Goal: Task Accomplishment & Management: Use online tool/utility

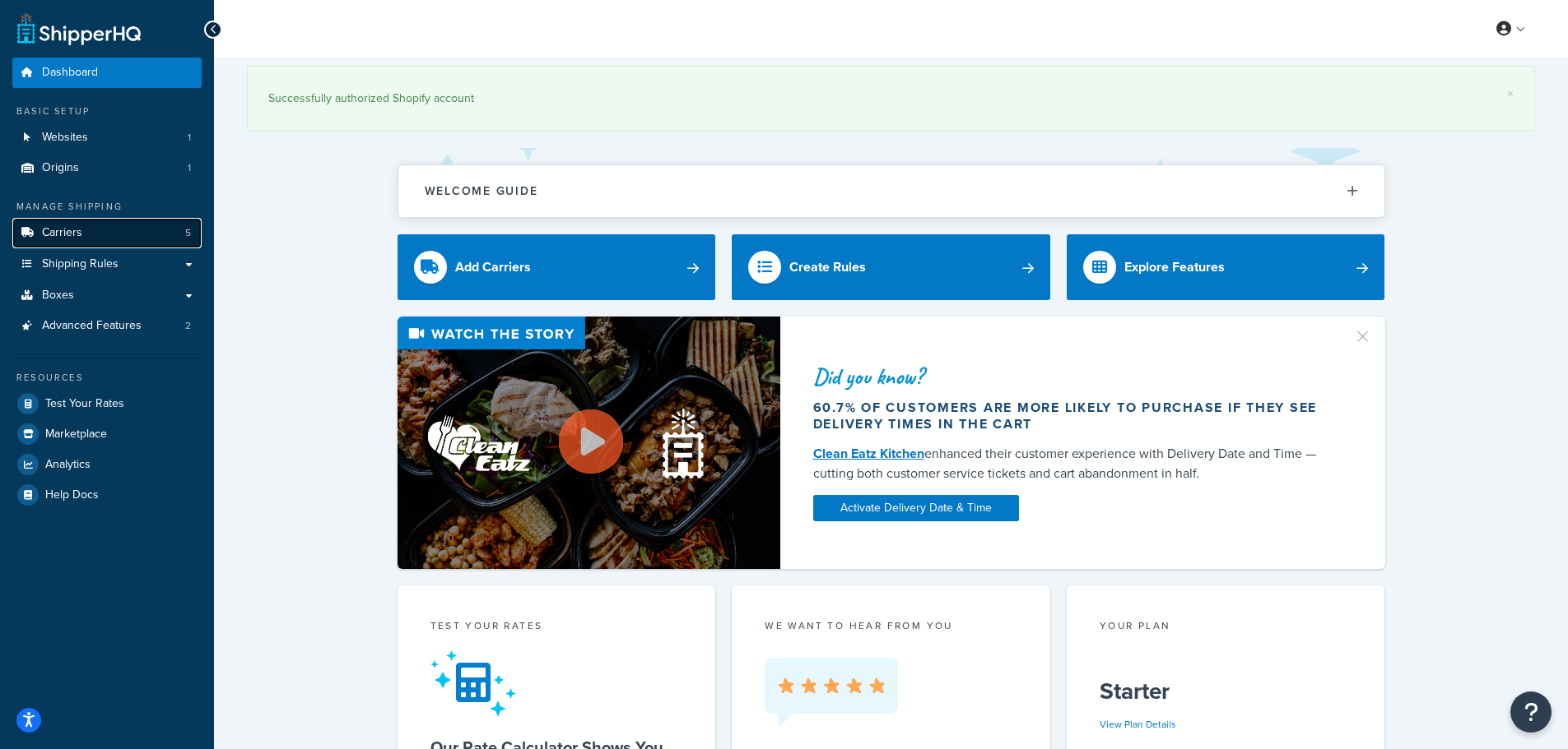
click at [59, 239] on span "Carriers" at bounding box center [62, 233] width 40 height 14
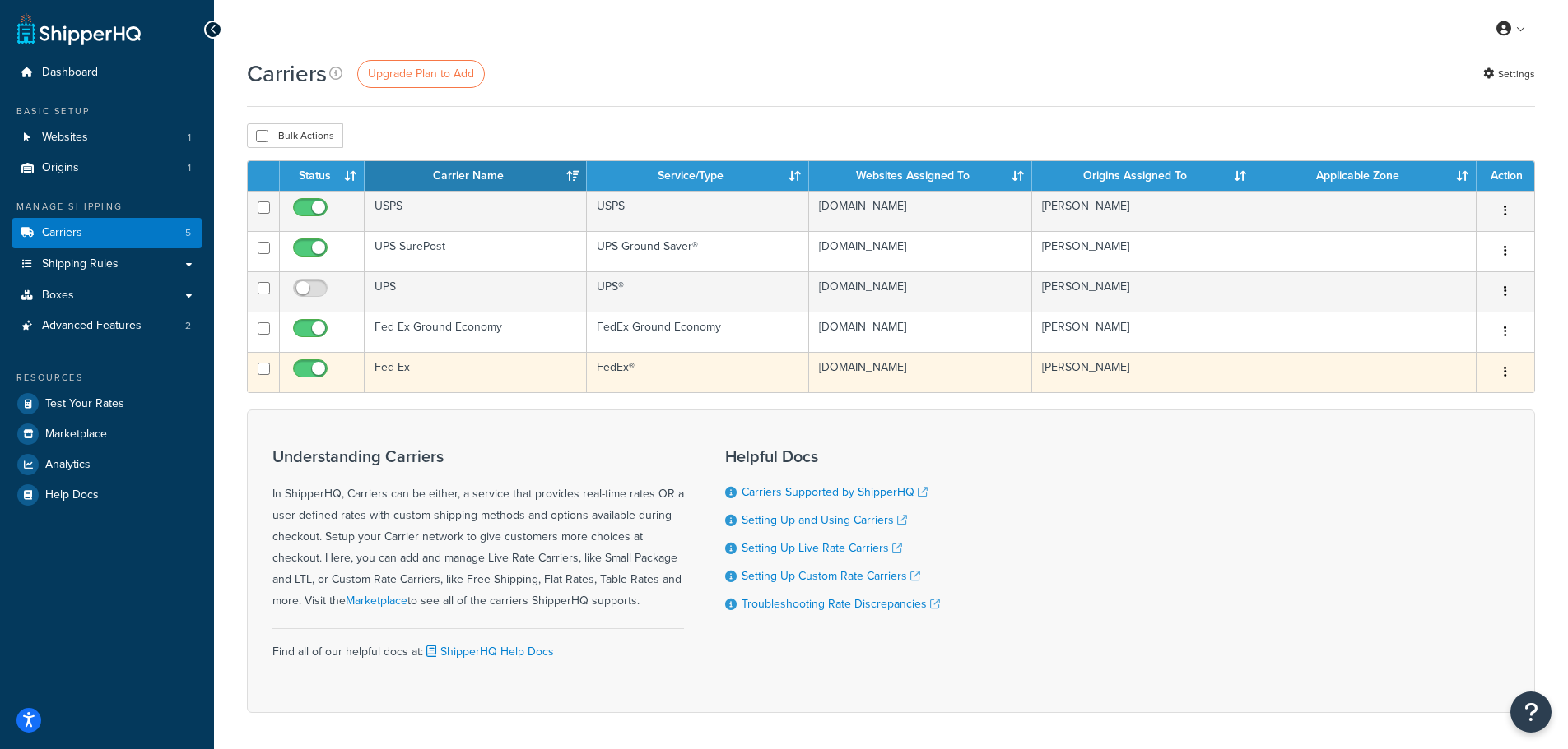
click at [407, 361] on td "Fed Ex" at bounding box center [476, 371] width 222 height 40
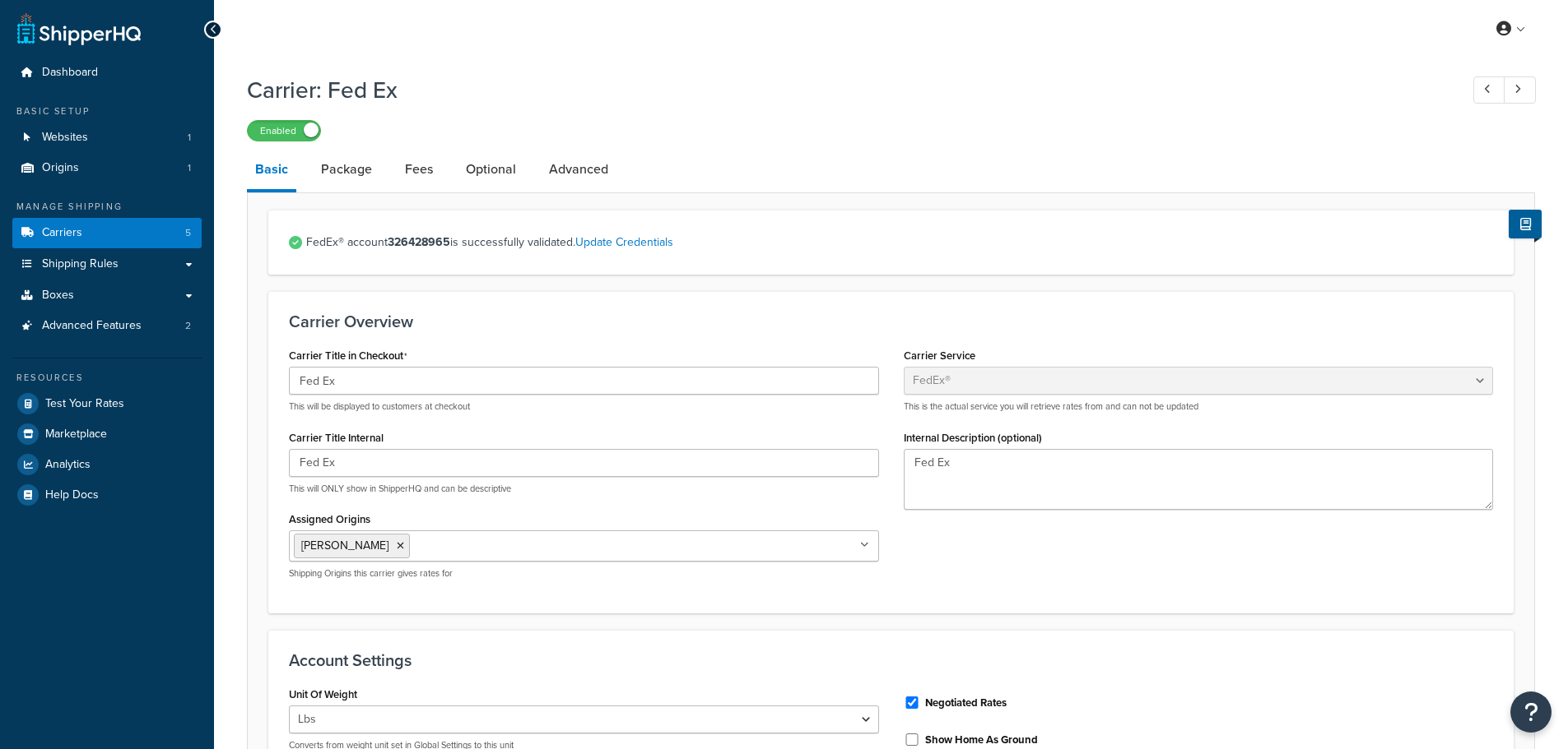
select select "fedEx"
select select "REGULAR_PICKUP"
select select "YOUR_PACKAGING"
click at [343, 171] on link "Package" at bounding box center [346, 170] width 67 height 39
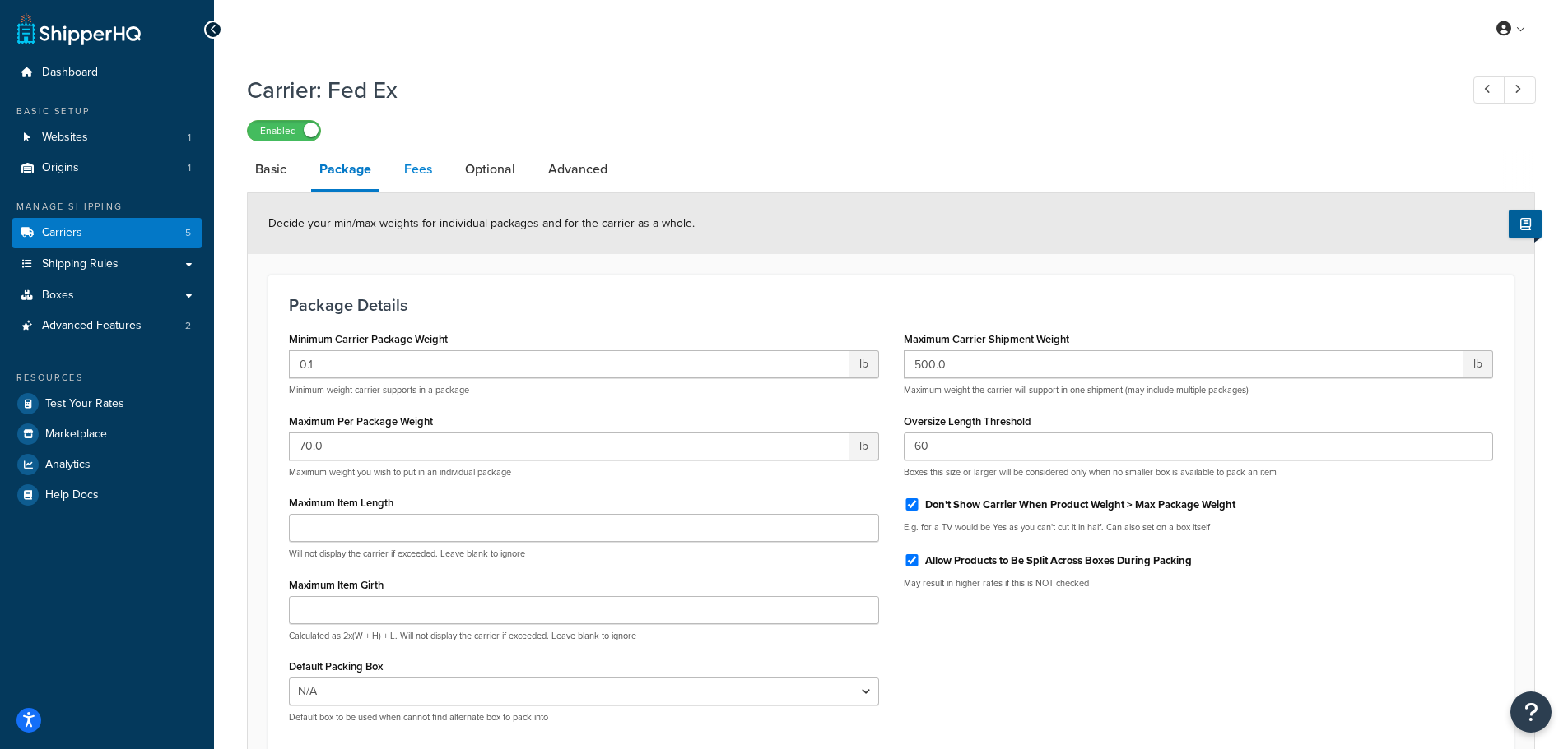
click at [416, 178] on link "Fees" at bounding box center [418, 170] width 45 height 39
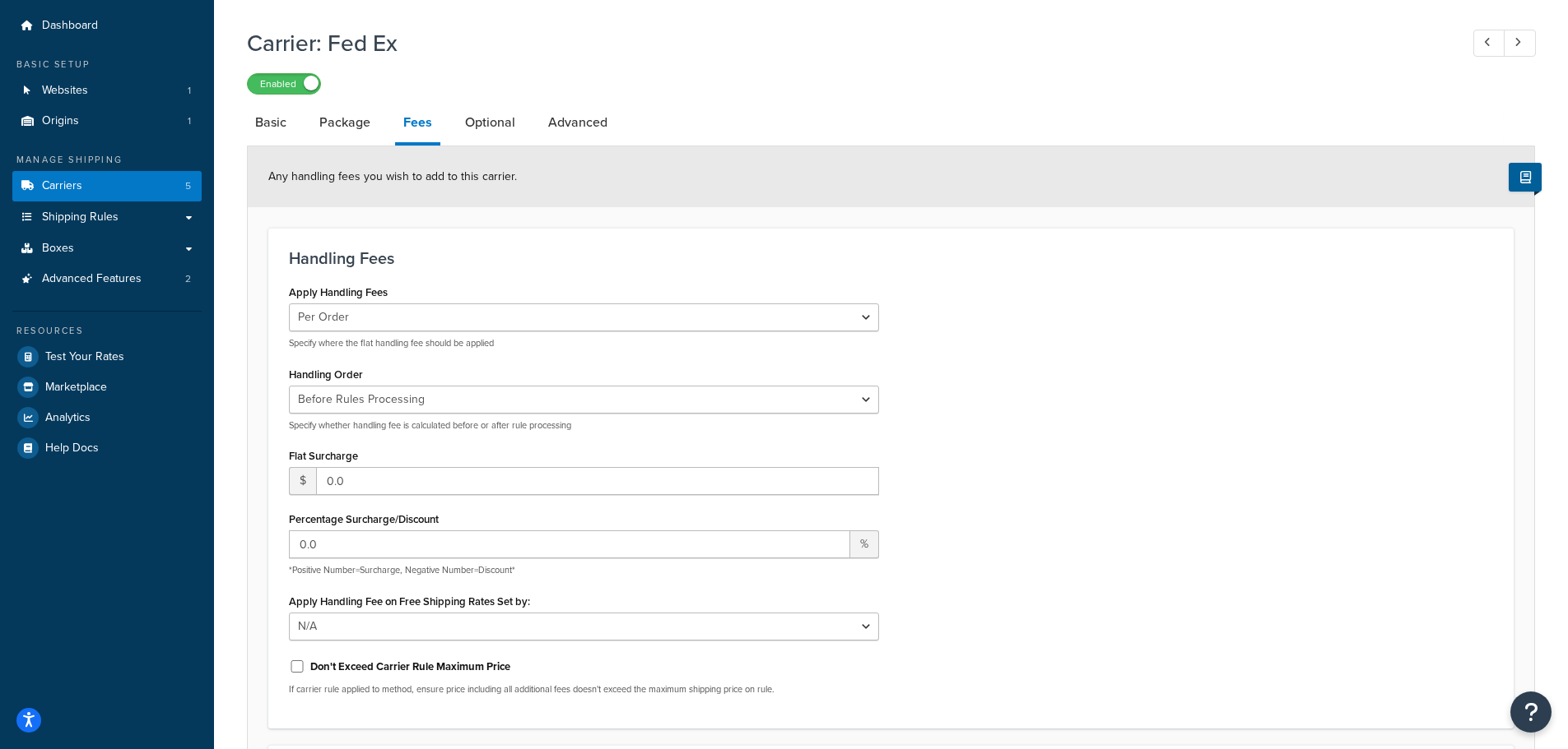
scroll to position [10, 0]
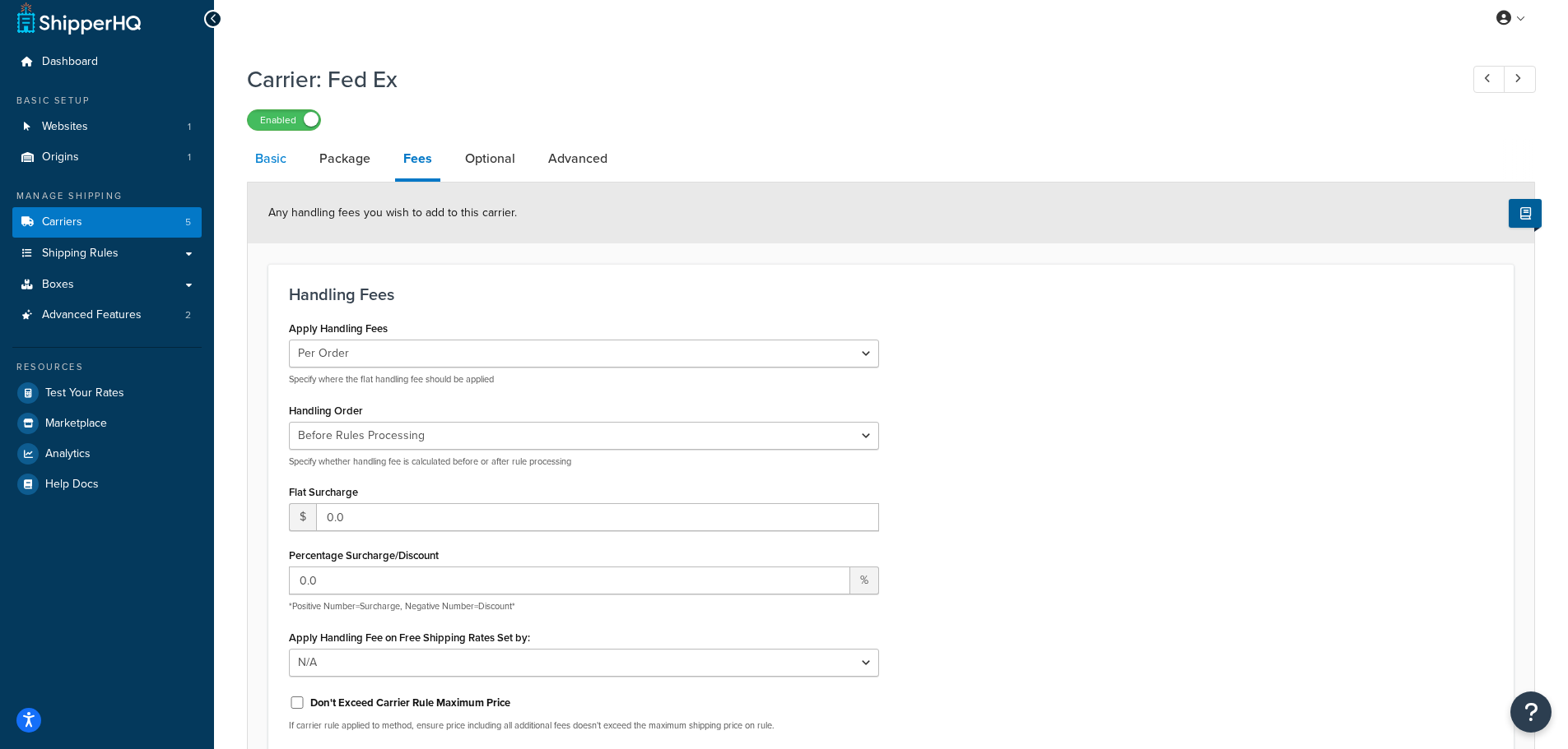
click at [269, 162] on link "Basic" at bounding box center [271, 159] width 48 height 39
select select "fedEx"
select select "REGULAR_PICKUP"
select select "YOUR_PACKAGING"
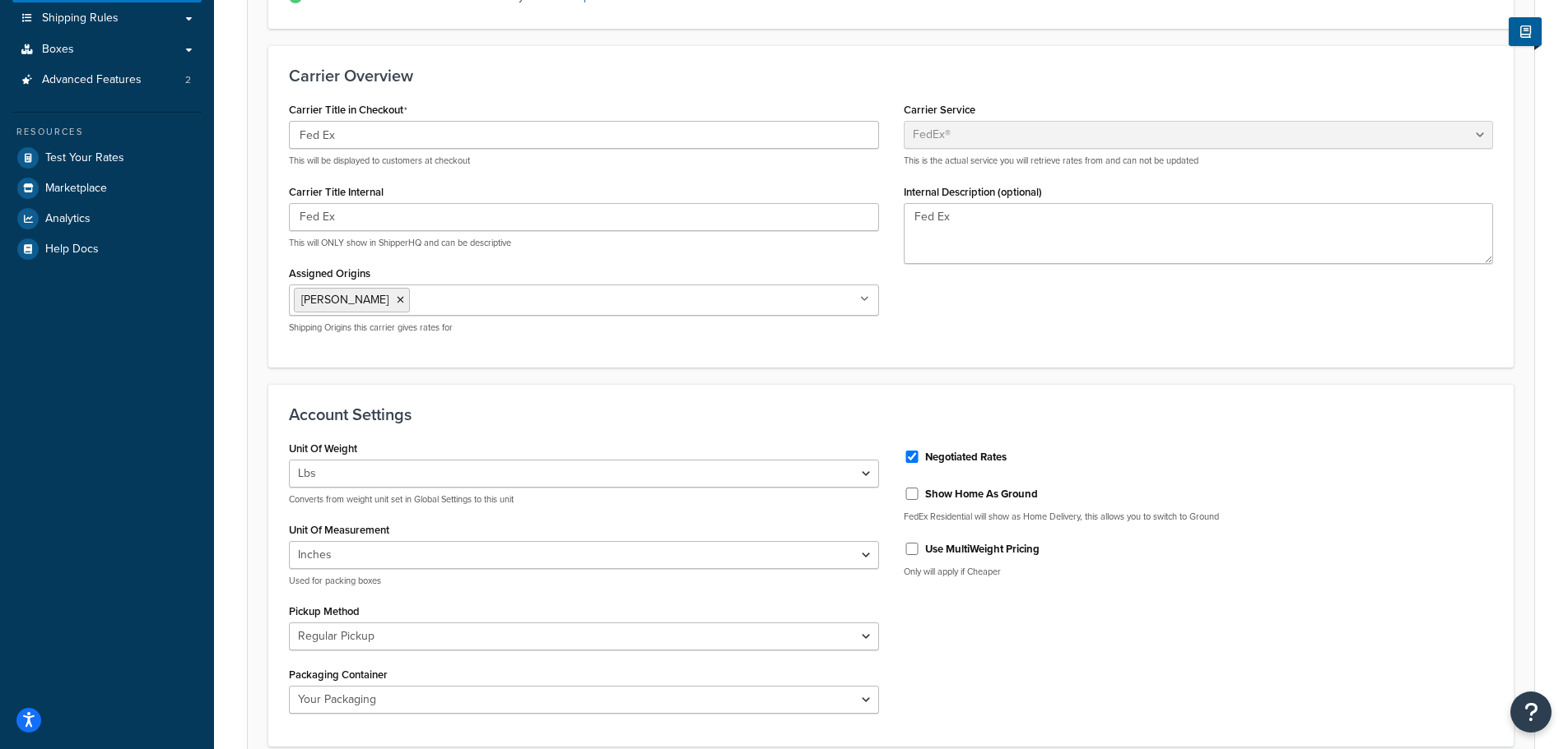
scroll to position [257, 0]
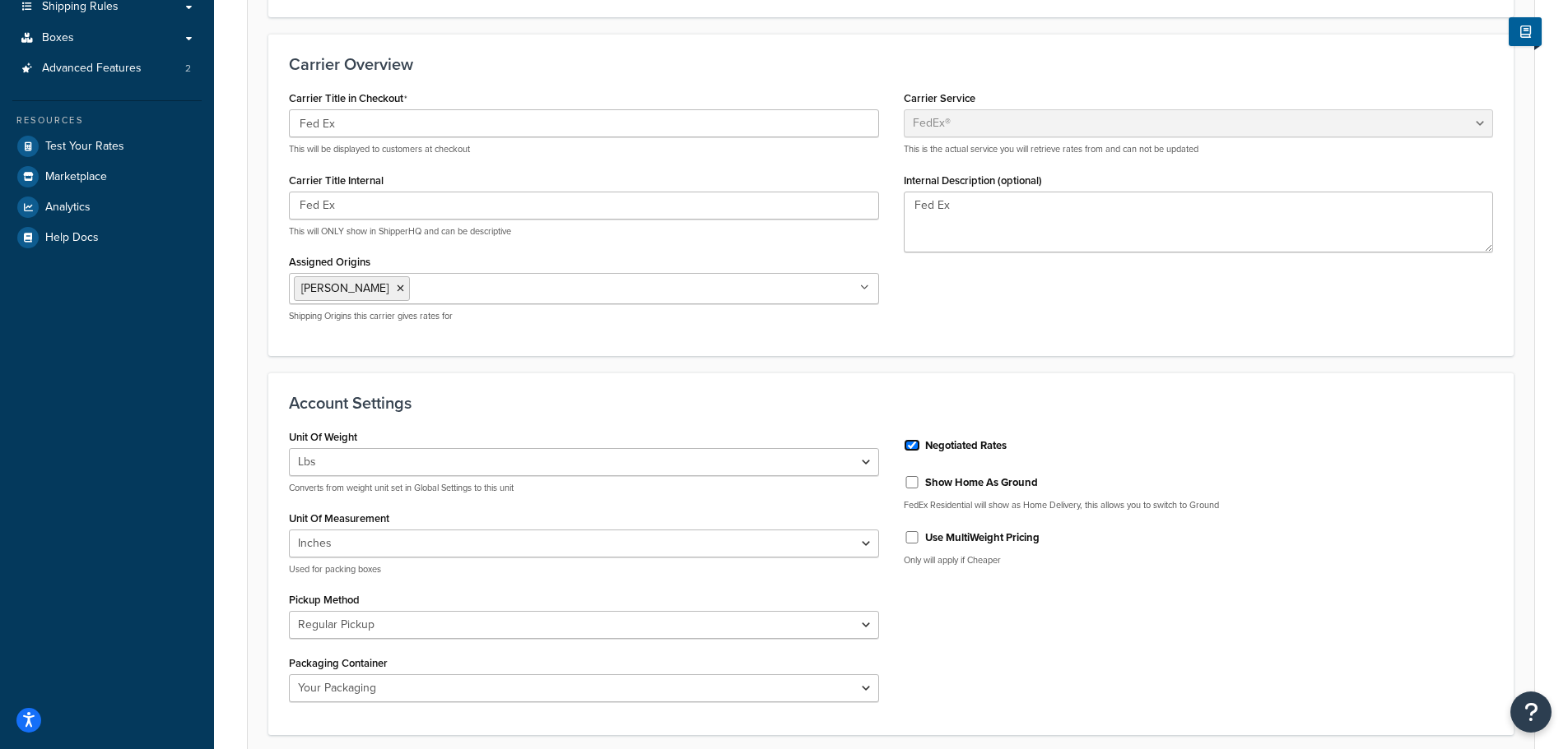
click at [910, 446] on input "Negotiated Rates" at bounding box center [912, 445] width 17 height 12
checkbox input "false"
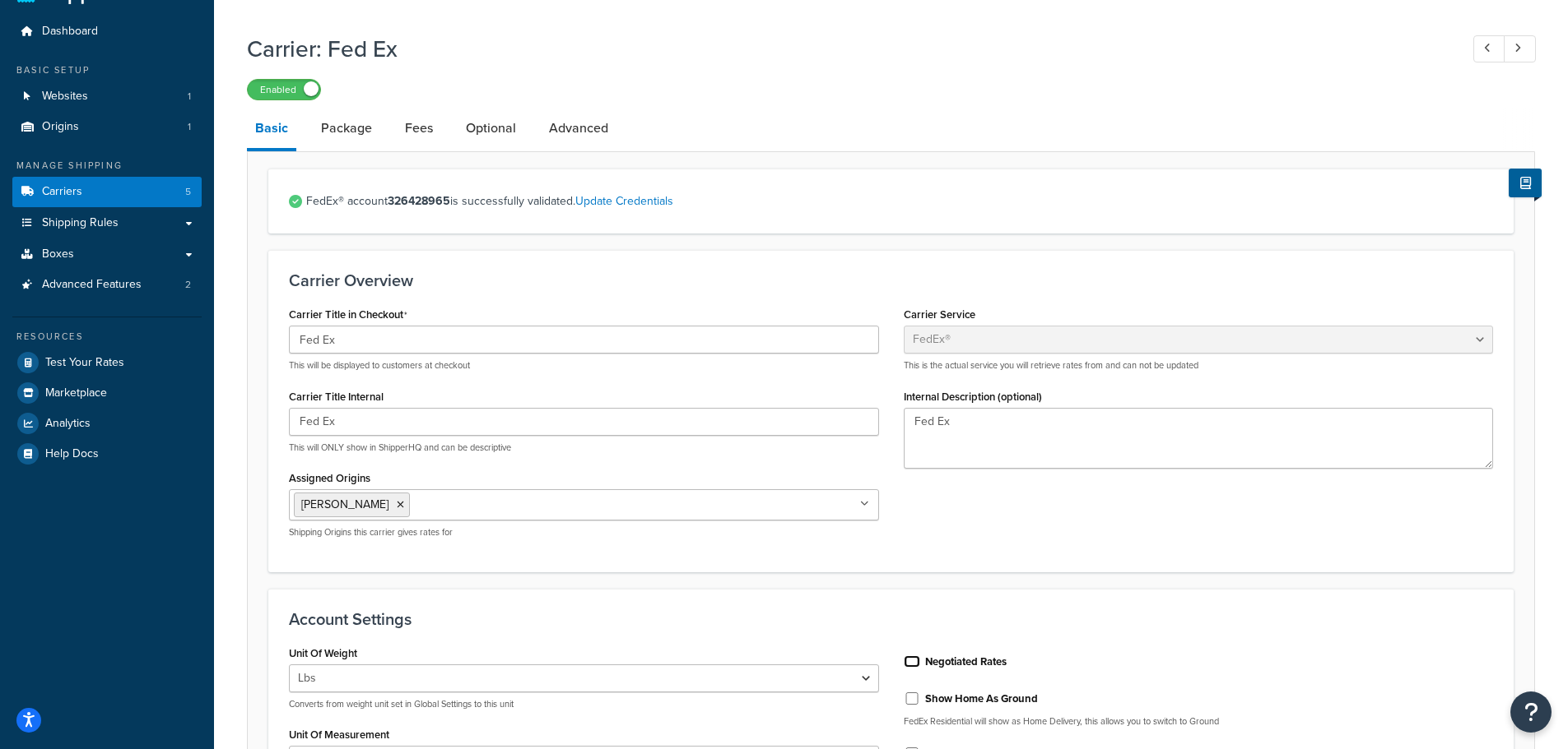
scroll to position [0, 0]
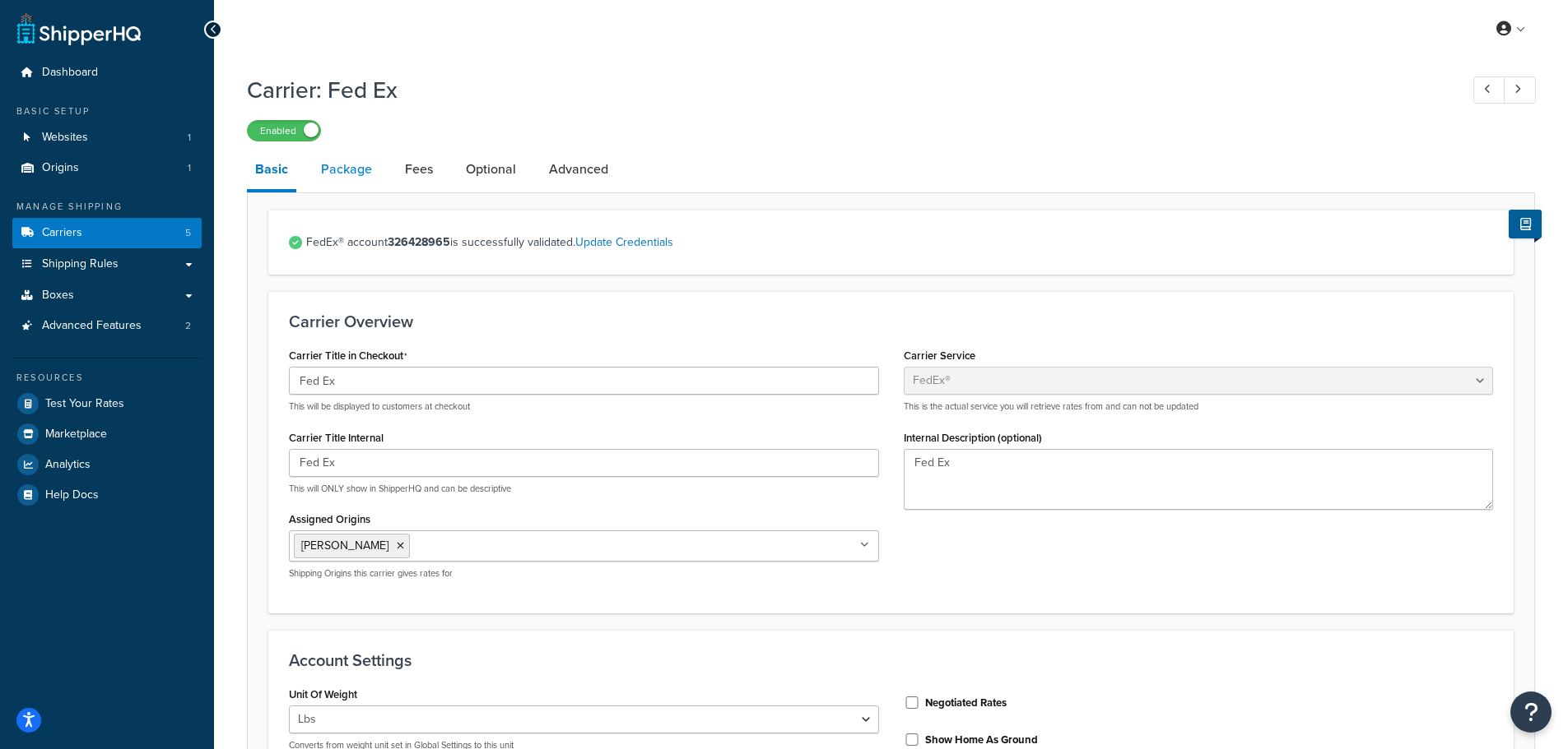
click at [353, 170] on link "Package" at bounding box center [346, 170] width 67 height 39
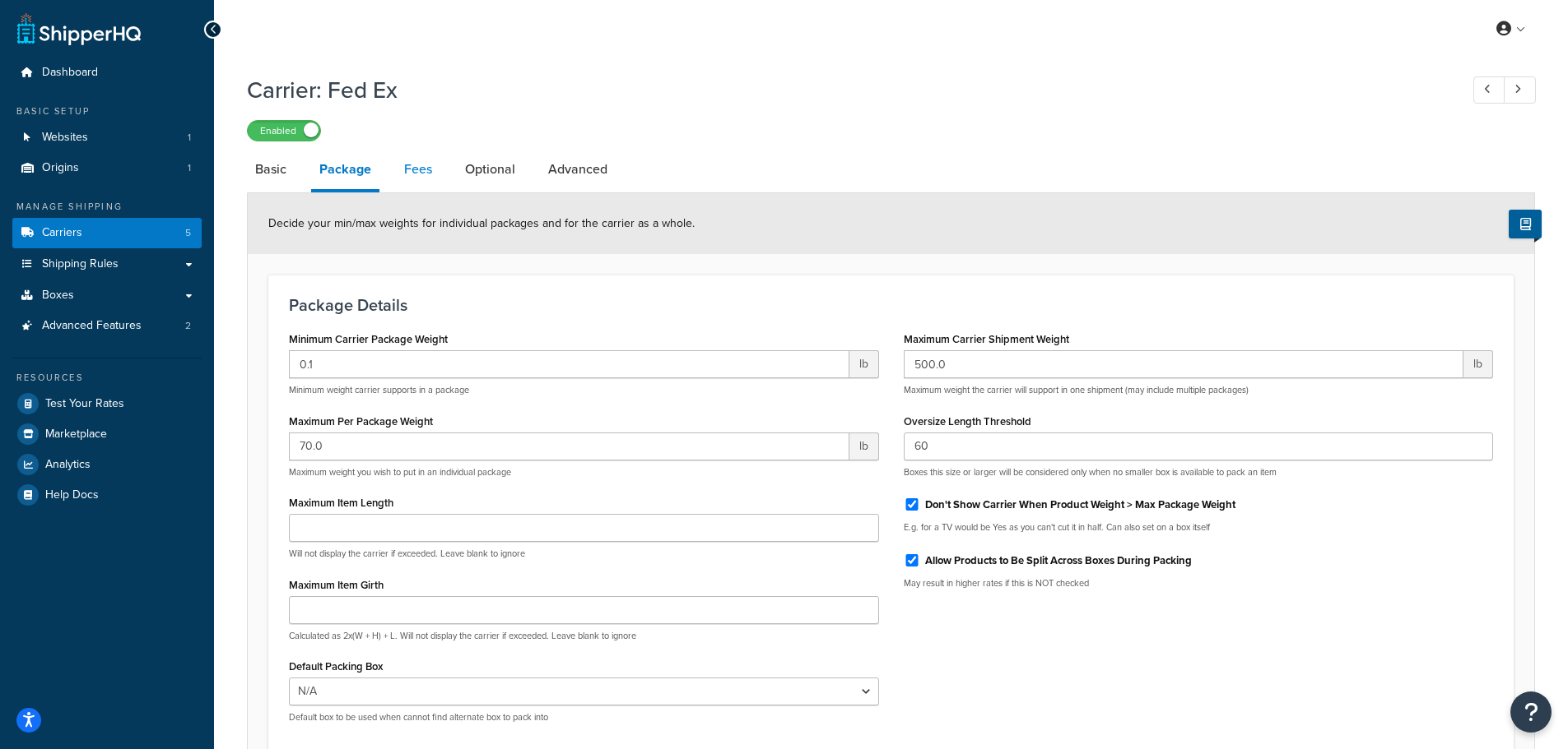
click at [422, 168] on link "Fees" at bounding box center [418, 170] width 45 height 39
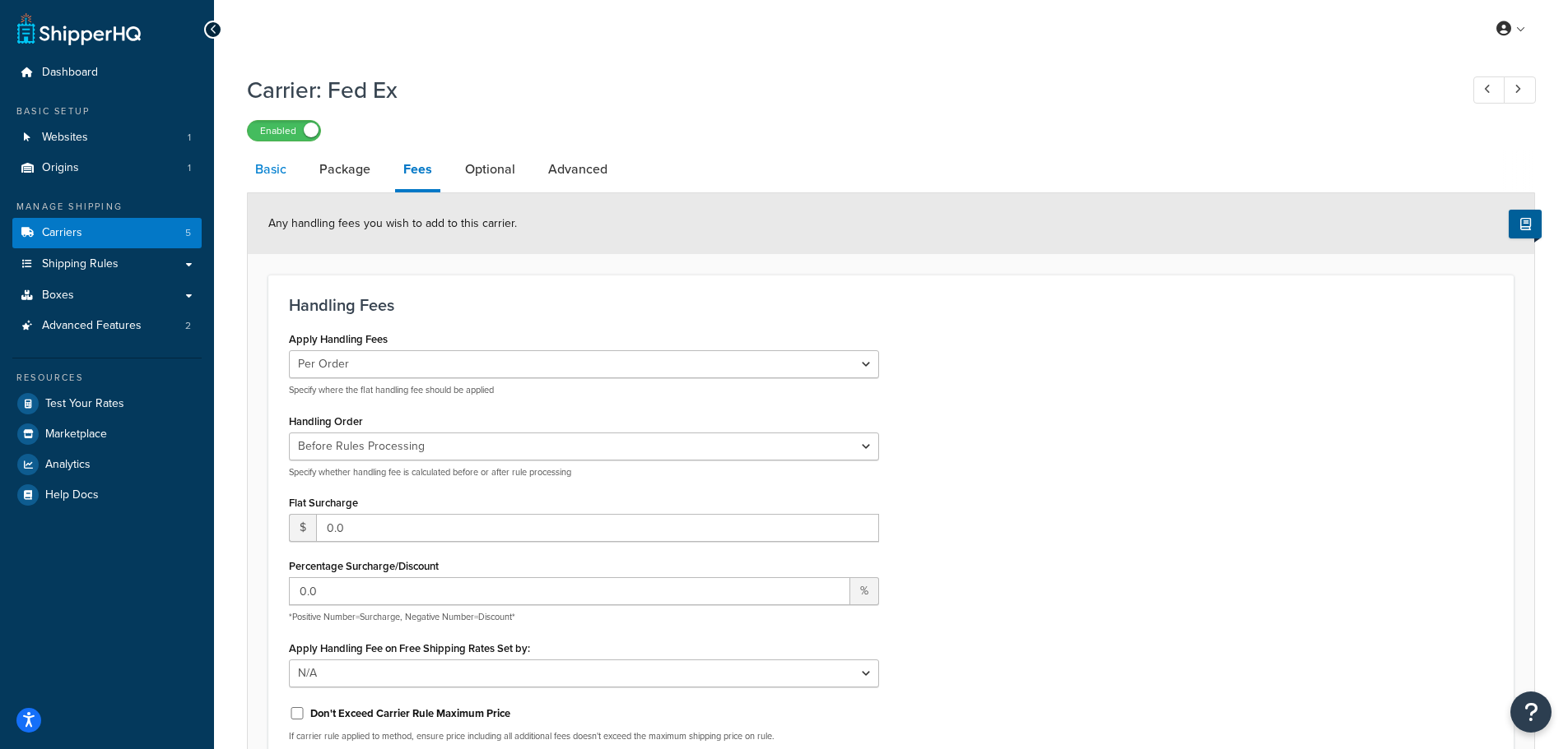
click at [280, 171] on link "Basic" at bounding box center [271, 170] width 48 height 39
select select "fedEx"
select select "REGULAR_PICKUP"
select select "YOUR_PACKAGING"
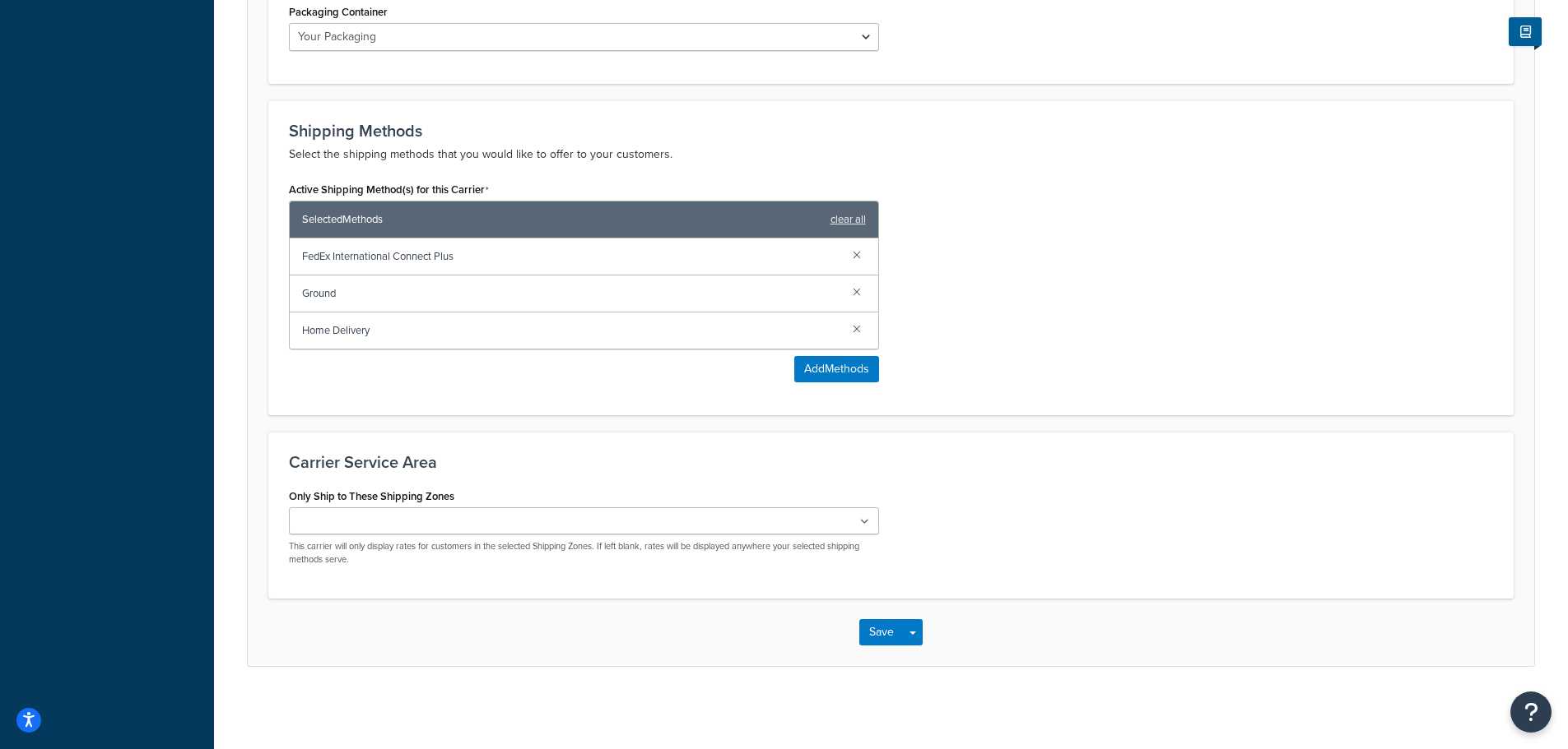
scroll to position [909, 0]
click at [873, 627] on button "Save" at bounding box center [882, 632] width 45 height 26
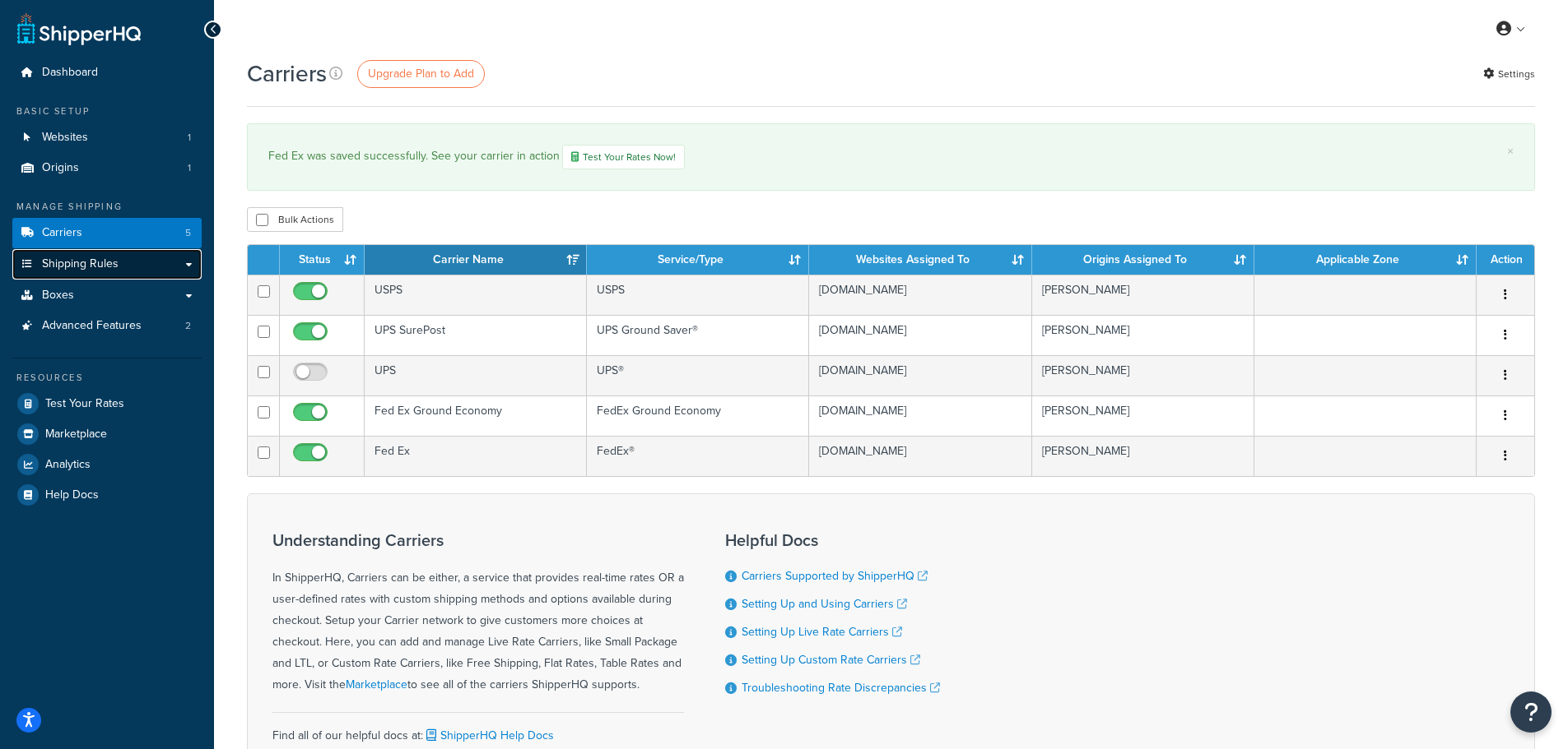
click at [75, 264] on span "Shipping Rules" at bounding box center [80, 264] width 77 height 14
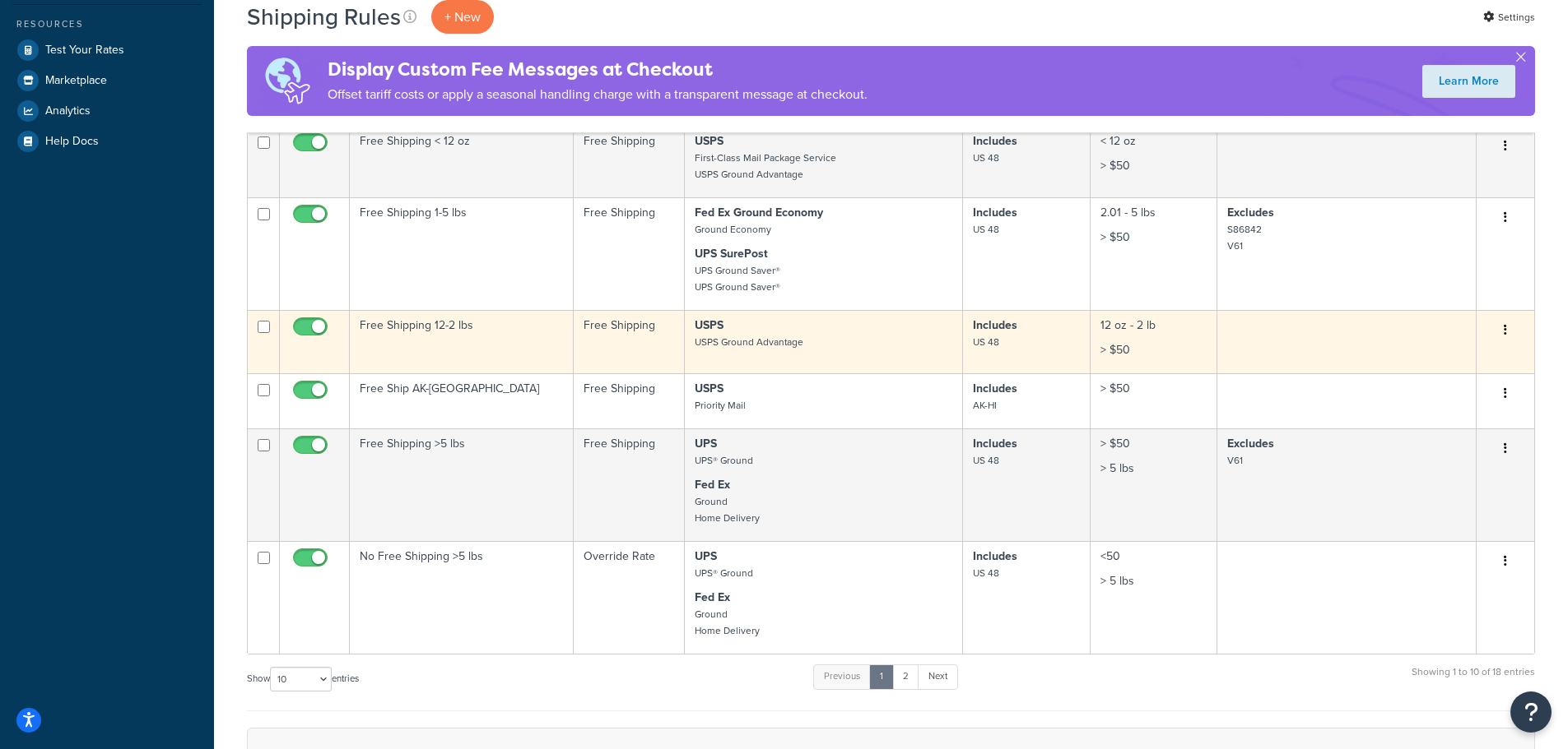
scroll to position [576, 0]
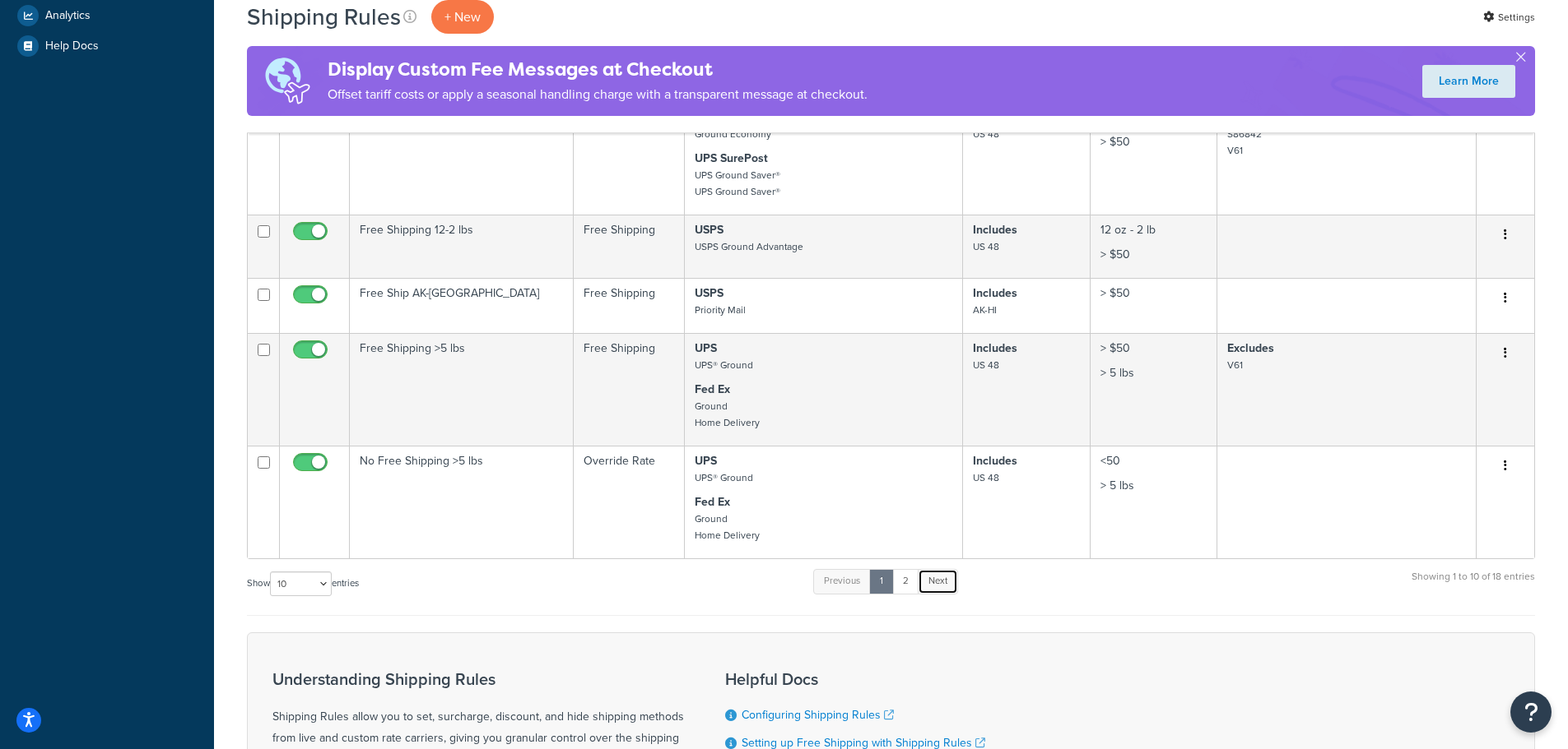
click at [949, 583] on link "Next" at bounding box center [937, 581] width 40 height 24
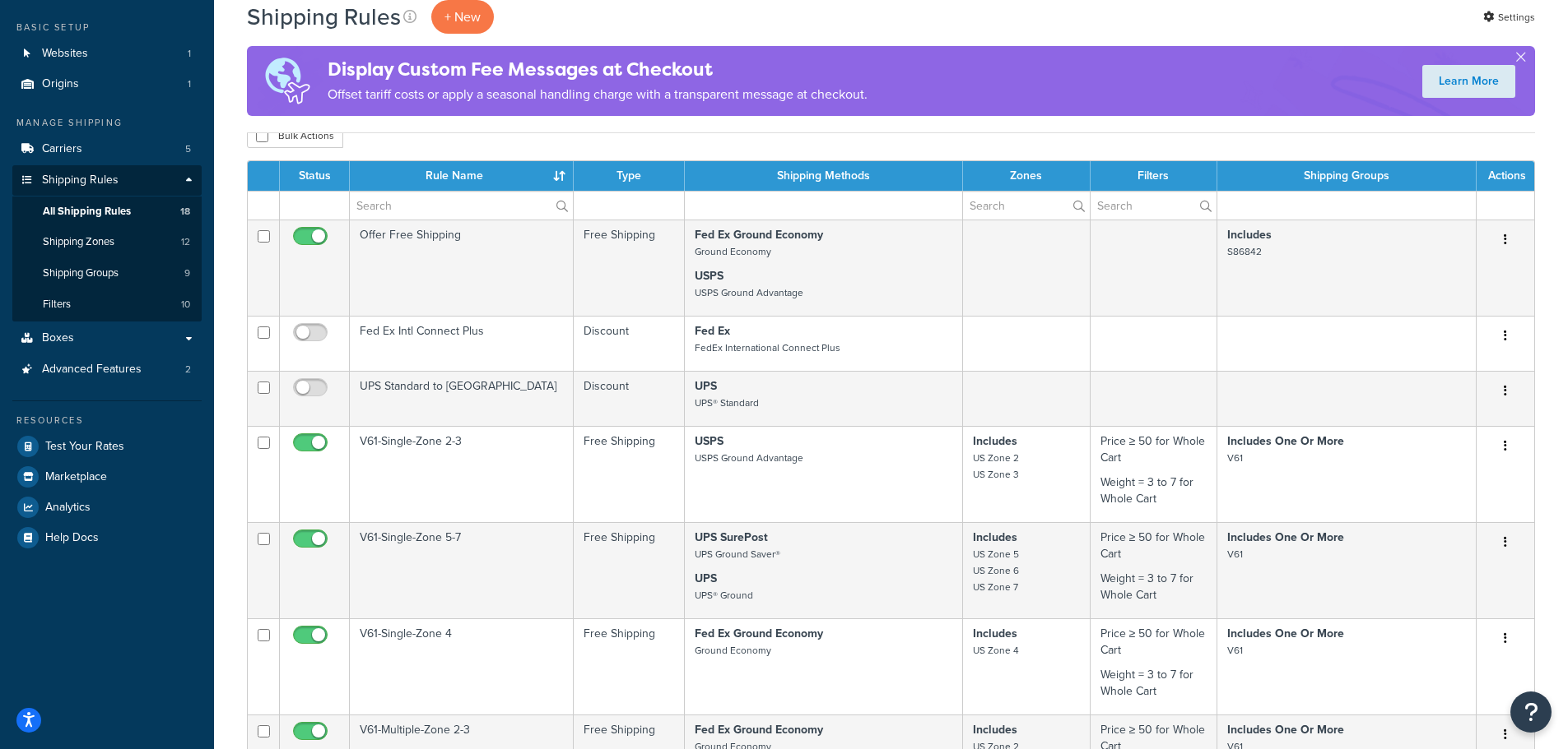
scroll to position [0, 0]
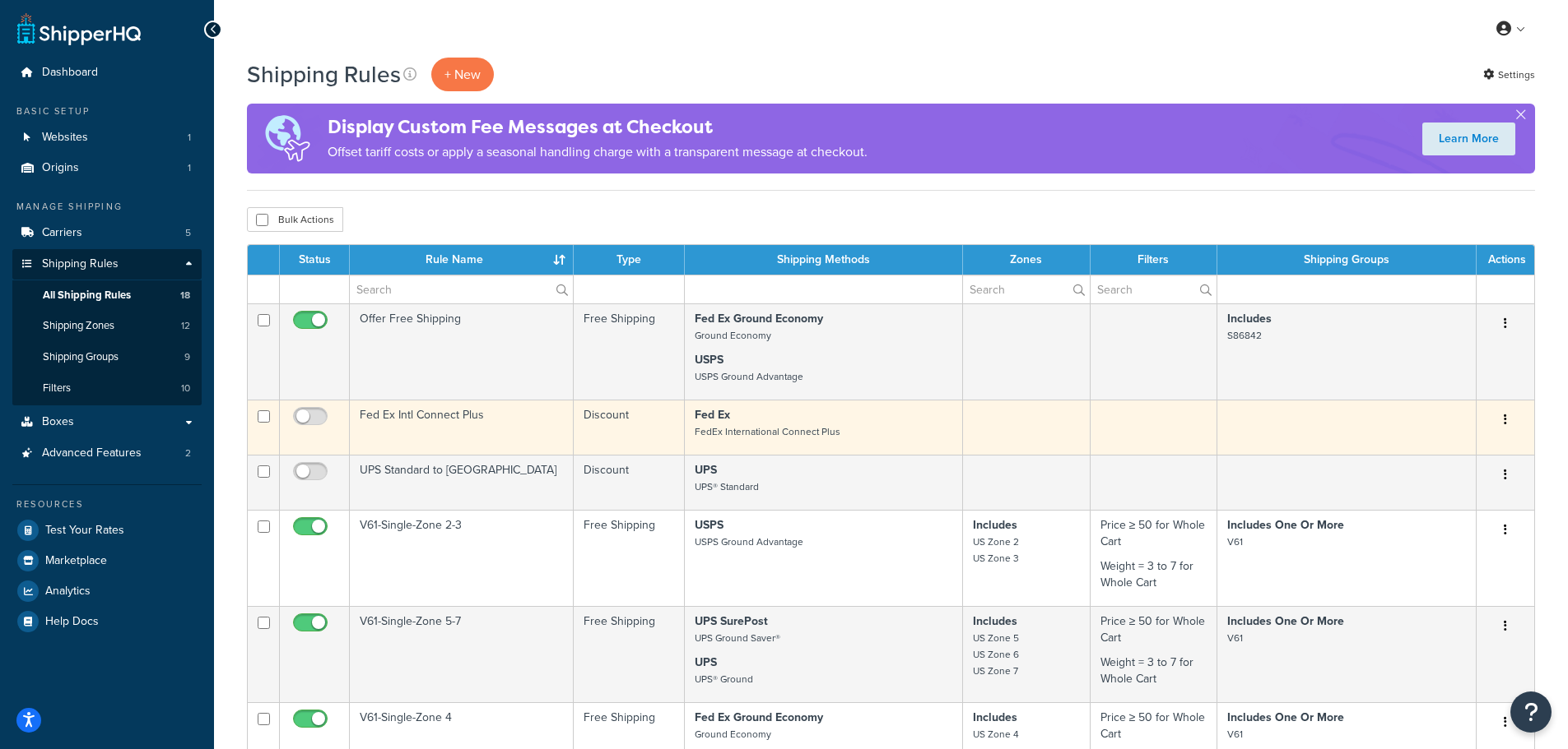
click at [418, 413] on td "Fed Ex Intl Connect Plus" at bounding box center [462, 427] width 224 height 55
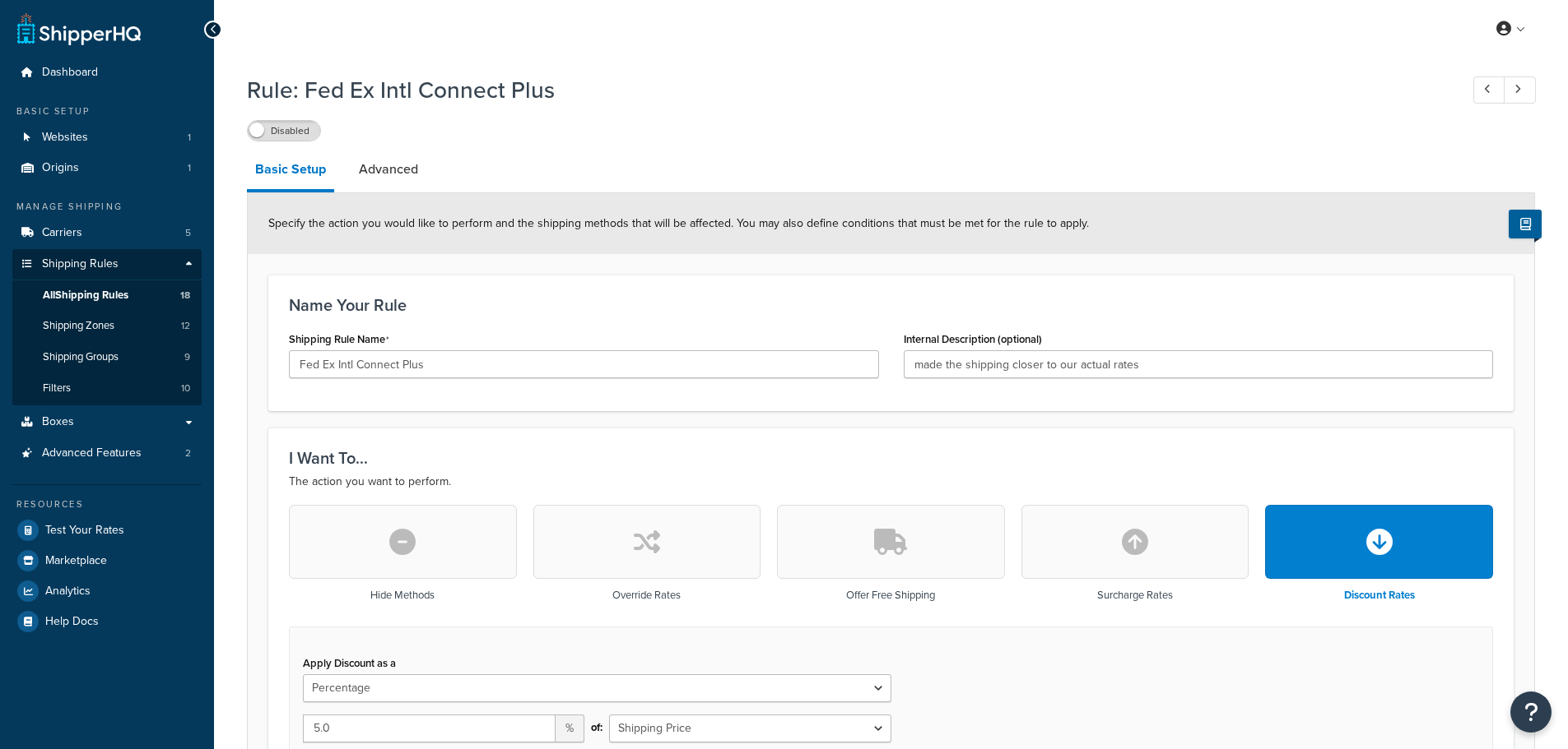
select select "PERCENTAGE"
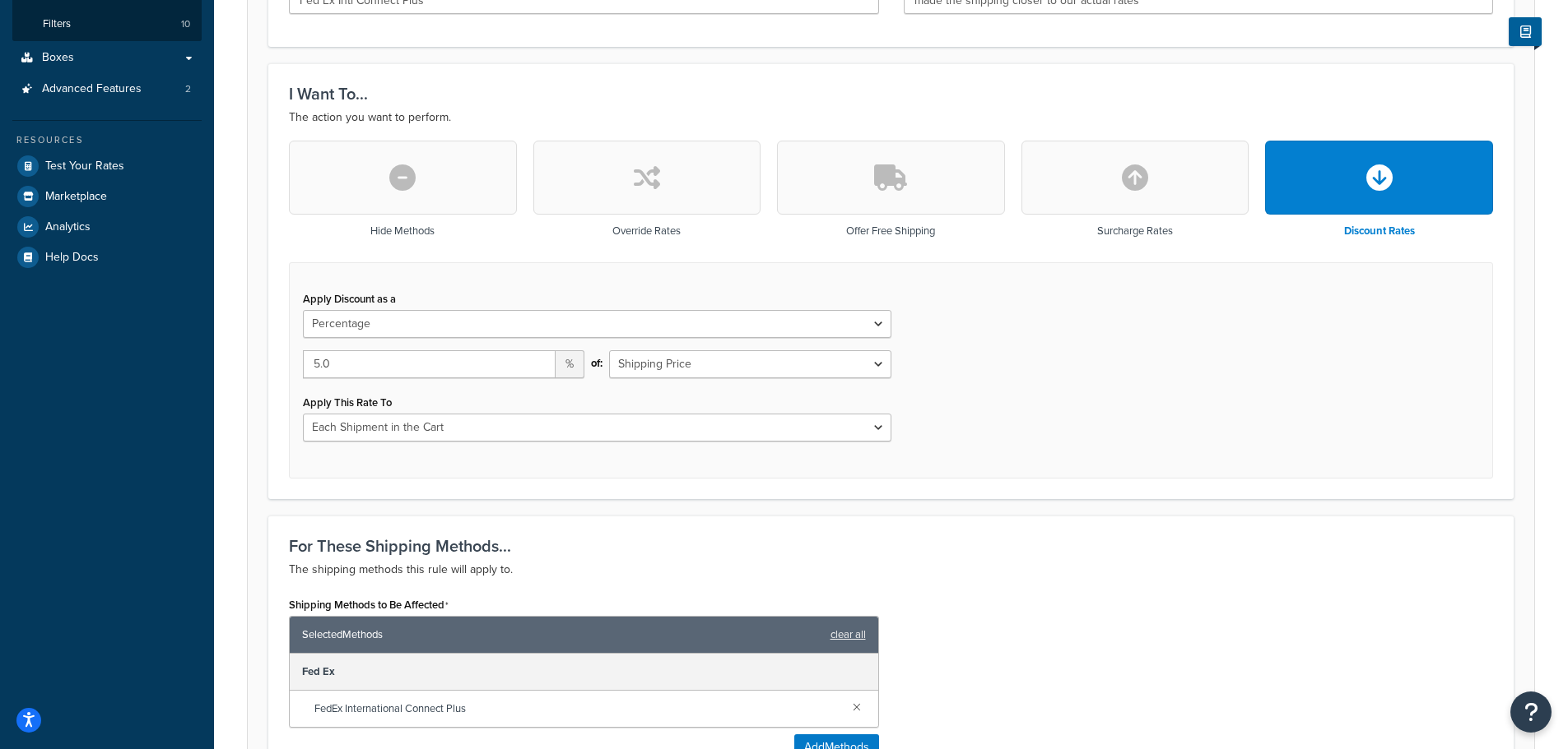
scroll to position [493, 0]
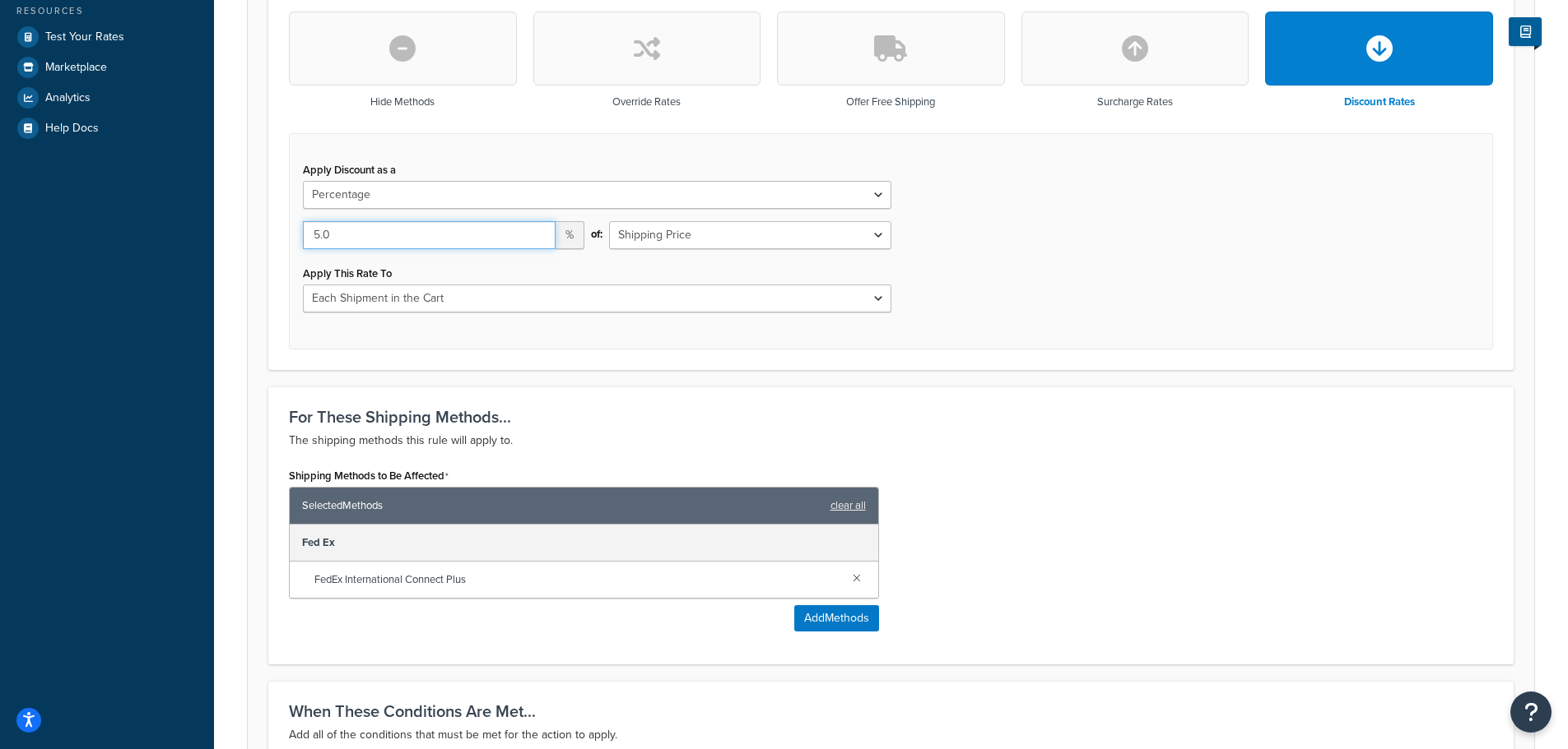
drag, startPoint x: 389, startPoint y: 233, endPoint x: 193, endPoint y: 227, distance: 196.1
click at [199, 229] on div "Dashboard Basic Setup Websites 1 Origins 1 Manage Shipping Carriers 5 Shipping …" at bounding box center [784, 231] width 1568 height 1449
type input "15"
click at [957, 376] on form "Specify the action you would like to perform and the shipping methods that will…" at bounding box center [890, 285] width 1286 height 1172
click at [1083, 233] on div "Apply Discount as a Flat Rate Percentage Flat Rate & Percentage 15 % of: Shippi…" at bounding box center [891, 242] width 1204 height 216
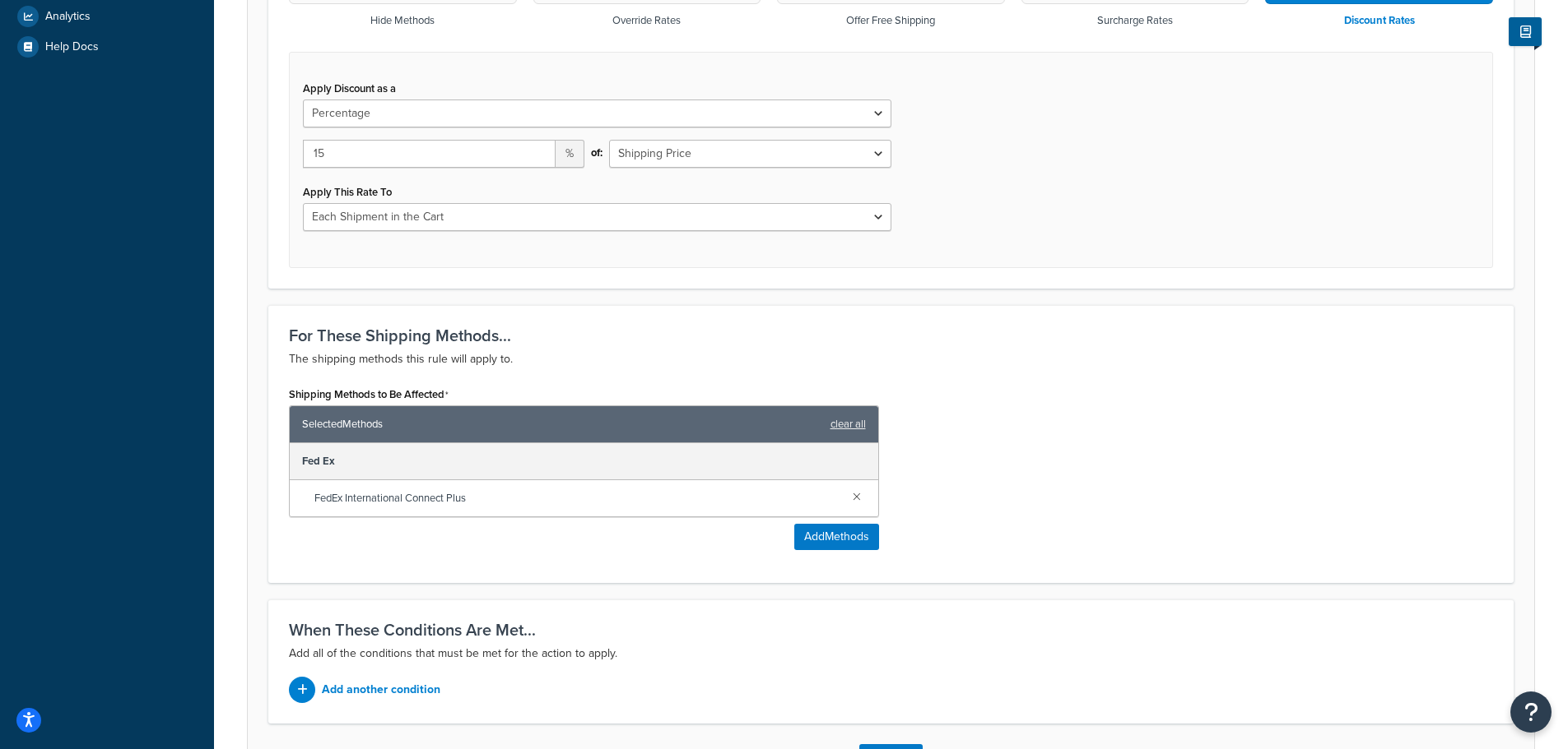
scroll to position [700, 0]
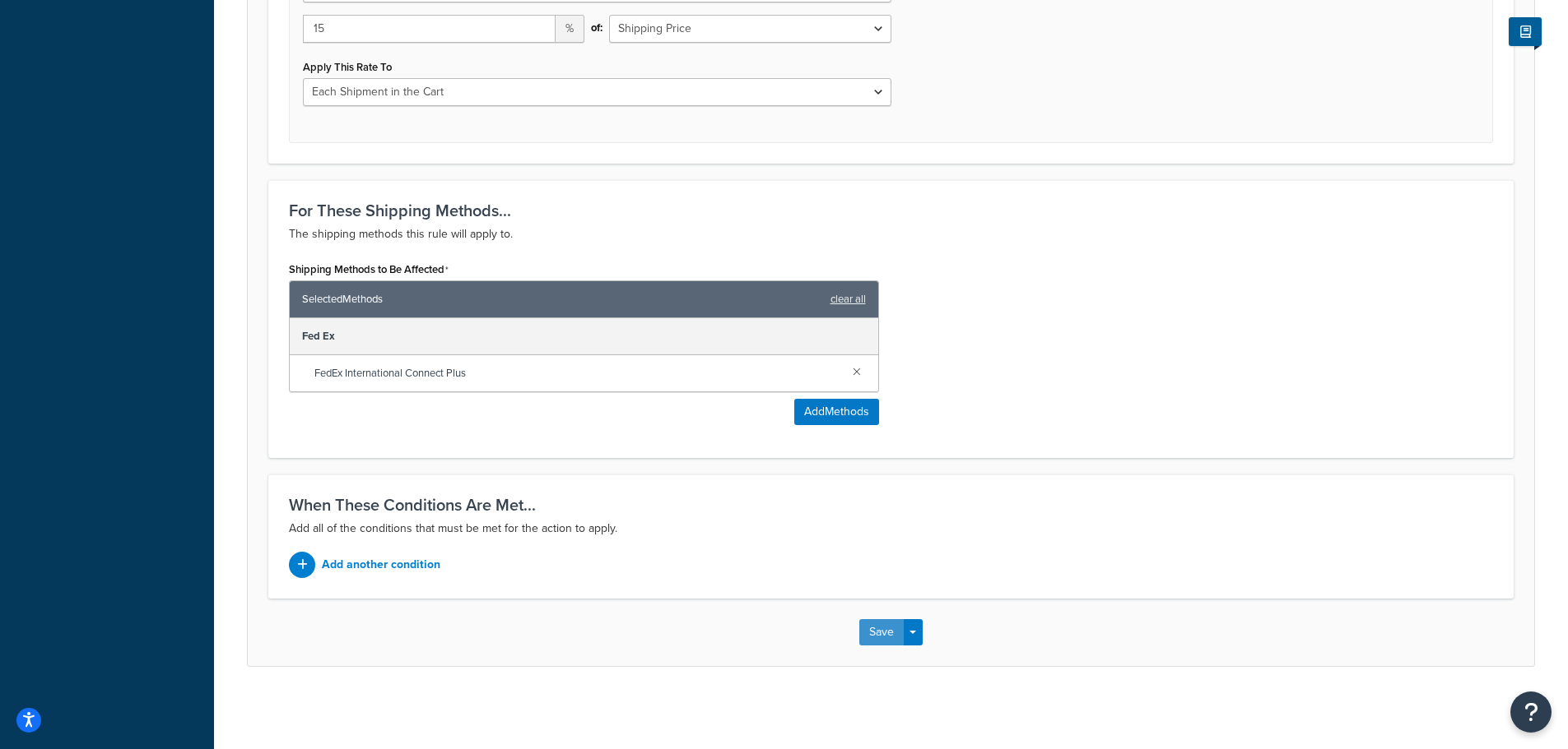
click at [896, 626] on button "Save" at bounding box center [882, 632] width 45 height 26
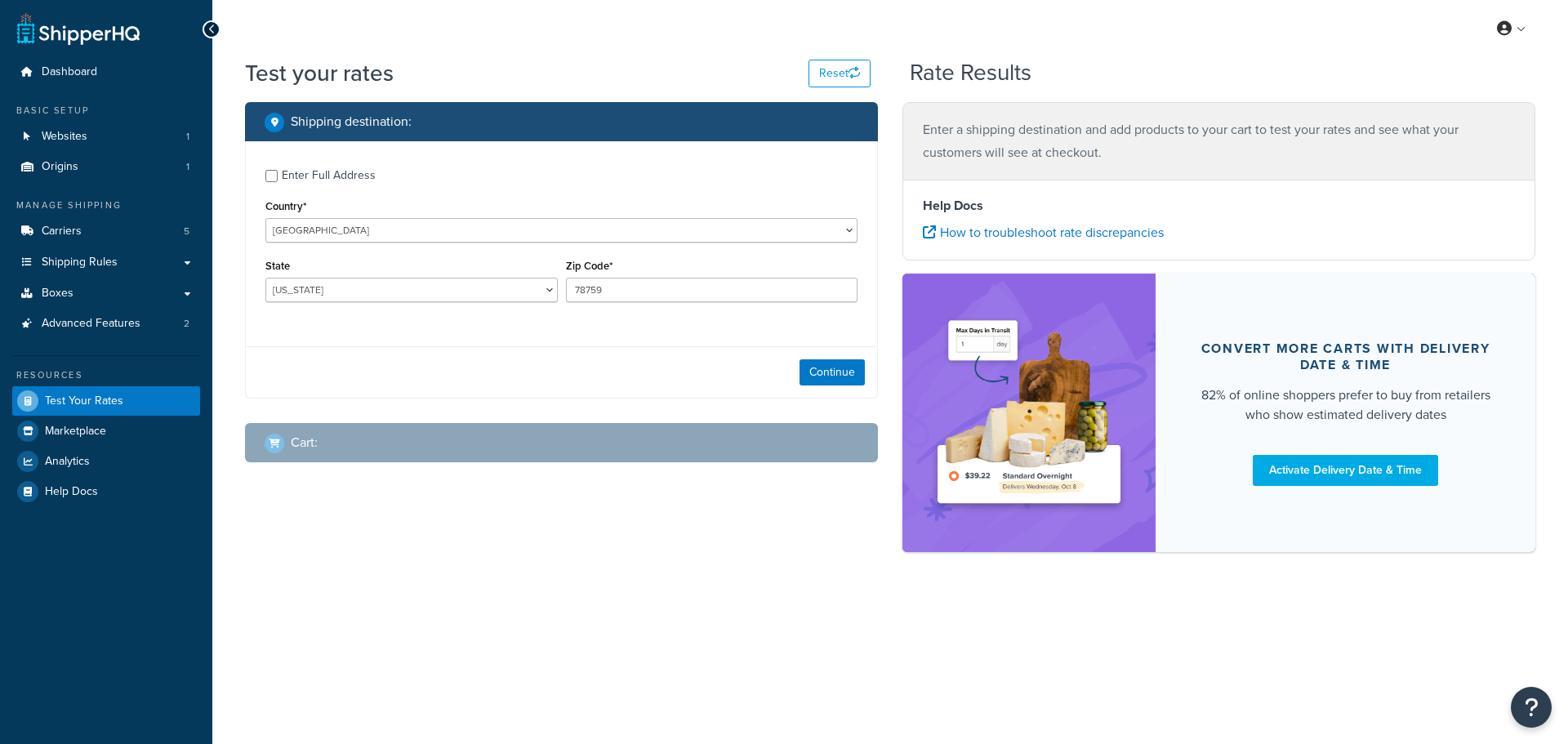
select select "[GEOGRAPHIC_DATA]"
click at [422, 233] on select "United States United Kingdom Afghanistan Åland Islands Albania Algeria American…" at bounding box center [561, 230] width 592 height 24
select select "CA"
click at [266, 218] on select "United States United Kingdom Afghanistan Åland Islands Albania Algeria American…" at bounding box center [561, 230] width 592 height 24
drag, startPoint x: 363, startPoint y: 283, endPoint x: 360, endPoint y: 293, distance: 10.4
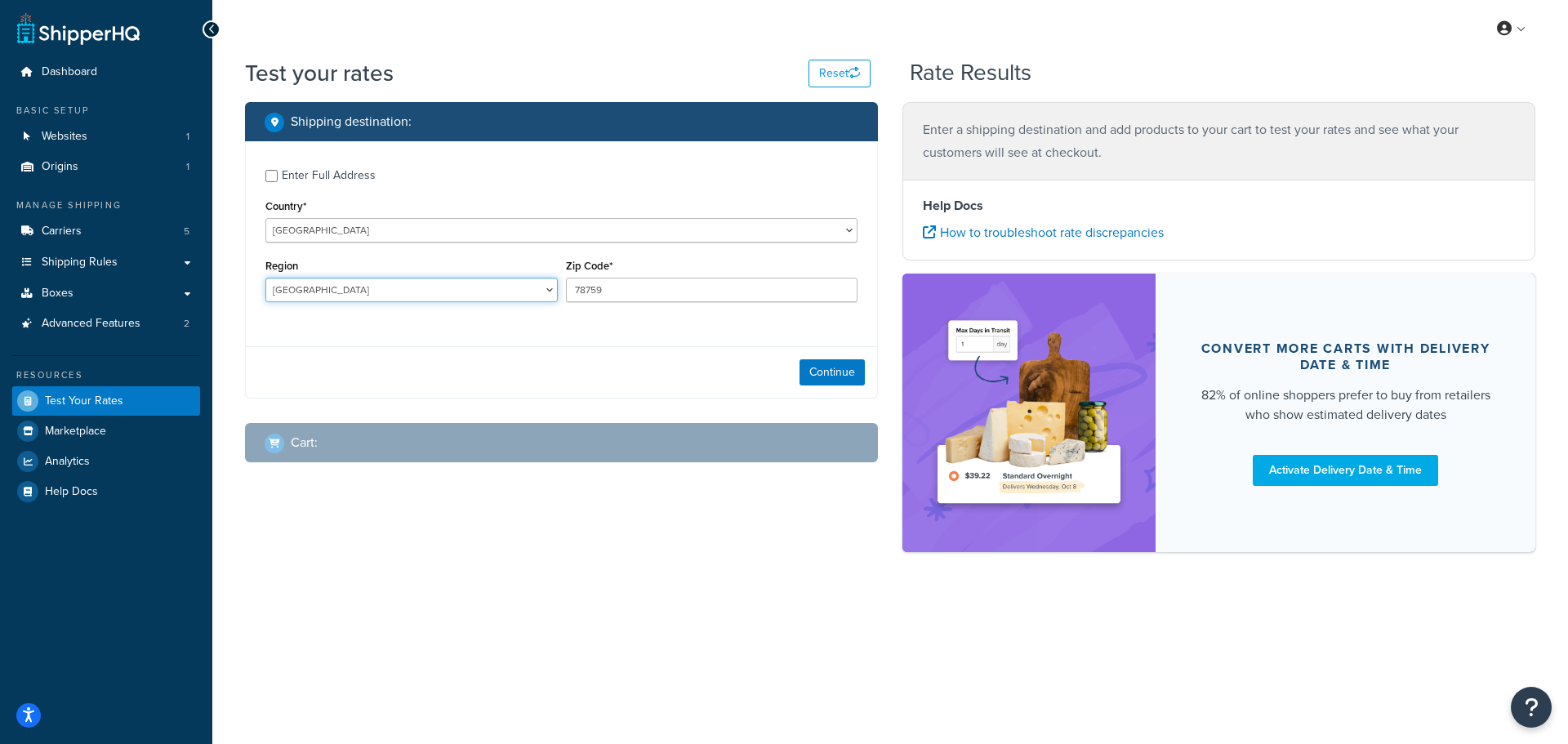
click at [360, 293] on select "Alberta British Columbia Manitoba New Brunswick Newfoundland and Labrador North…" at bounding box center [412, 290] width 293 height 24
click at [294, 293] on select "Alberta British Columbia Manitoba New Brunswick Newfoundland and Labrador North…" at bounding box center [412, 290] width 293 height 24
click at [502, 247] on div "Enter Full Address Country* United States United Kingdom Afghanistan Åland Isla…" at bounding box center [561, 238] width 632 height 193
drag, startPoint x: 649, startPoint y: 286, endPoint x: 515, endPoint y: 285, distance: 134.0
click at [515, 285] on div "Region Alberta British Columbia Manitoba New Brunswick Newfoundland and Labrado…" at bounding box center [561, 284] width 600 height 59
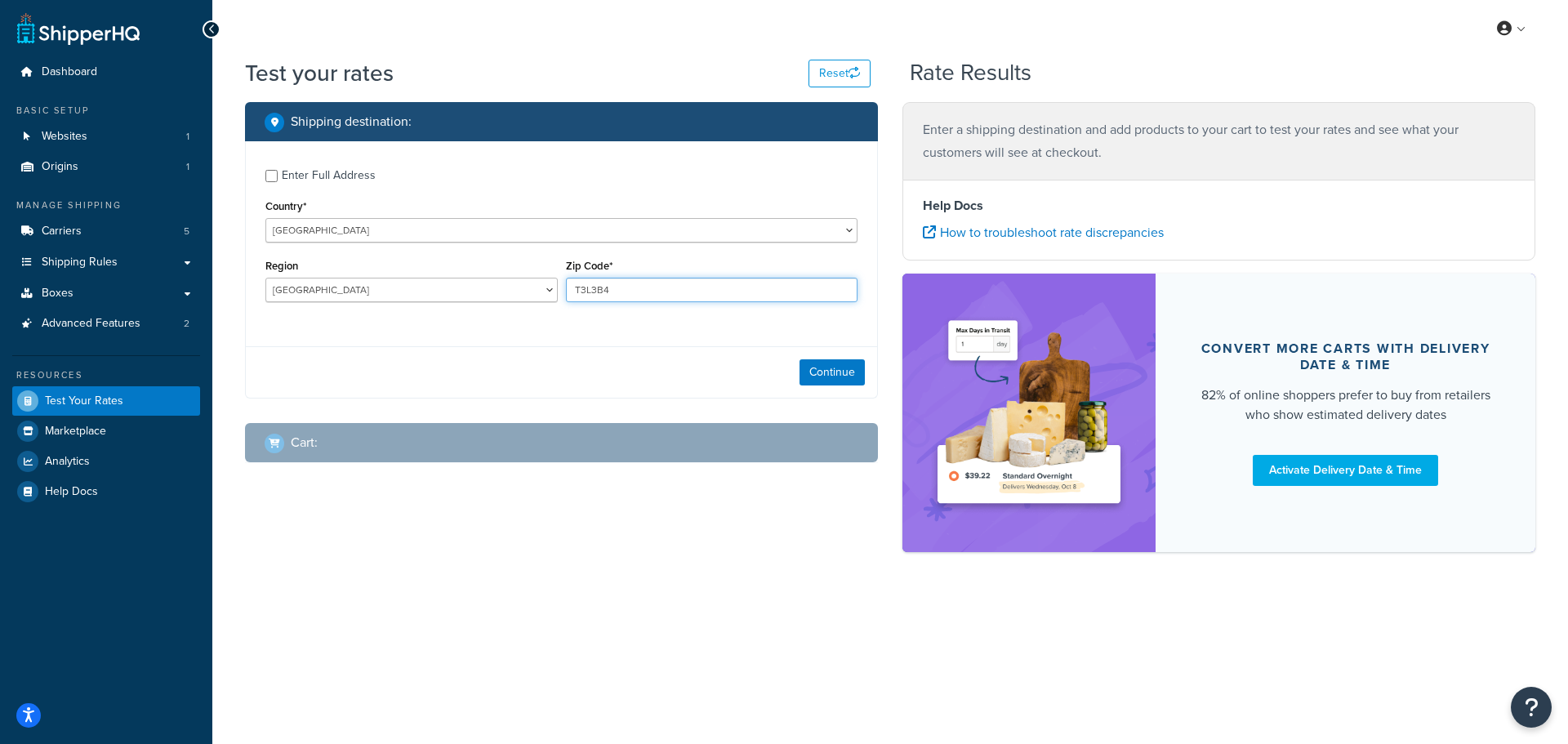
type input "T3L3B4"
click at [817, 363] on button "Continue" at bounding box center [832, 372] width 66 height 26
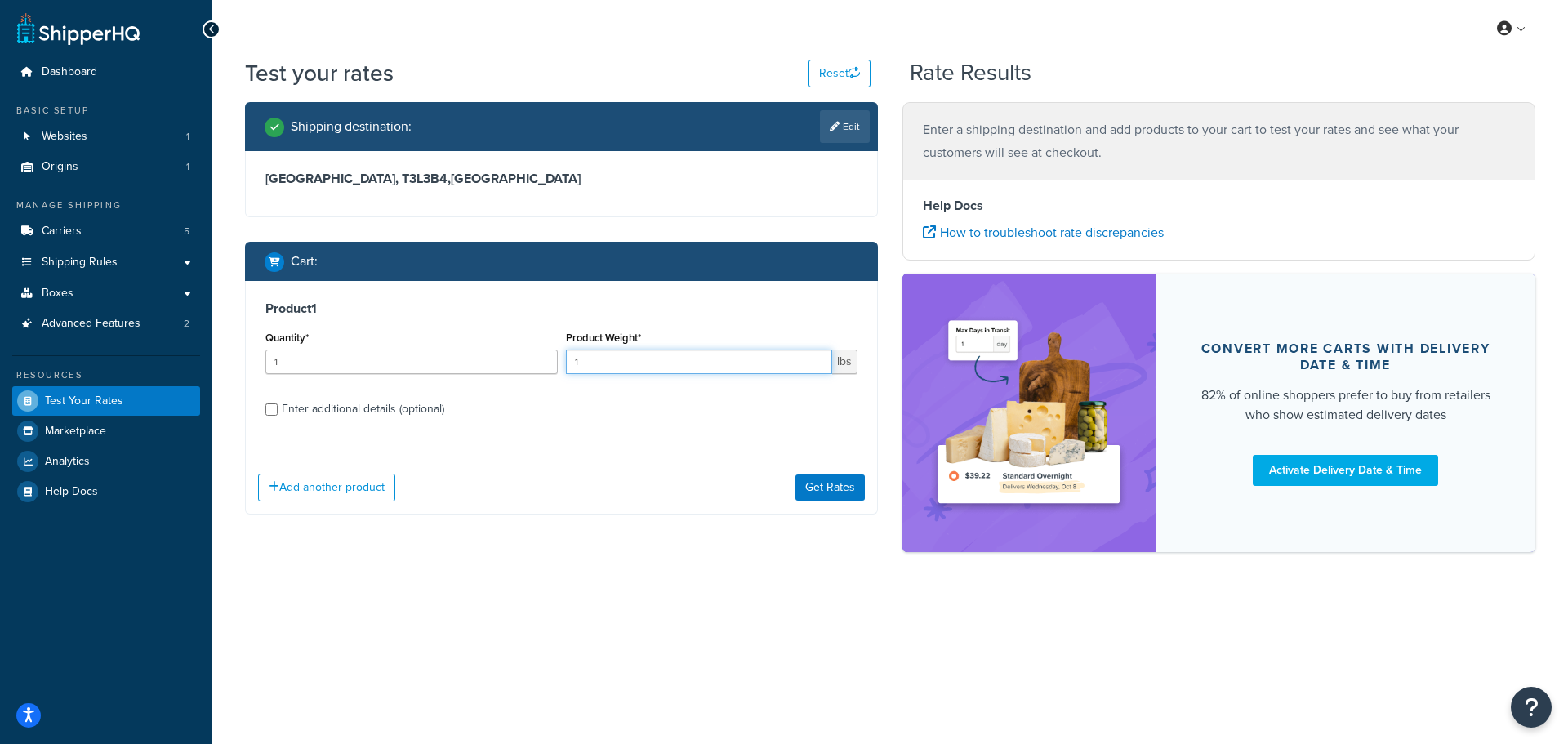
click at [654, 365] on input "1" at bounding box center [699, 361] width 267 height 24
drag, startPoint x: 654, startPoint y: 365, endPoint x: 439, endPoint y: 347, distance: 215.8
click at [446, 344] on div "Quantity* 1 Product Weight* 1 lbs" at bounding box center [561, 357] width 600 height 59
type input ".5"
click at [518, 410] on label "Enter additional details (optional)" at bounding box center [570, 408] width 576 height 26
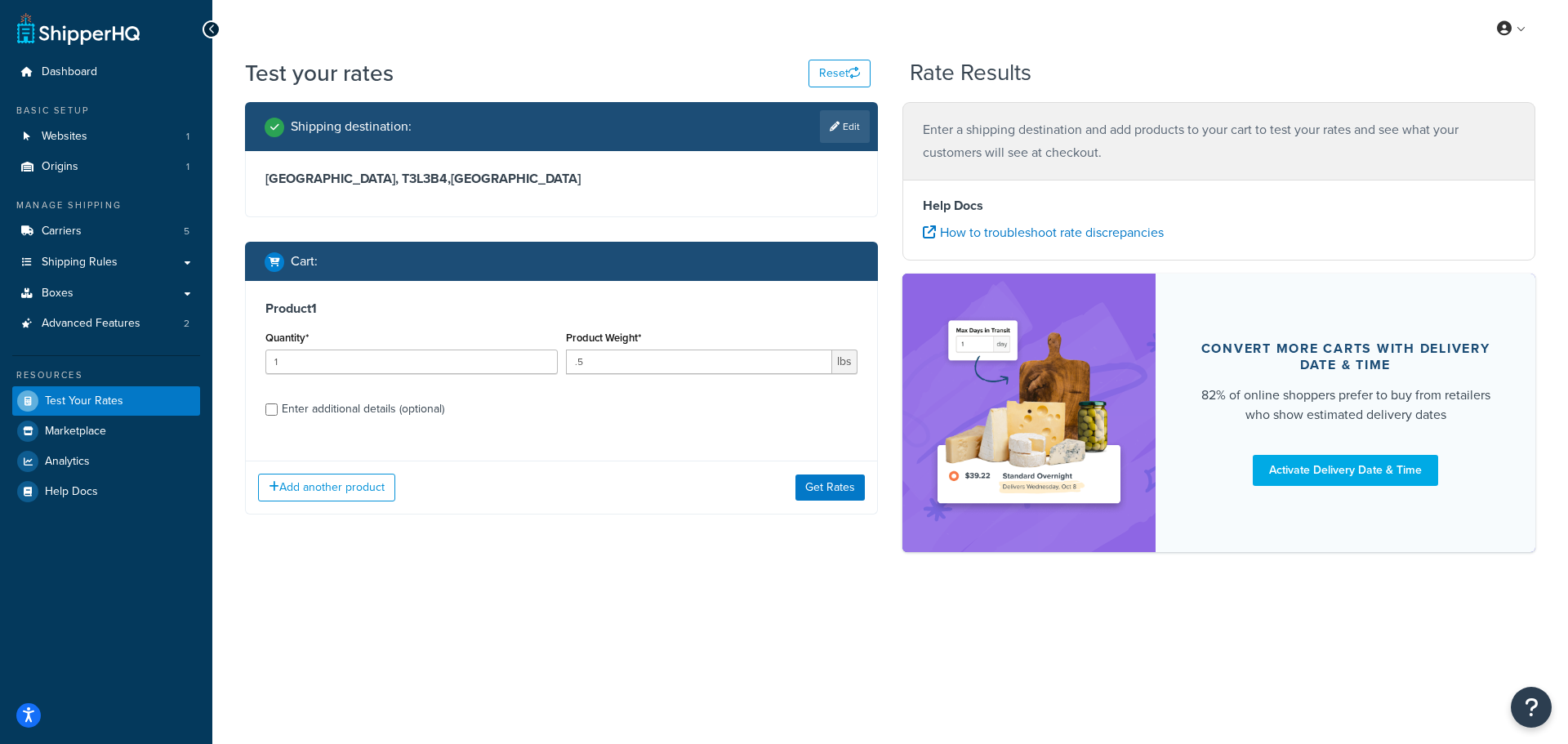
click at [278, 410] on input "Enter additional details (optional)" at bounding box center [271, 410] width 12 height 12
checkbox input "true"
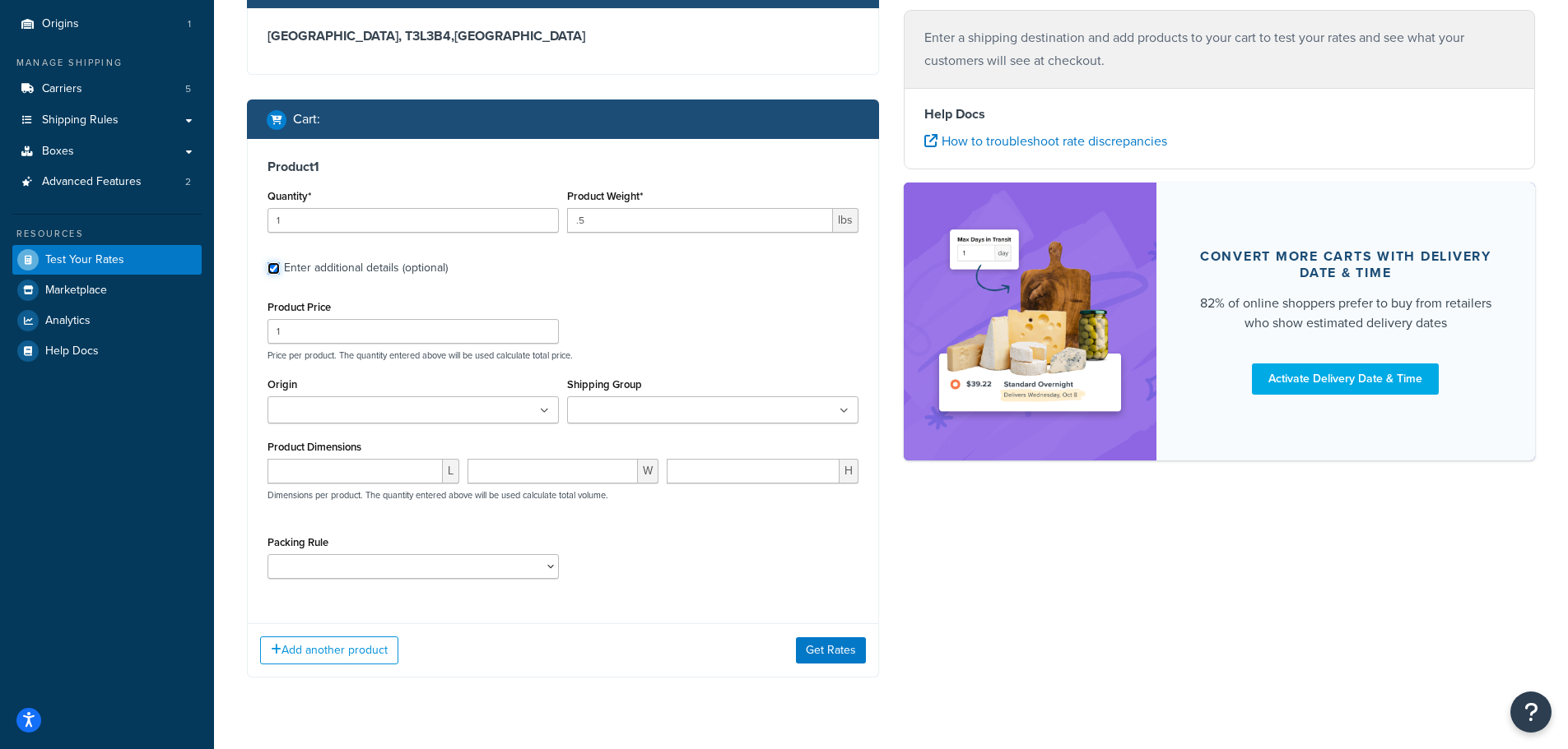
scroll to position [164, 0]
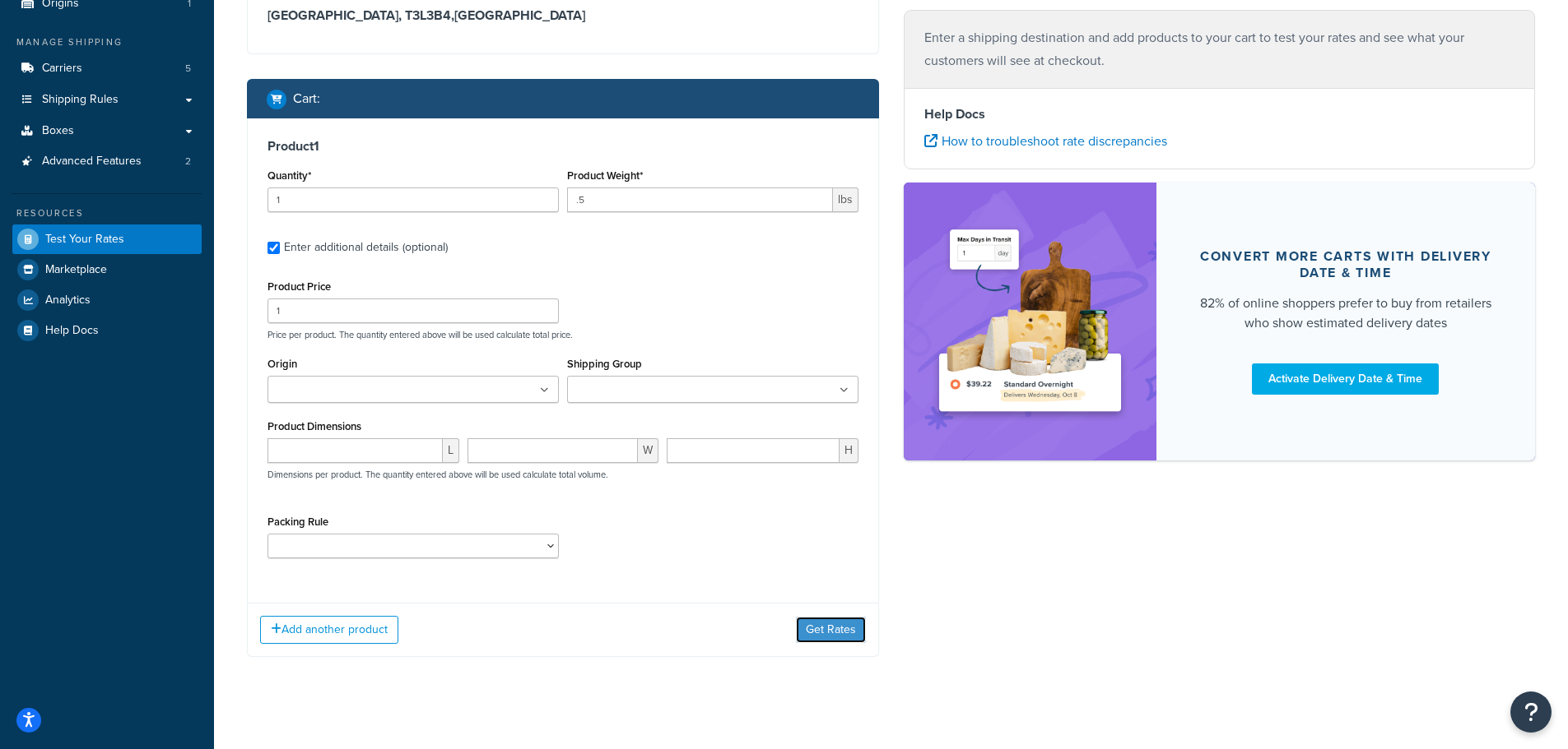
click at [826, 619] on button "Get Rates" at bounding box center [831, 630] width 70 height 26
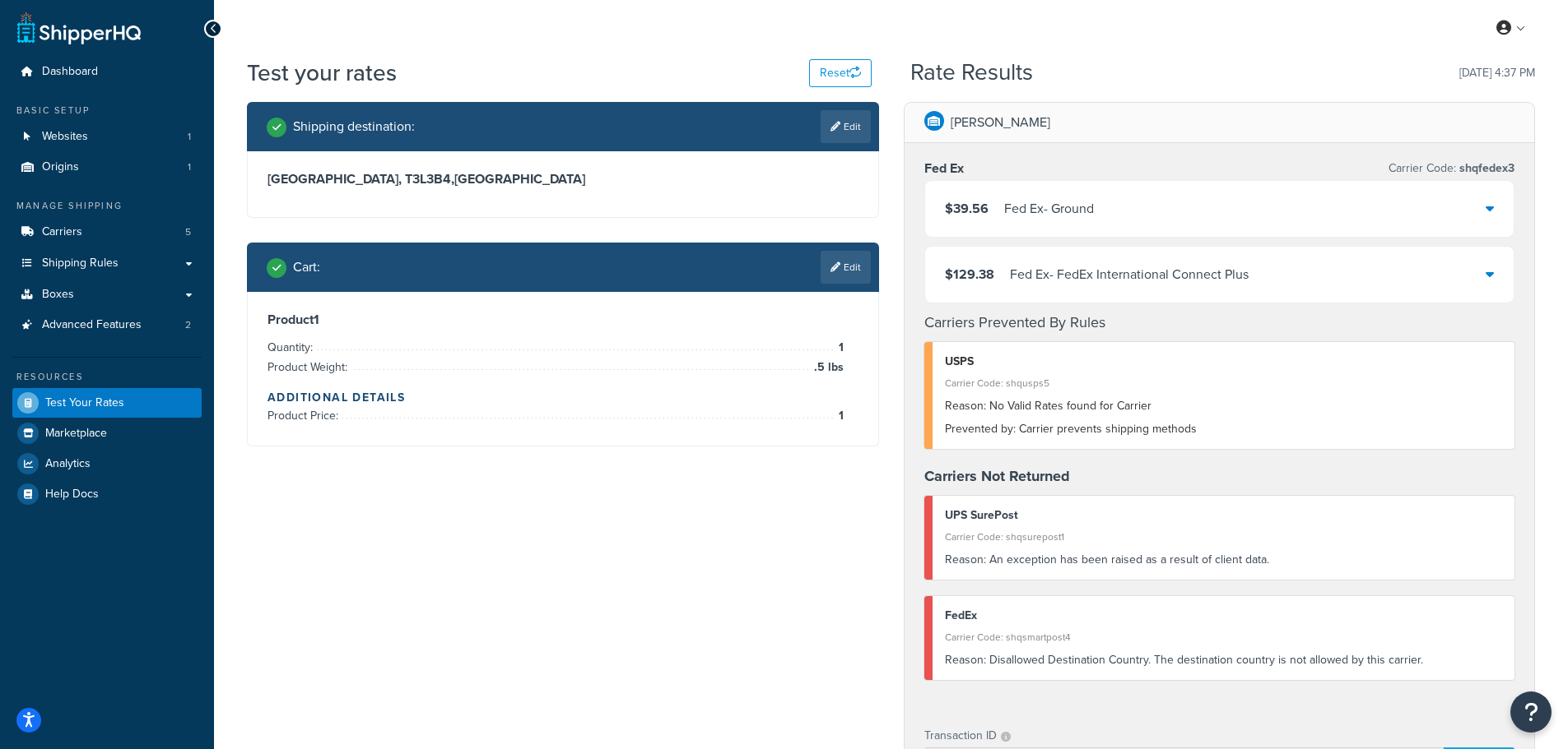
scroll to position [0, 0]
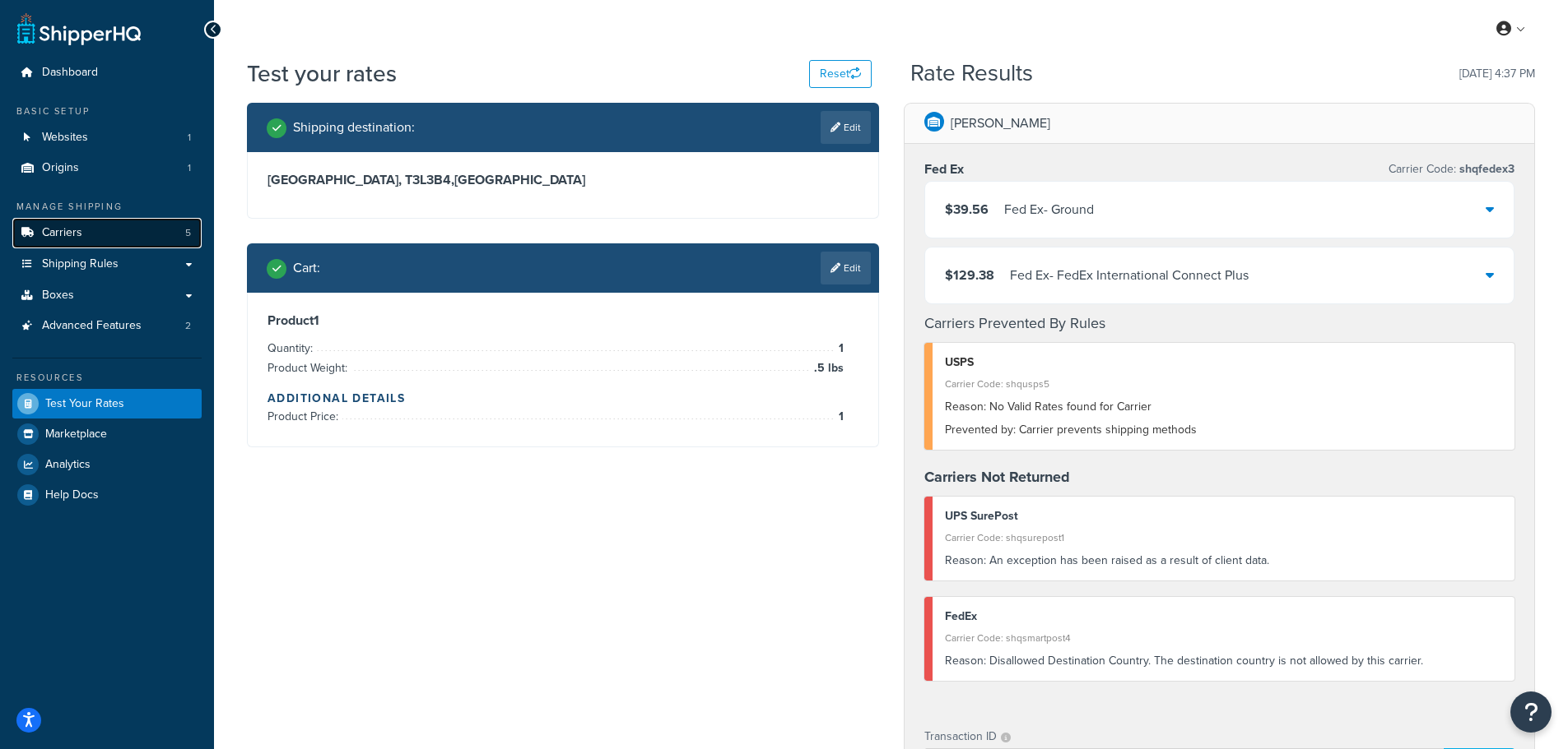
click at [74, 231] on span "Carriers" at bounding box center [62, 233] width 40 height 14
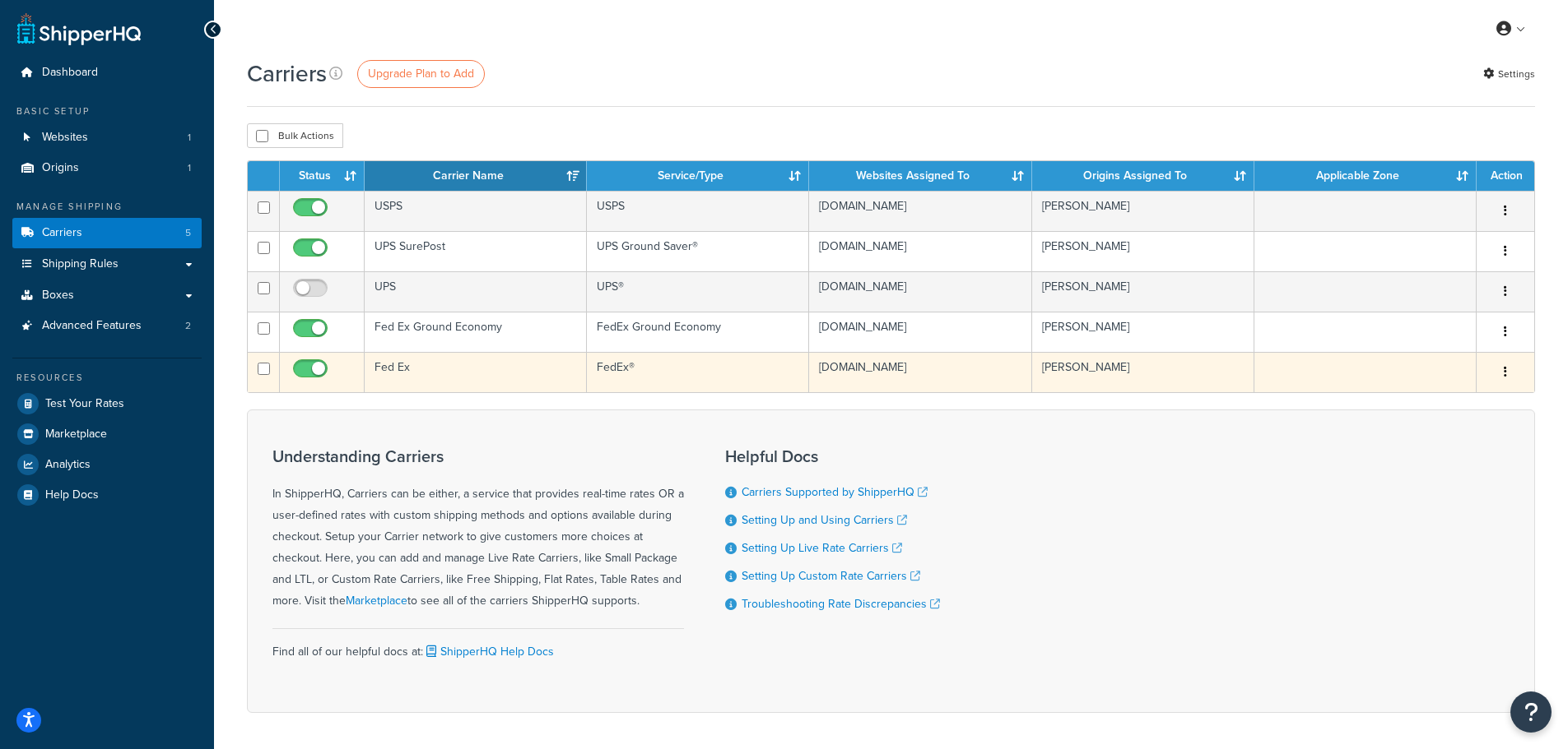
click at [456, 368] on td "Fed Ex" at bounding box center [476, 371] width 222 height 40
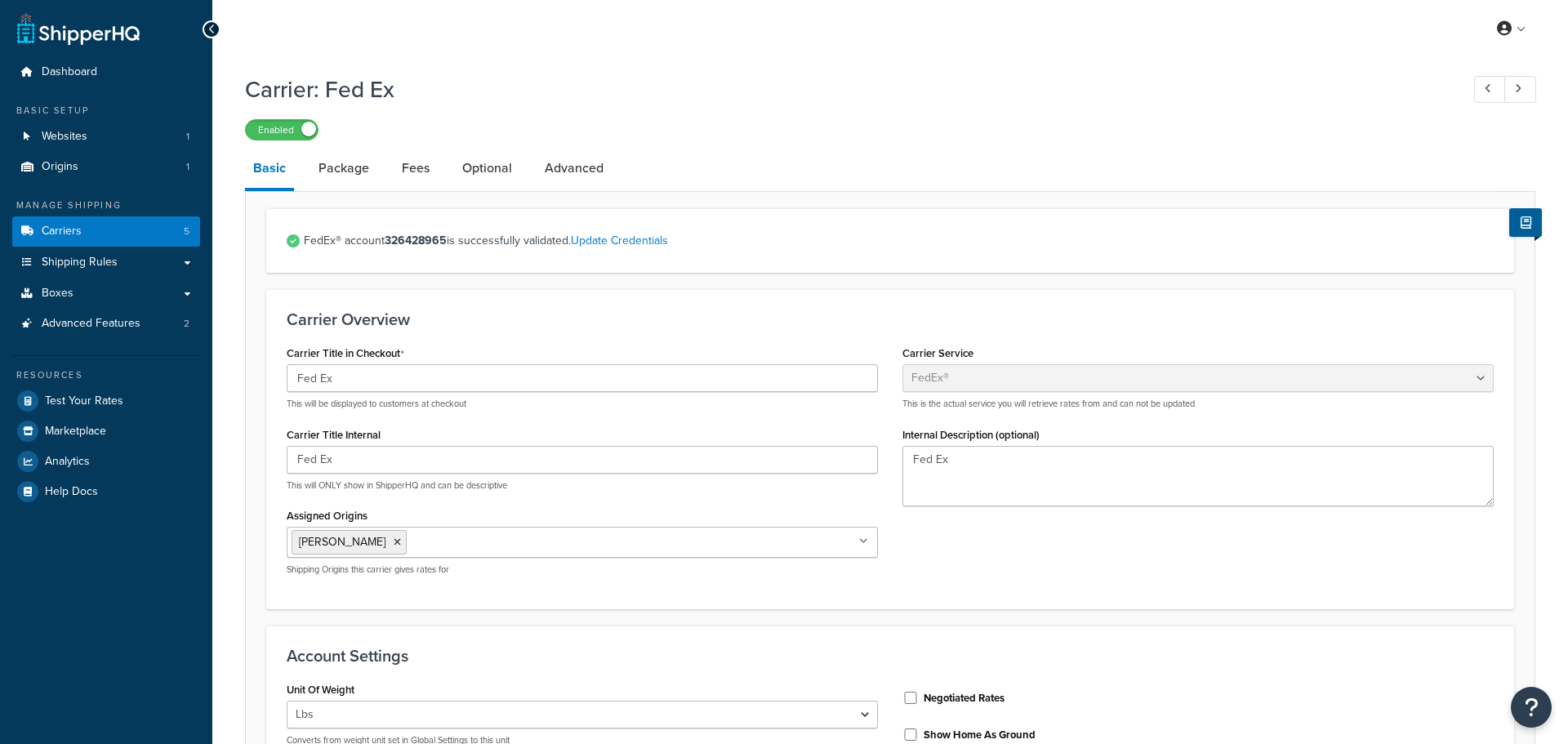
select select "fedEx"
select select "REGULAR_PICKUP"
select select "YOUR_PACKAGING"
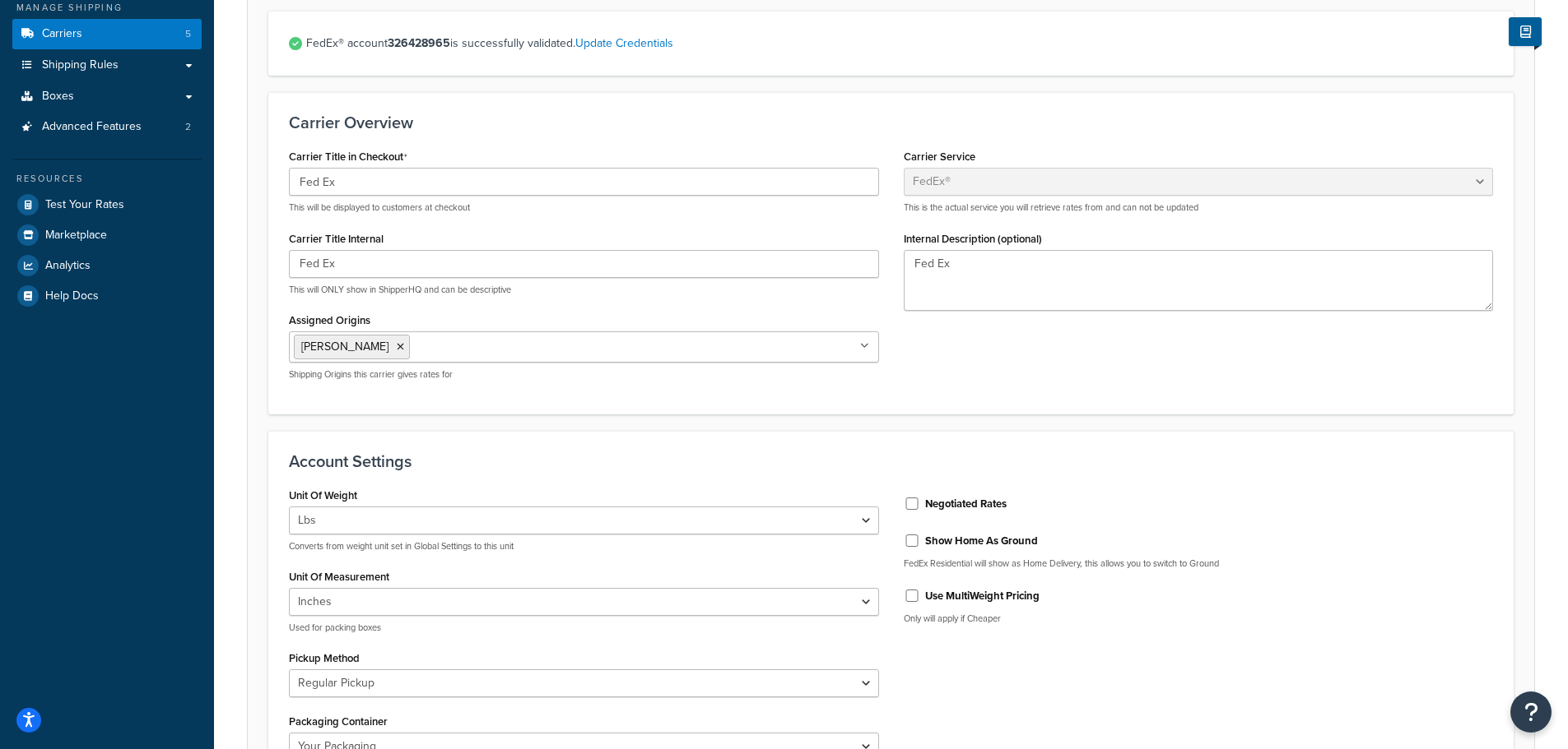
scroll to position [247, 0]
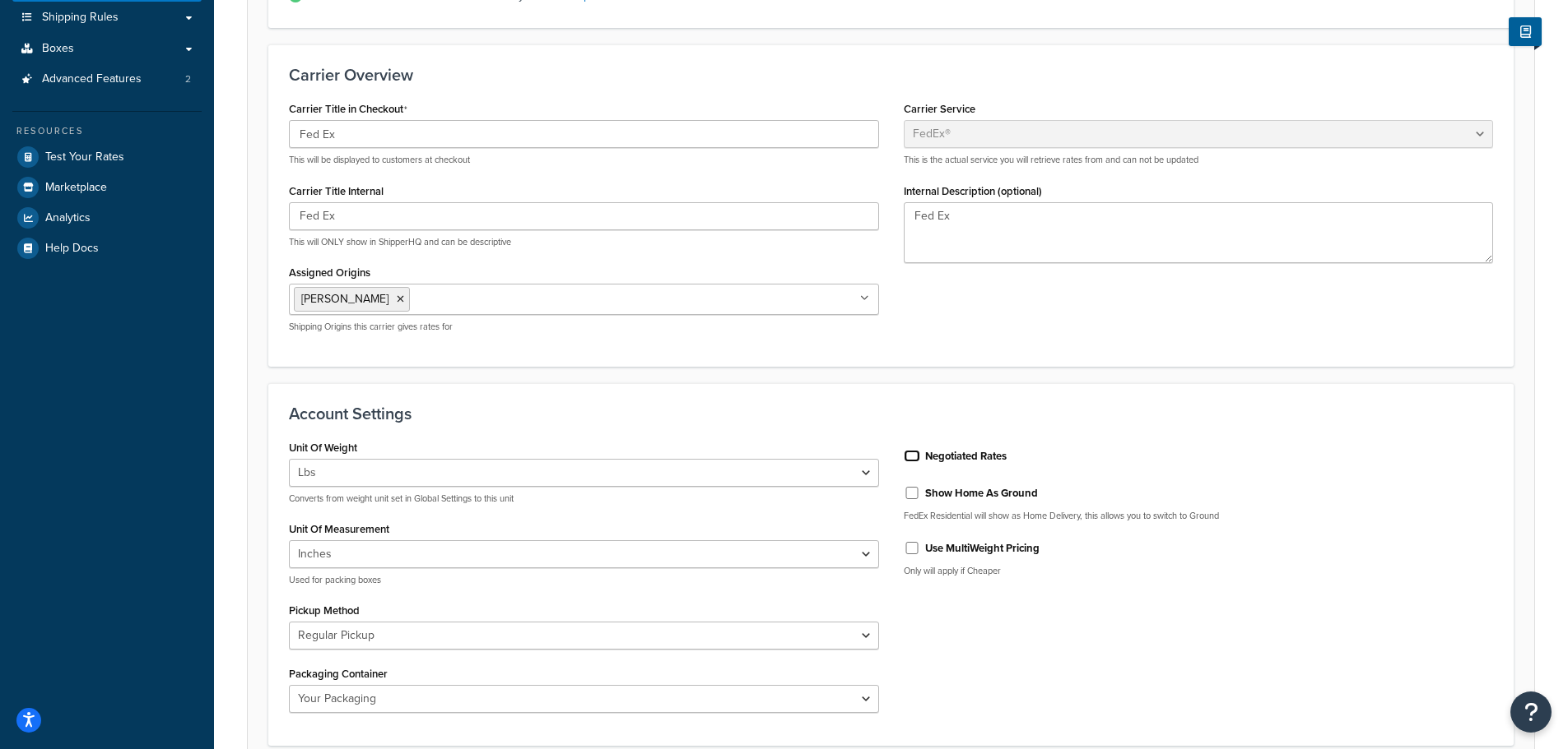
click at [908, 455] on input "Negotiated Rates" at bounding box center [912, 455] width 17 height 12
checkbox input "true"
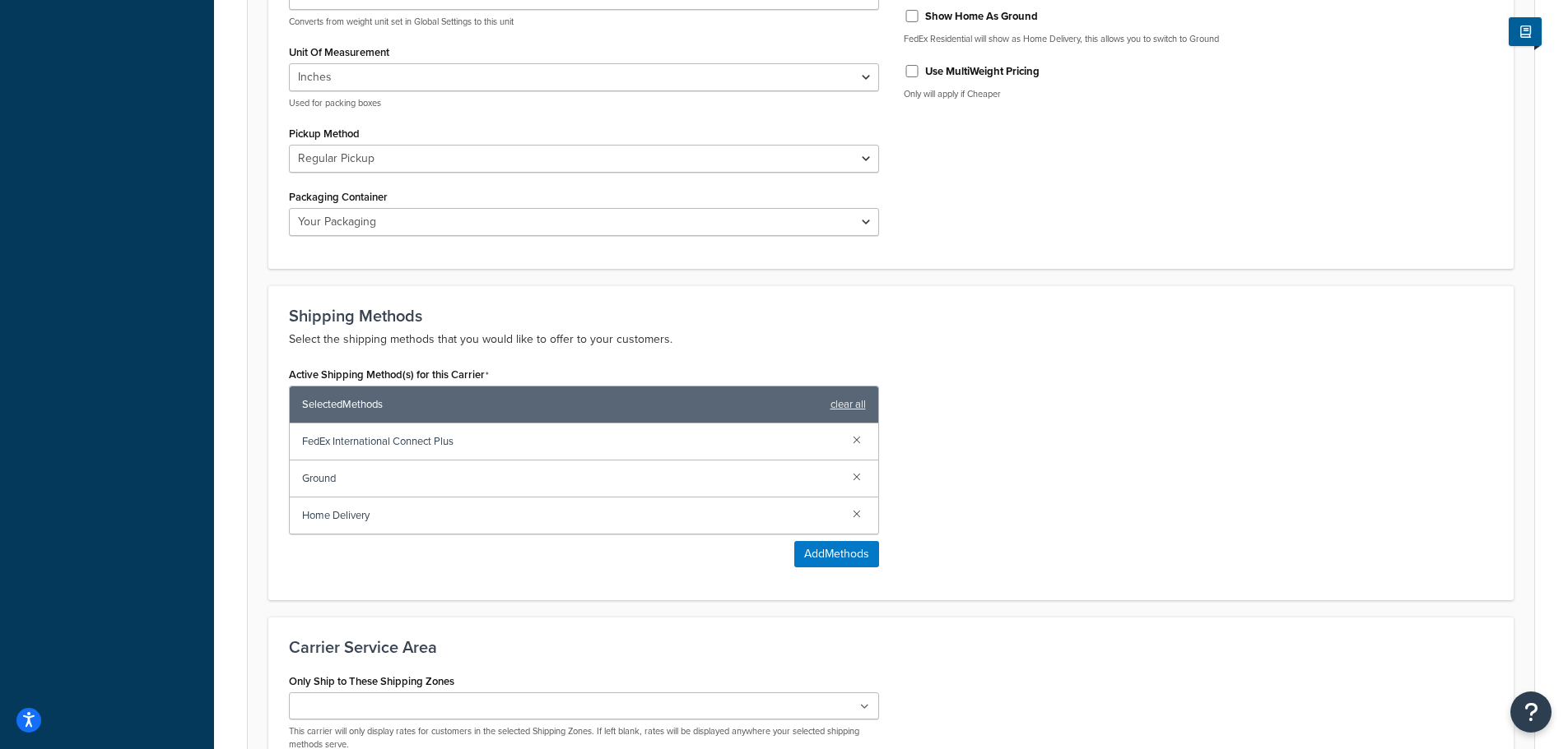
scroll to position [909, 0]
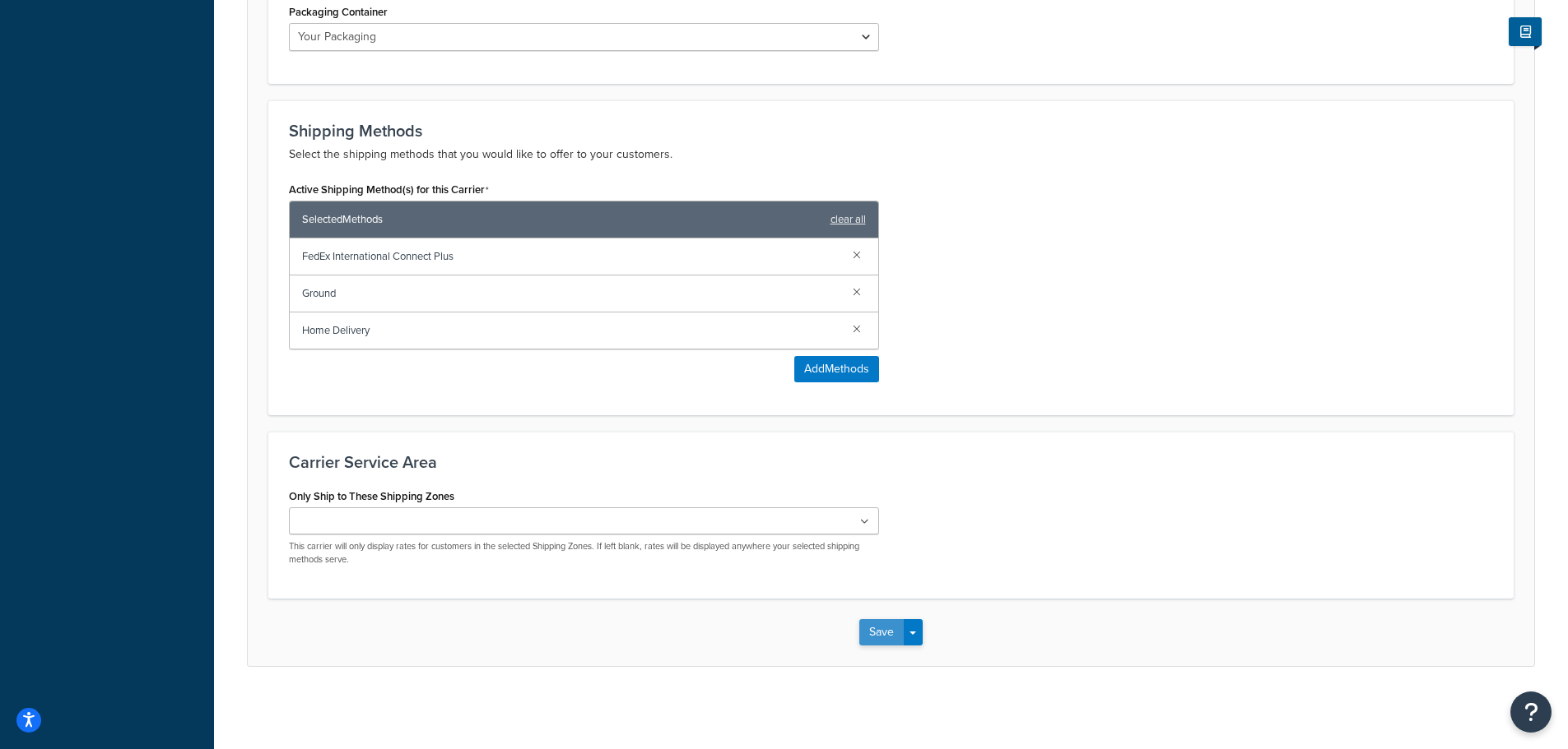
click at [872, 624] on button "Save" at bounding box center [882, 632] width 45 height 26
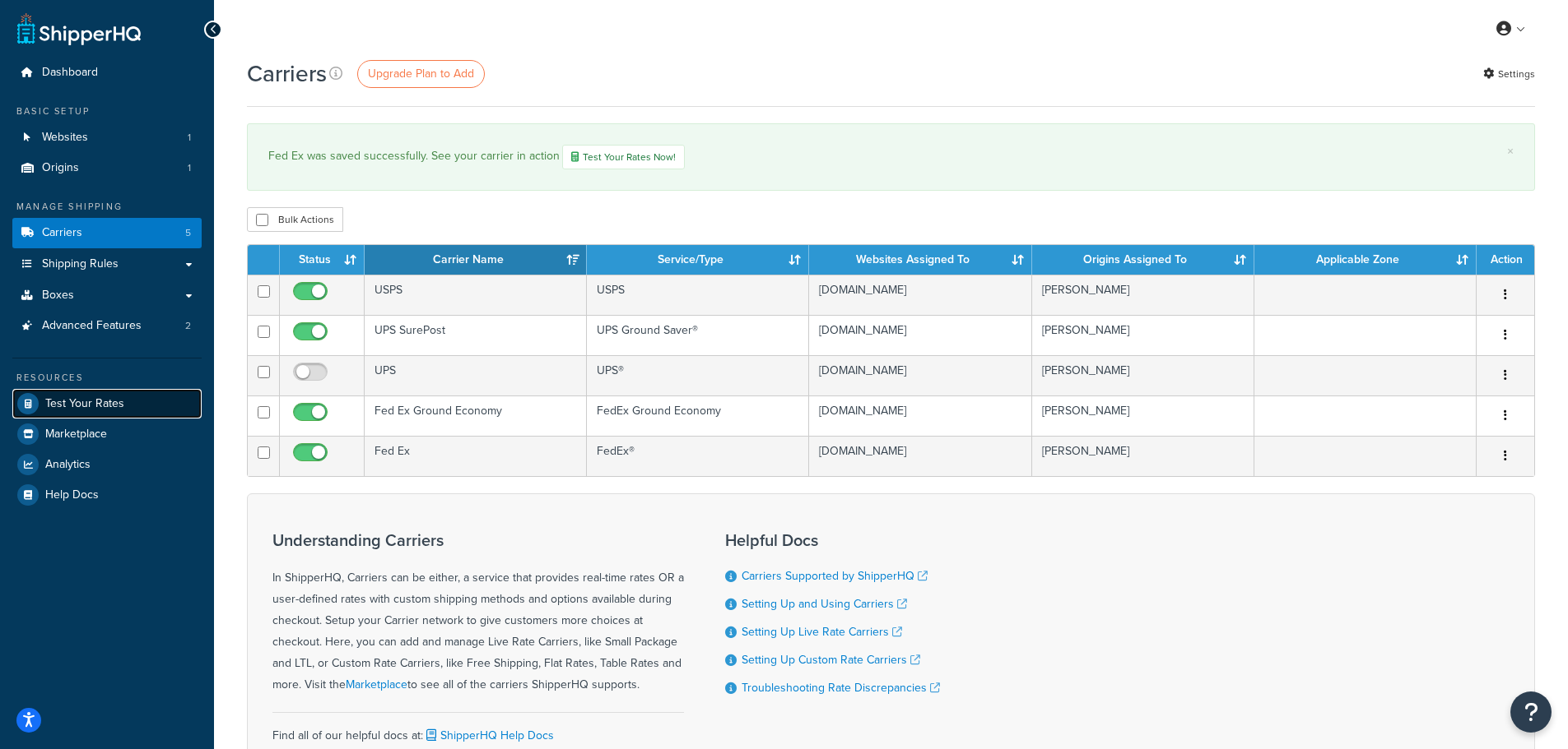
click at [80, 404] on span "Test Your Rates" at bounding box center [85, 404] width 79 height 14
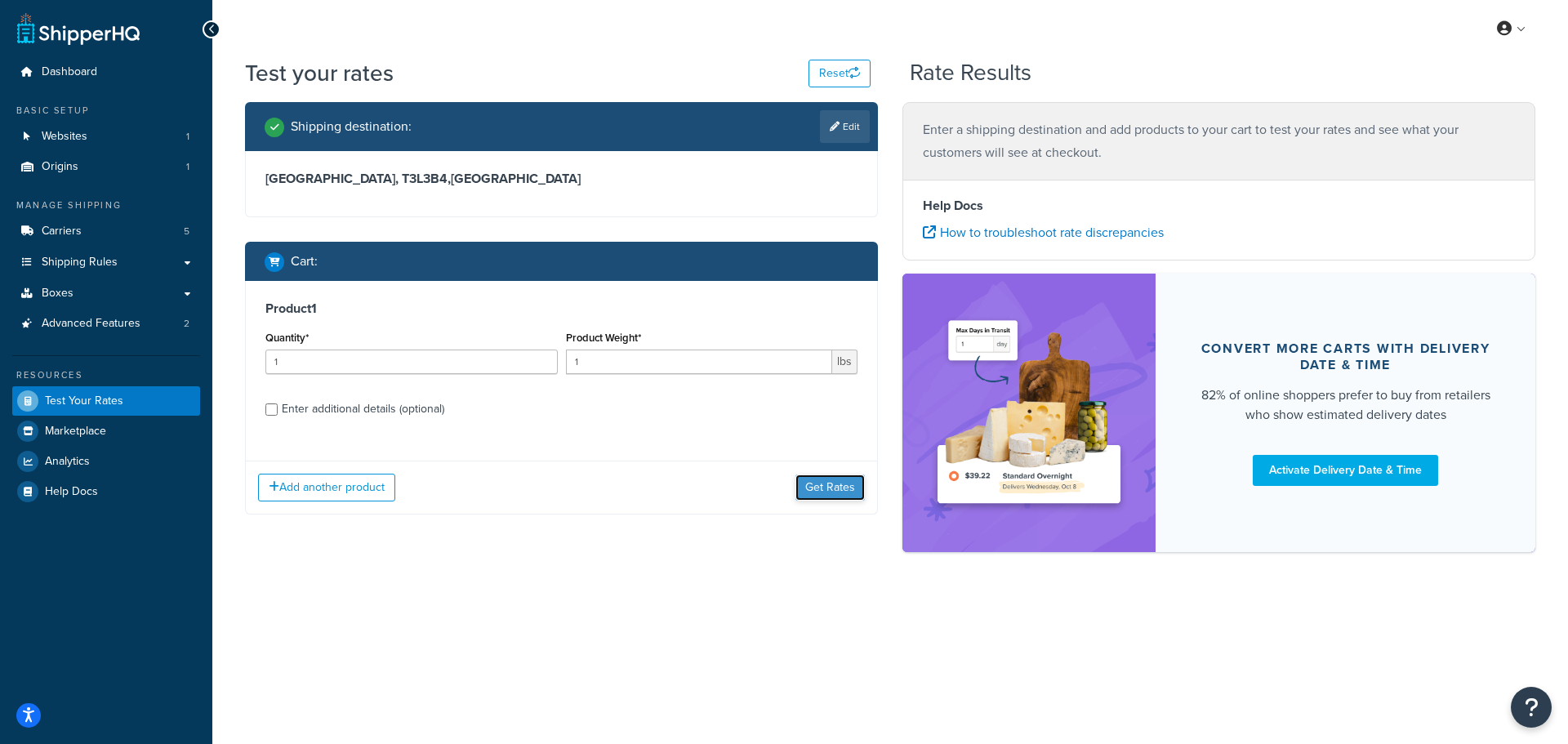
click at [825, 481] on button "Get Rates" at bounding box center [830, 487] width 69 height 26
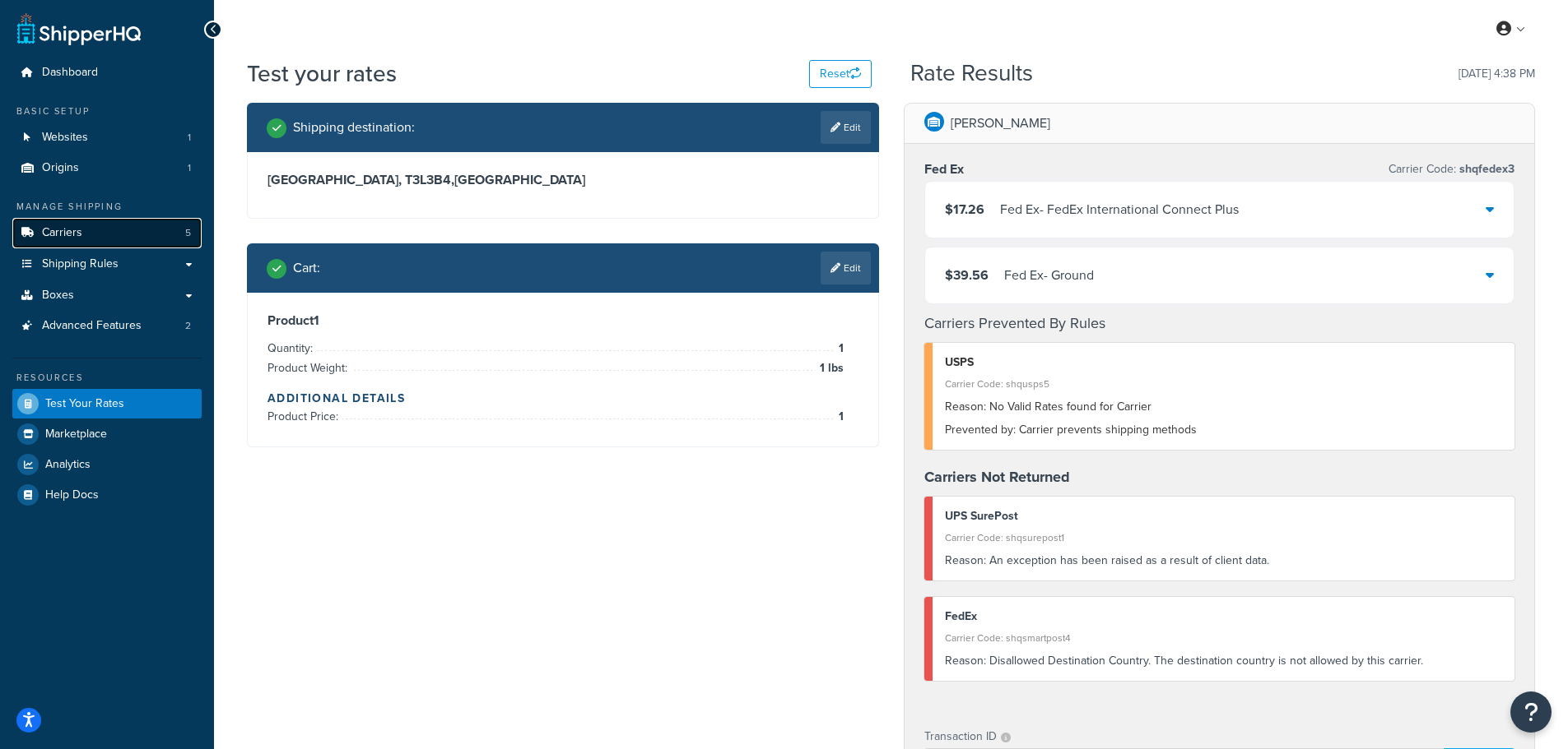
click at [70, 234] on span "Carriers" at bounding box center [62, 233] width 40 height 14
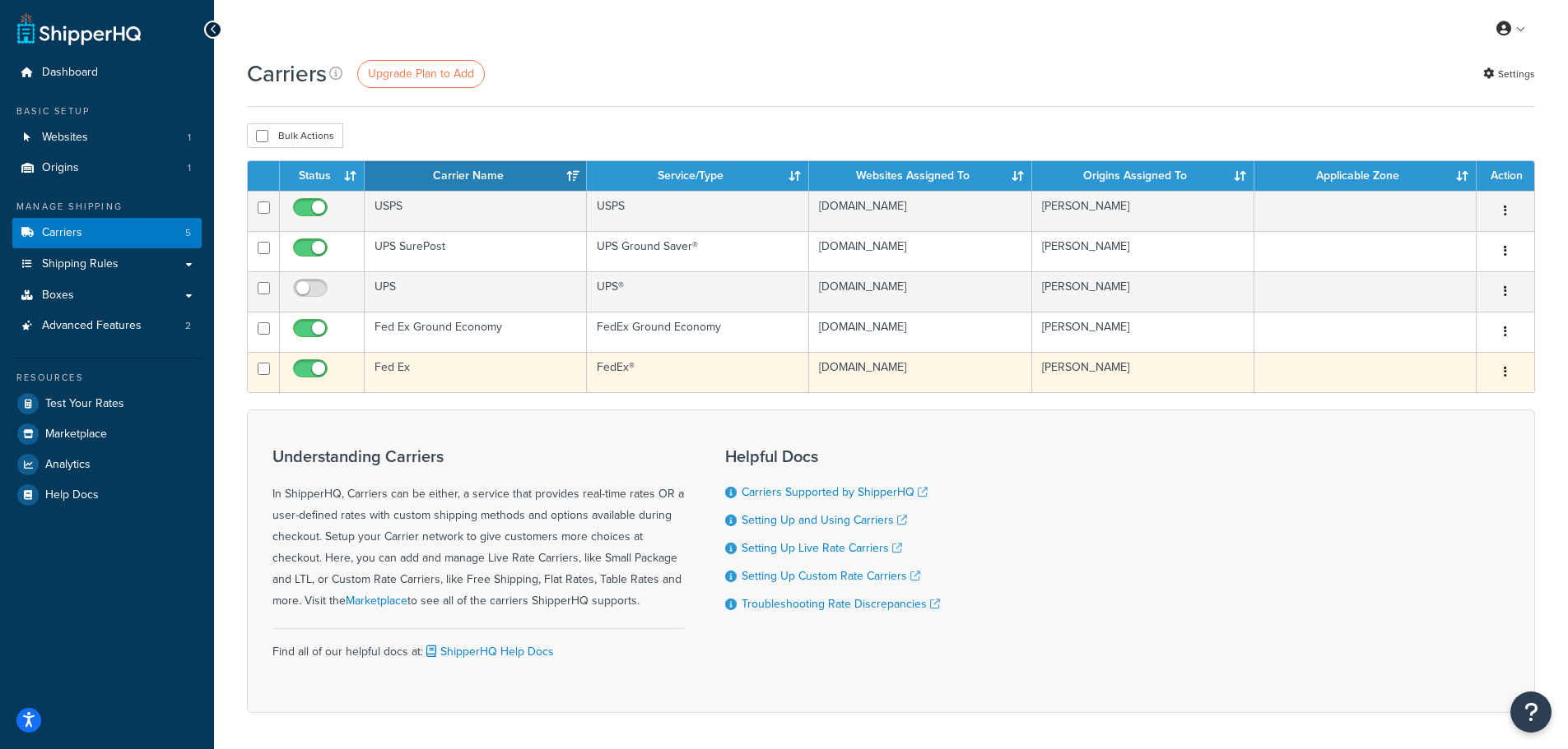
click at [416, 365] on td "Fed Ex" at bounding box center [476, 371] width 222 height 40
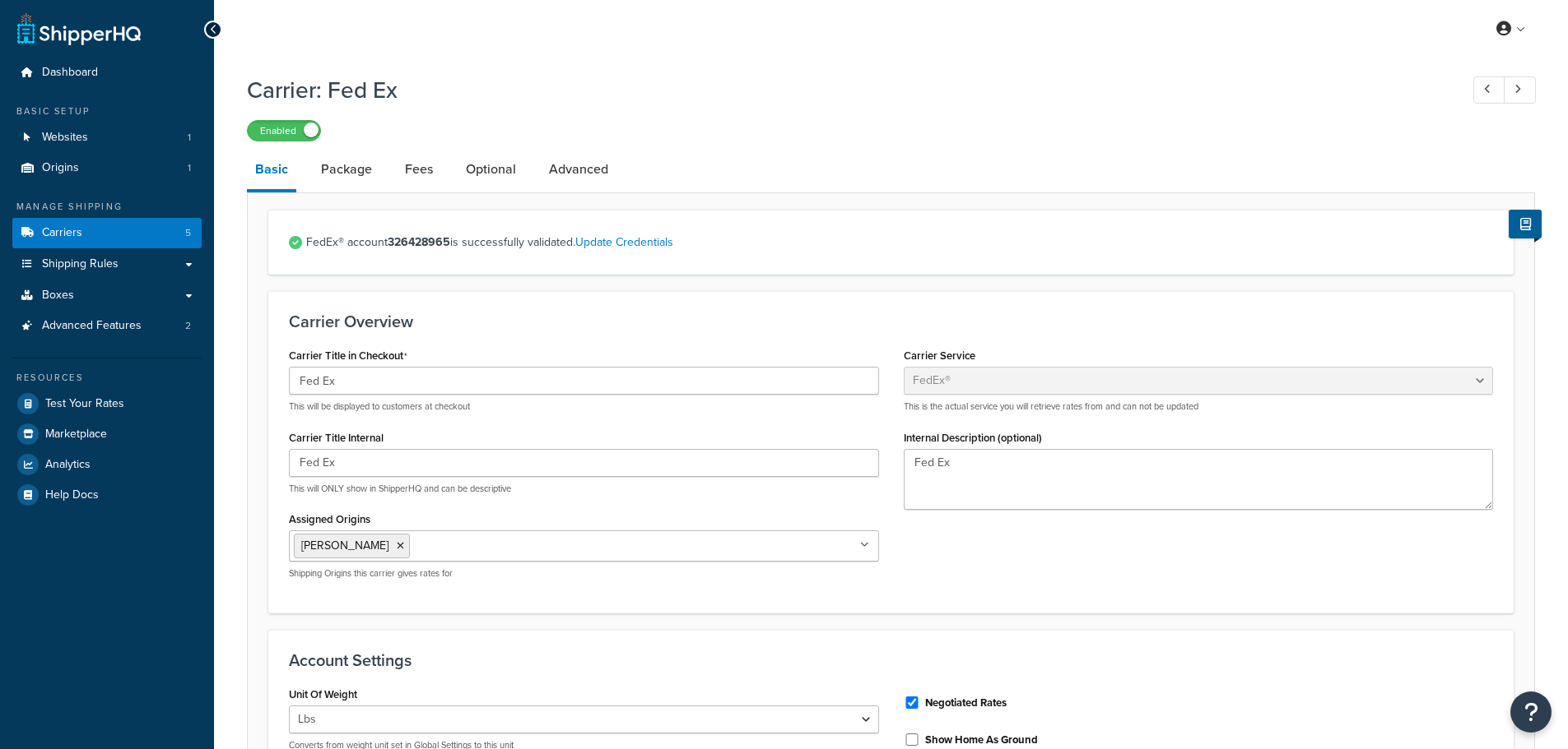
select select "fedEx"
select select "REGULAR_PICKUP"
select select "YOUR_PACKAGING"
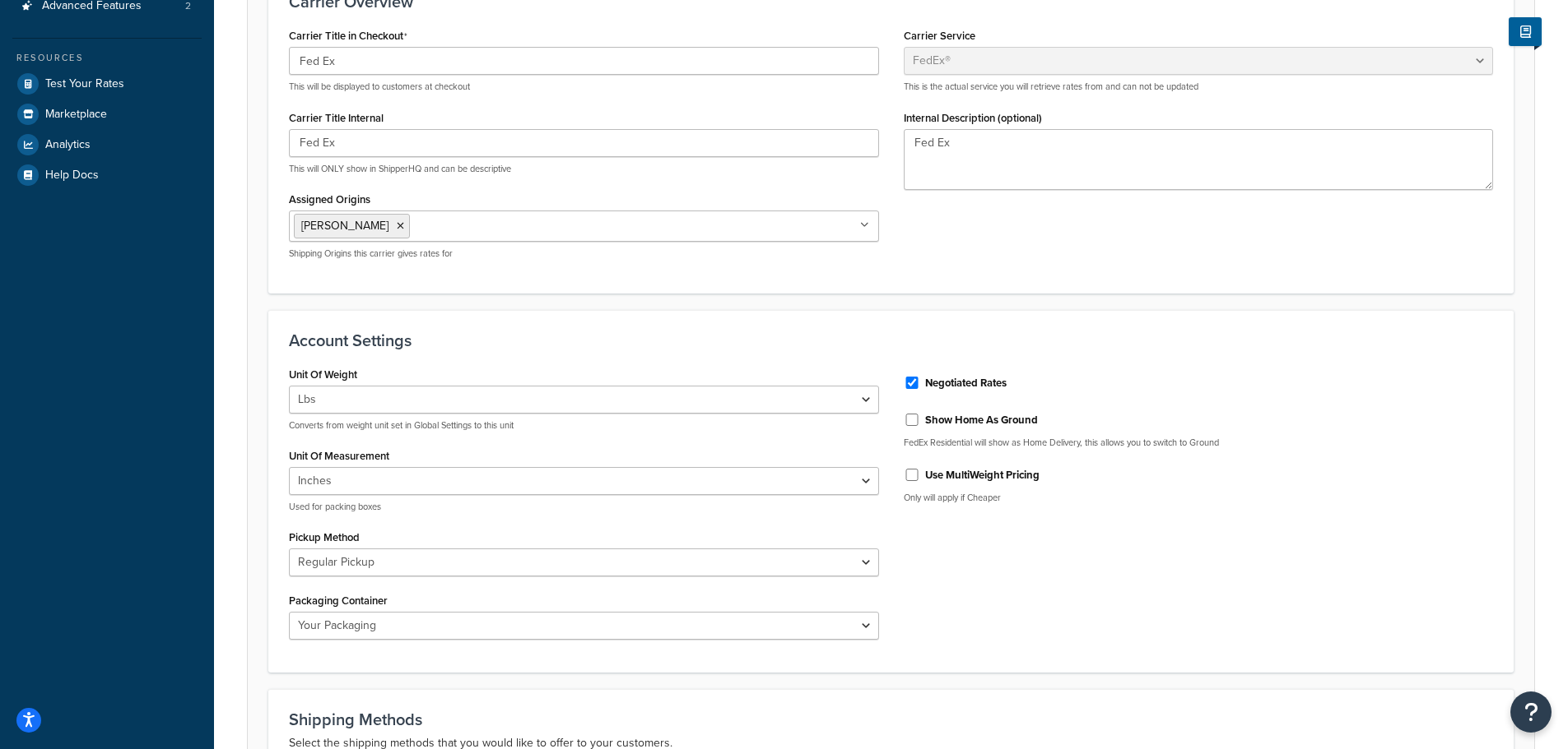
scroll to position [329, 0]
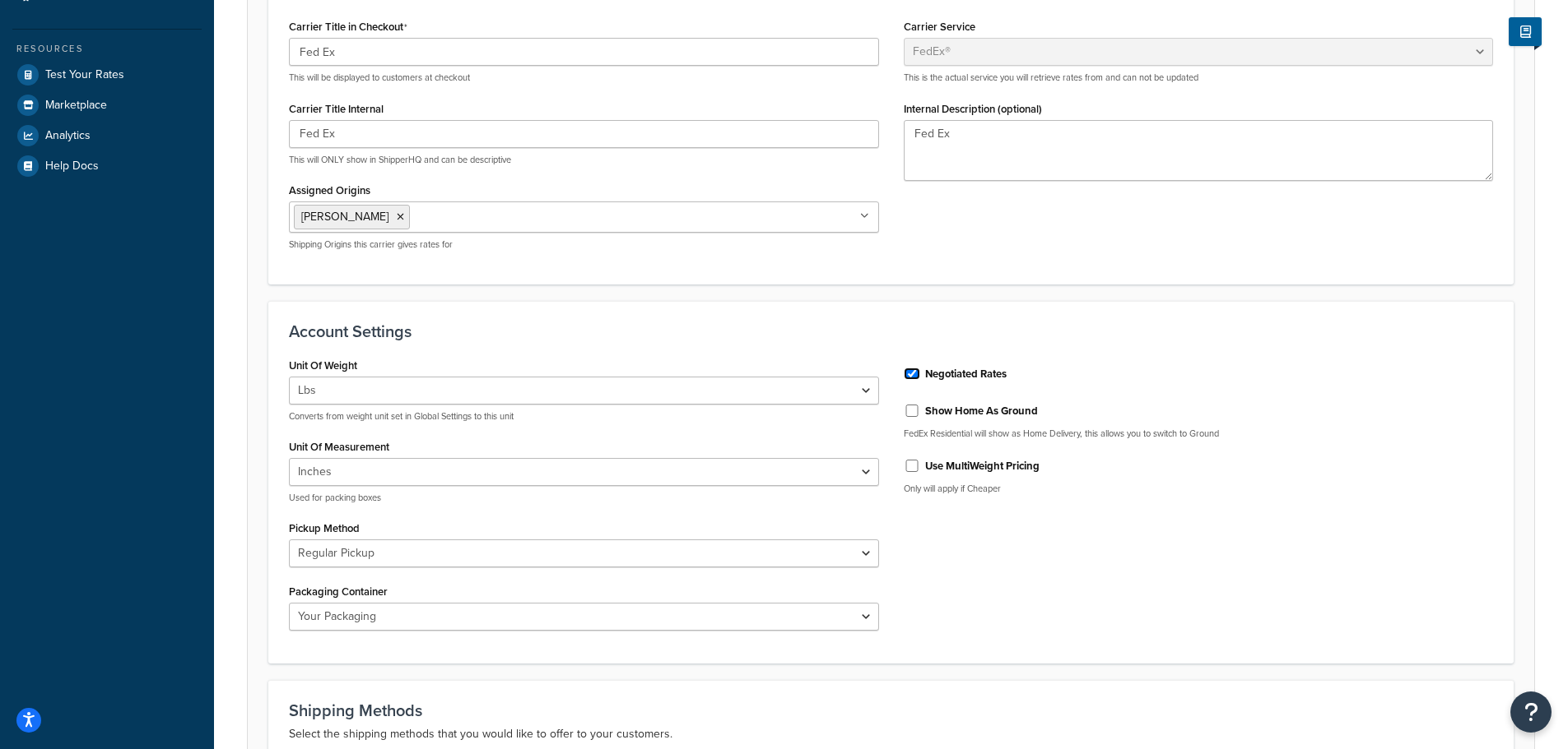
click at [908, 373] on input "Negotiated Rates" at bounding box center [912, 373] width 17 height 12
checkbox input "false"
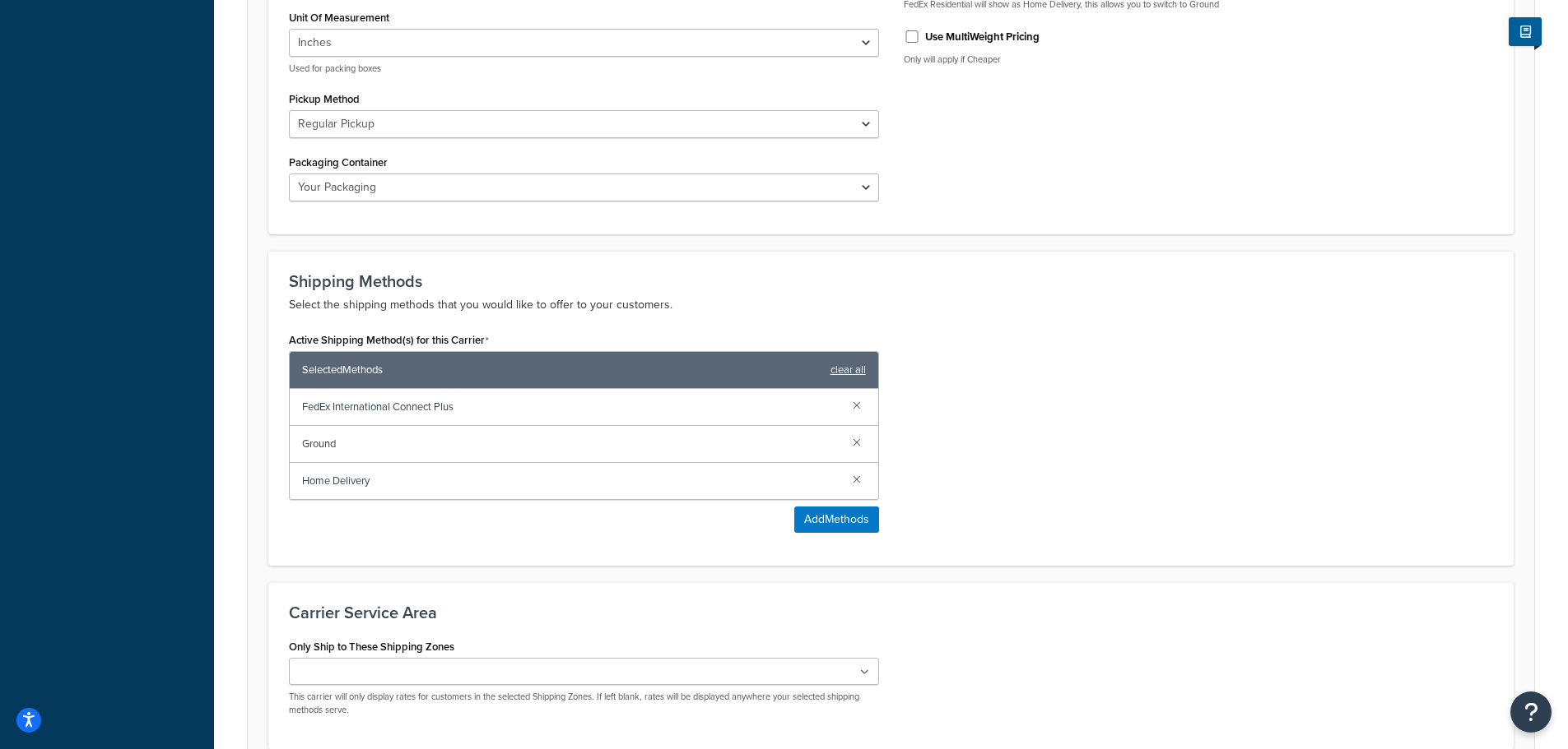
scroll to position [909, 0]
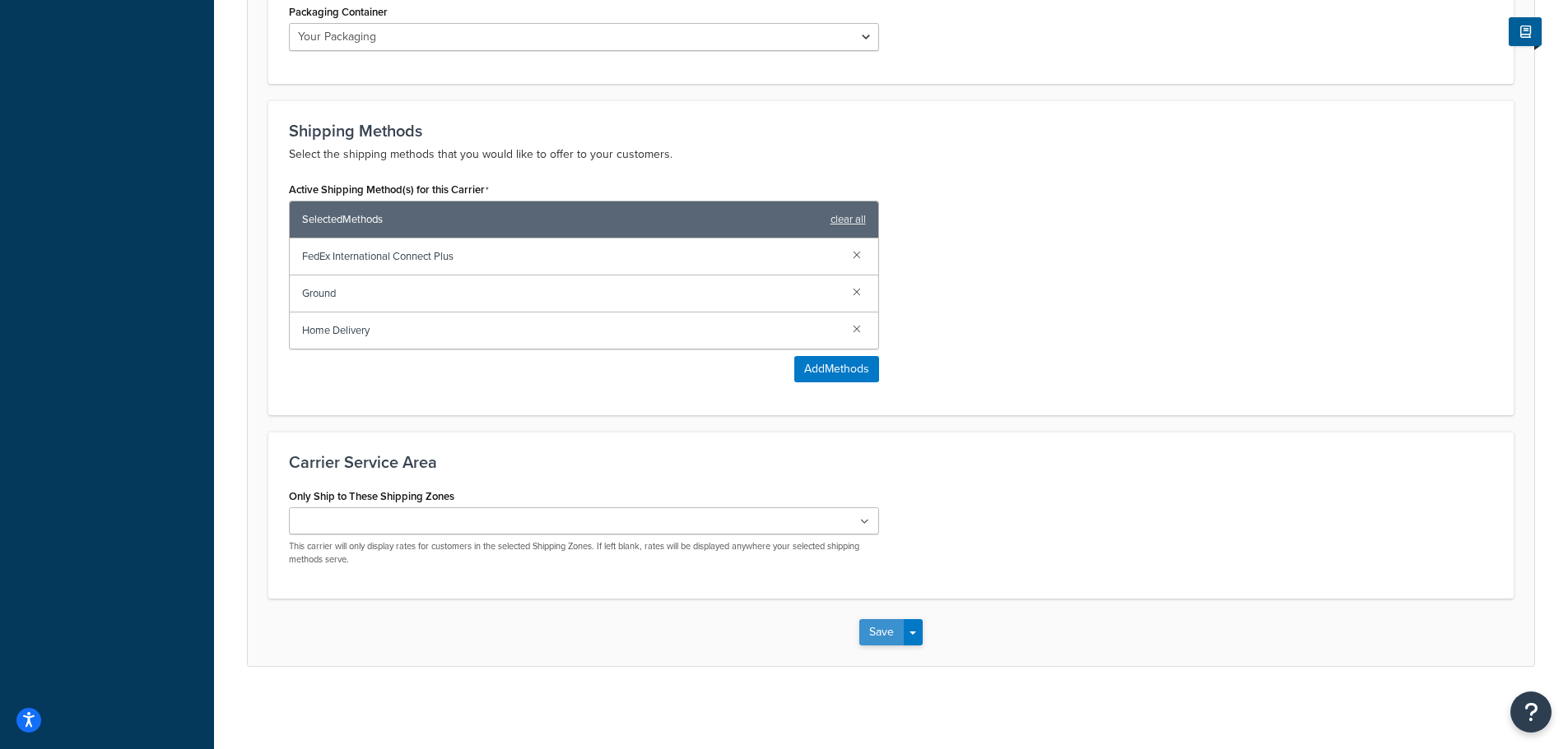
click at [880, 619] on button "Save" at bounding box center [882, 632] width 45 height 26
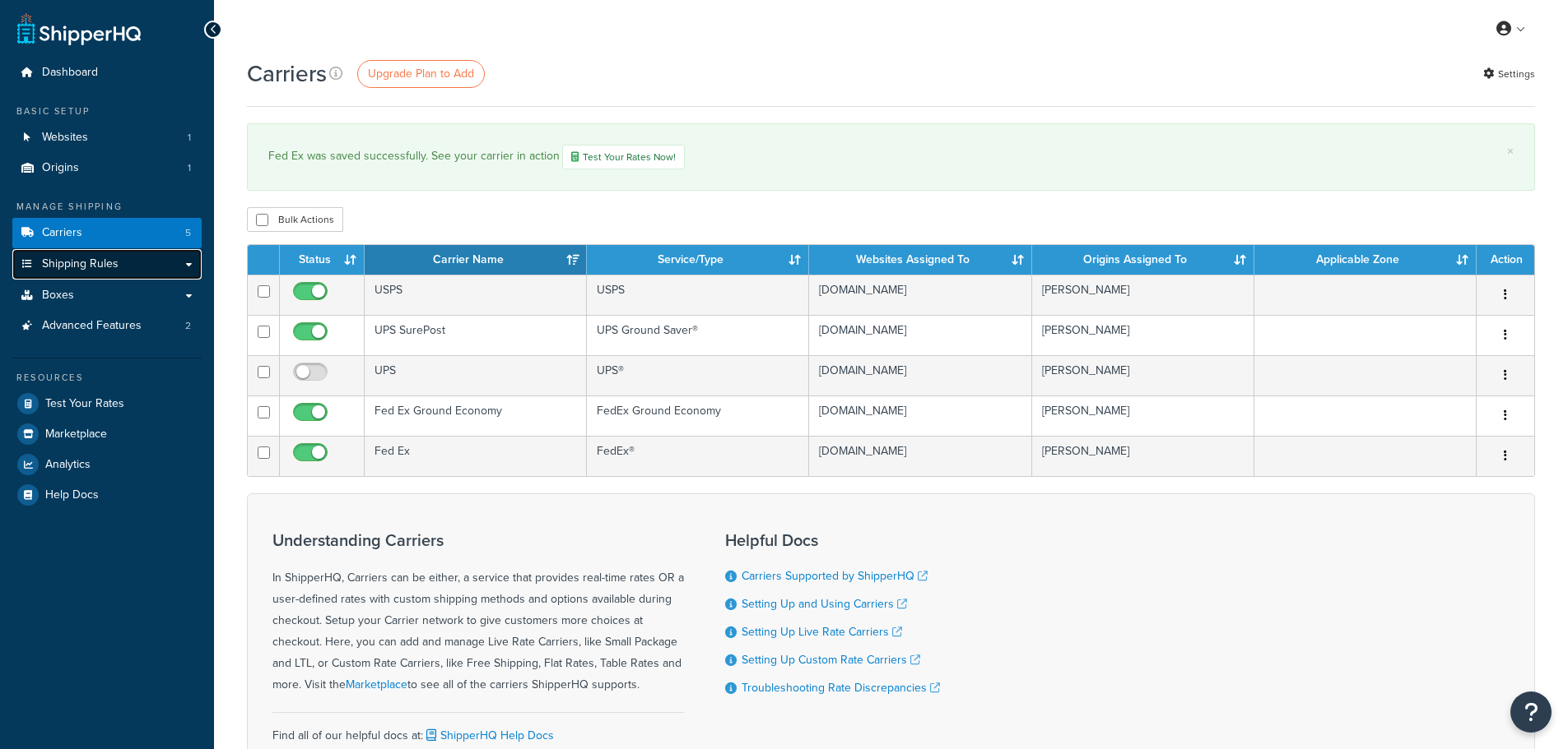
click at [115, 261] on span "Shipping Rules" at bounding box center [80, 264] width 77 height 14
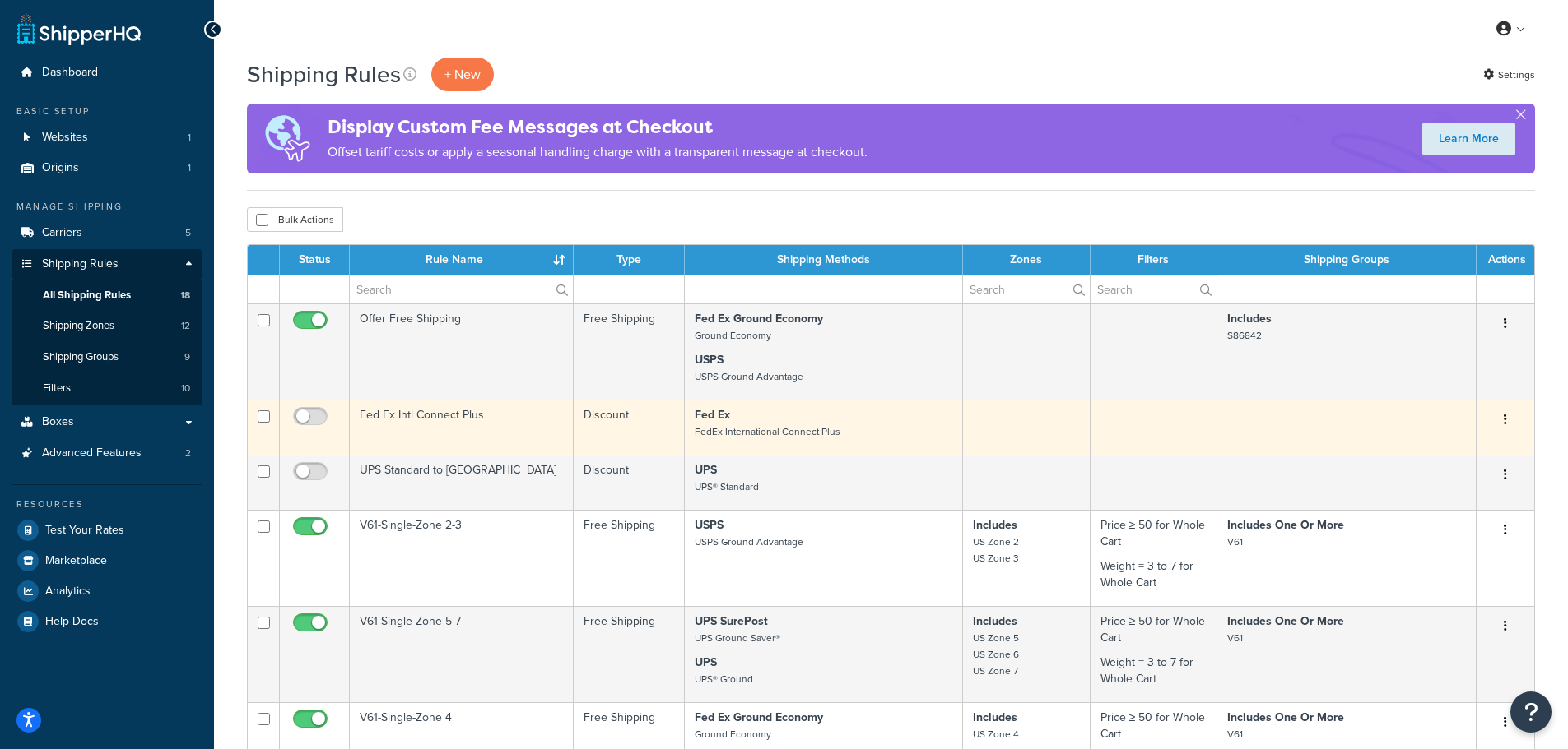
click at [441, 411] on td "Fed Ex Intl Connect Plus" at bounding box center [462, 427] width 224 height 55
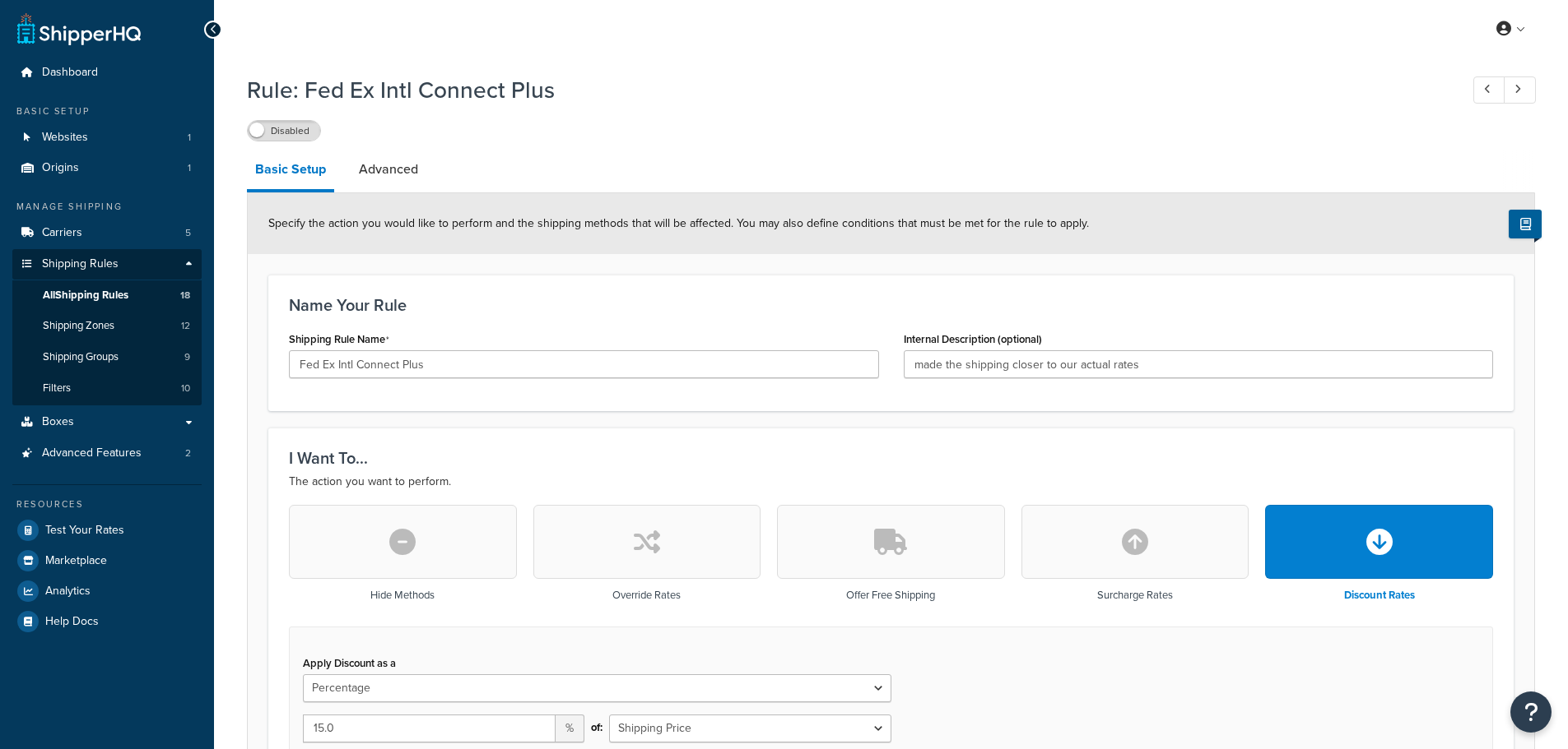
select select "PERCENTAGE"
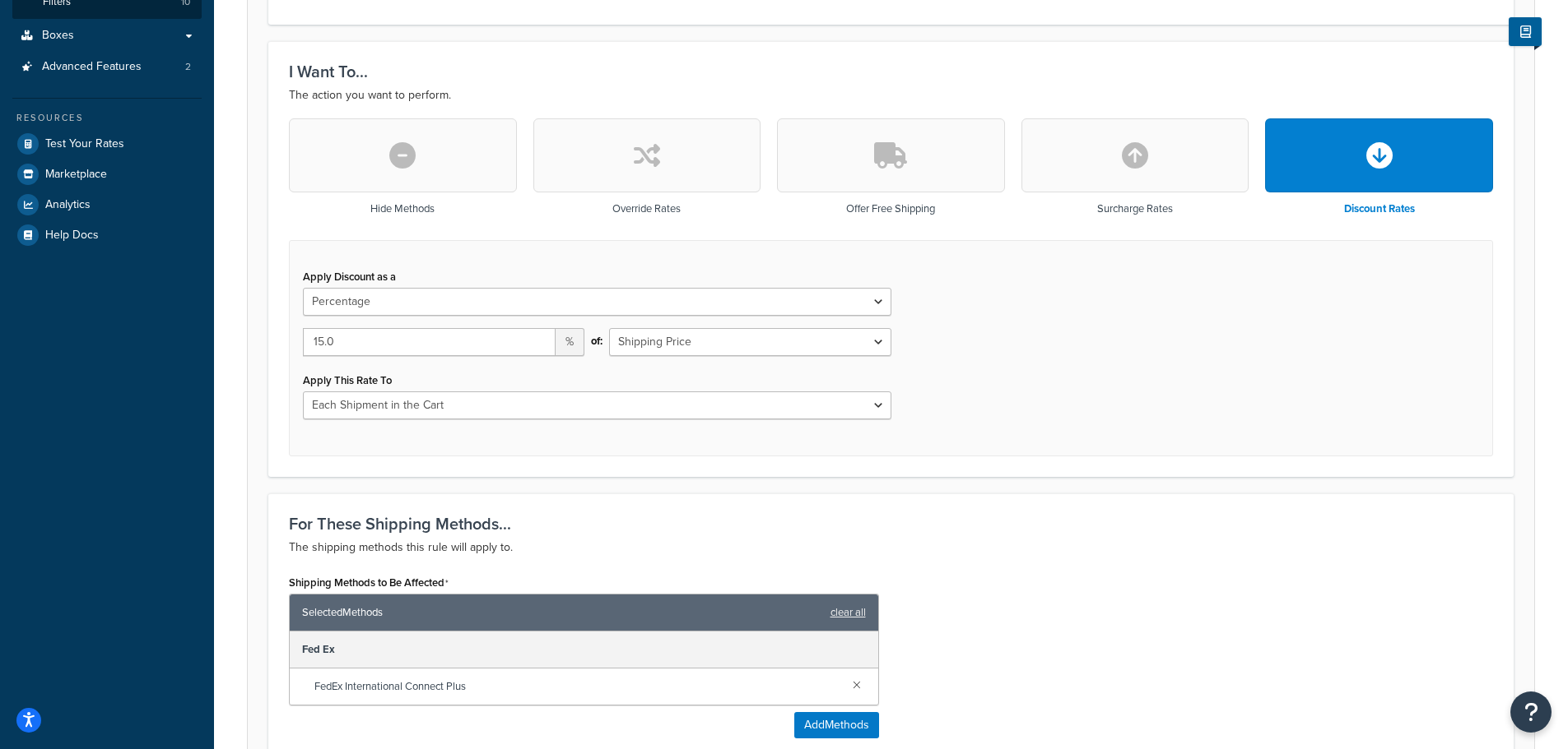
scroll to position [493, 0]
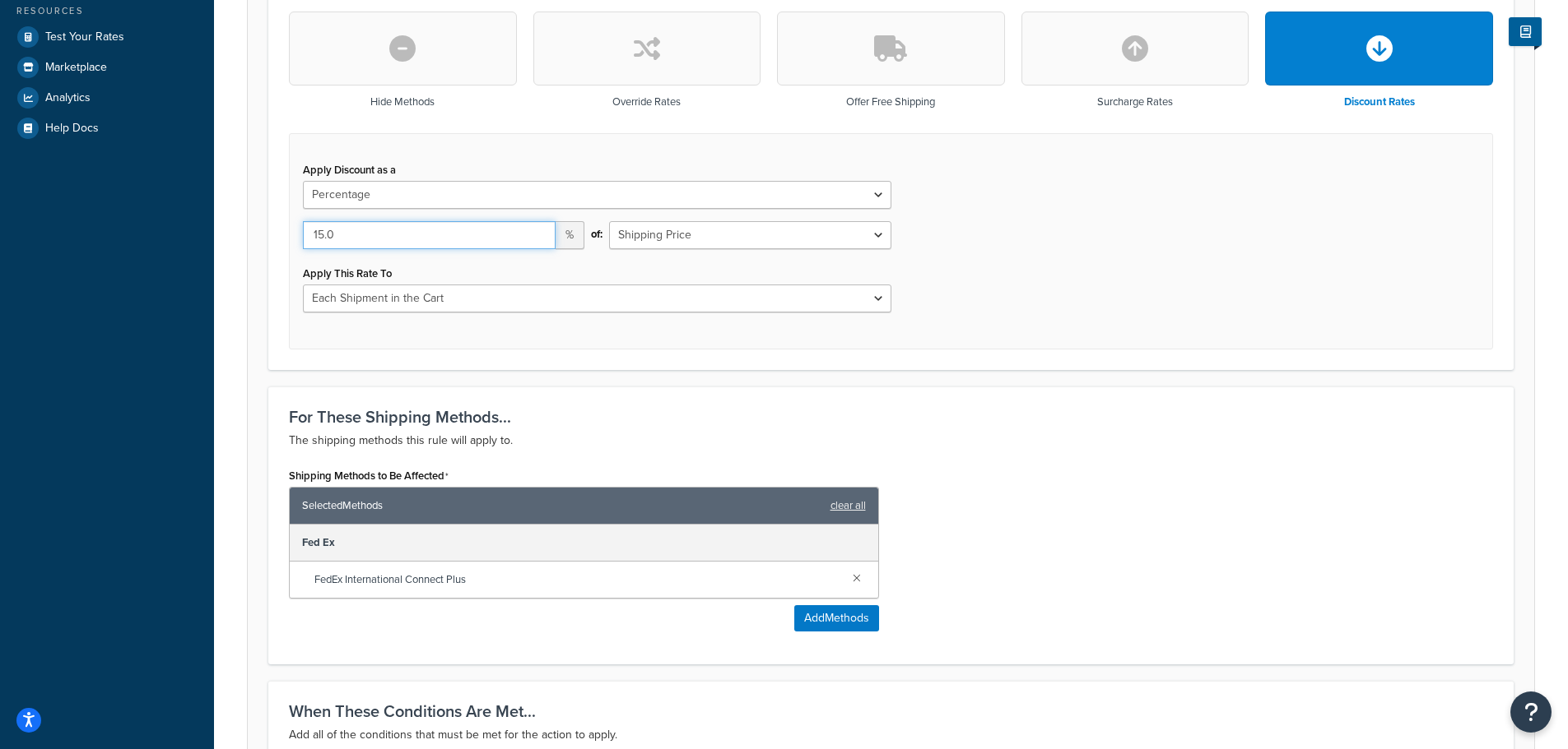
drag, startPoint x: 338, startPoint y: 233, endPoint x: 196, endPoint y: 211, distance: 143.7
click at [196, 211] on div "Dashboard Basic Setup Websites 1 Origins 1 Manage Shipping Carriers 5 Shipping …" at bounding box center [784, 231] width 1568 height 1449
type input "70"
click at [478, 268] on div "Apply This Rate To Each Shipment in the Cart Each Shipping Group in the Cart Ea…" at bounding box center [597, 286] width 589 height 51
click at [825, 618] on button "Add Methods" at bounding box center [836, 618] width 85 height 26
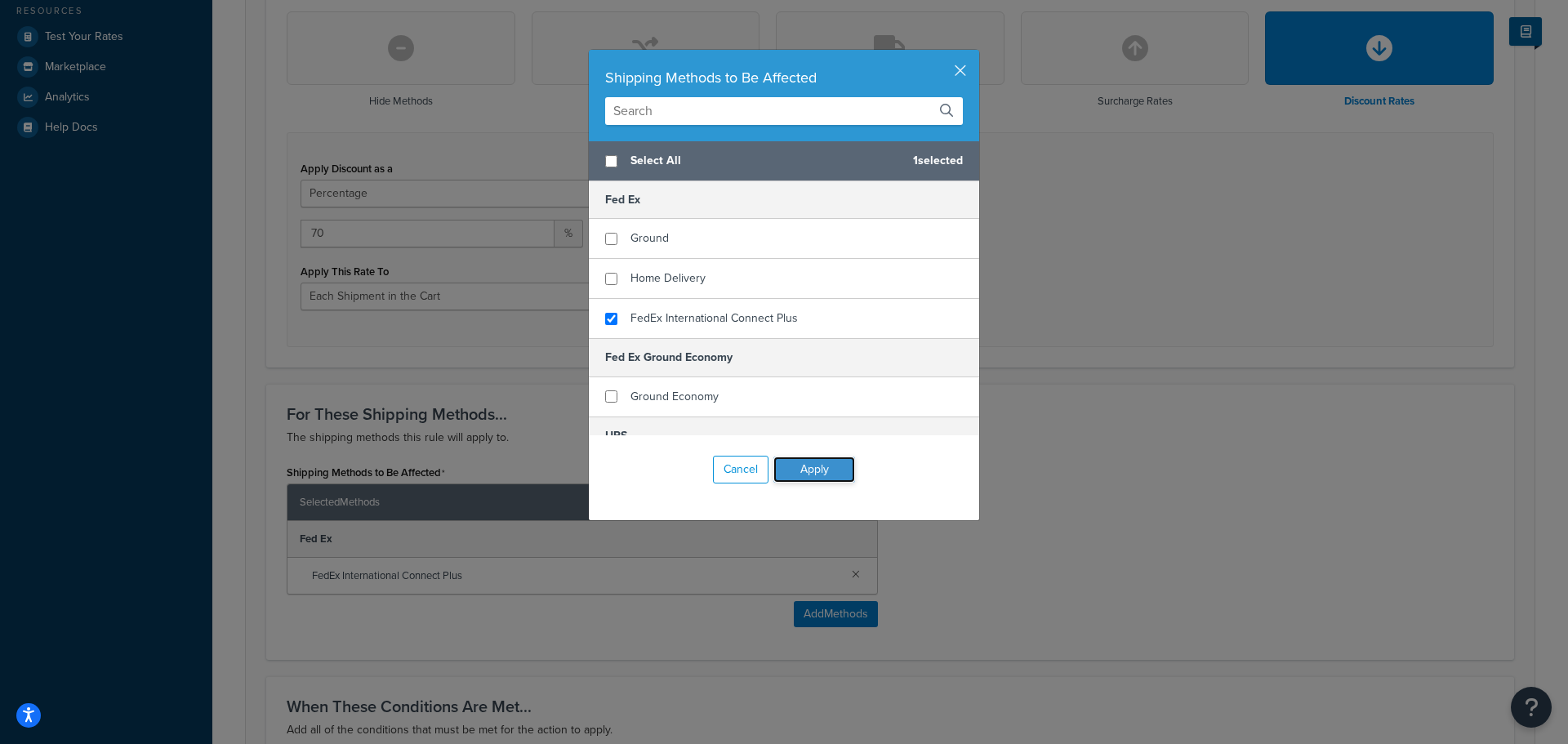
click at [799, 467] on button "Apply" at bounding box center [814, 470] width 82 height 26
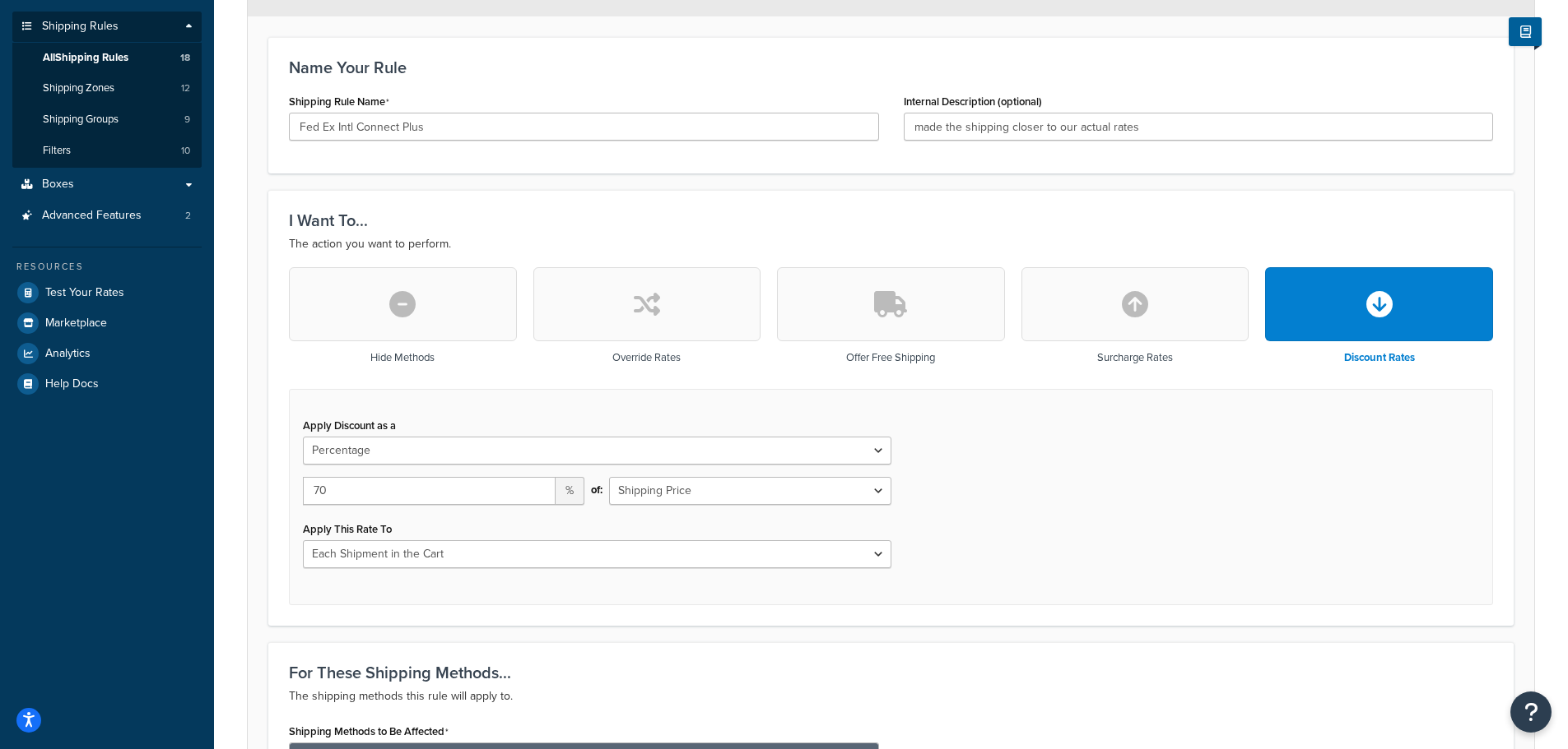
scroll to position [0, 0]
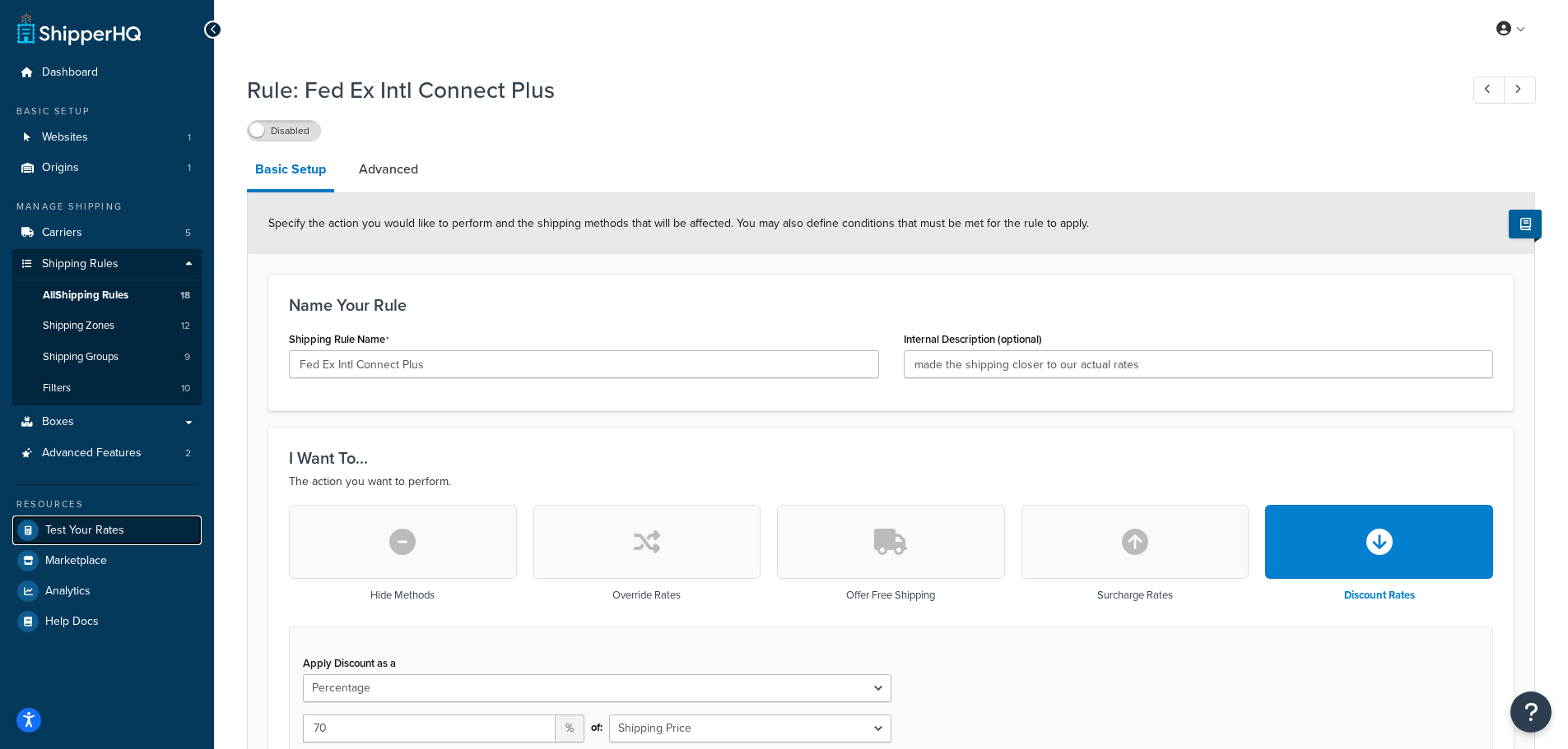
click at [65, 518] on link "Test Your Rates" at bounding box center [106, 531] width 189 height 30
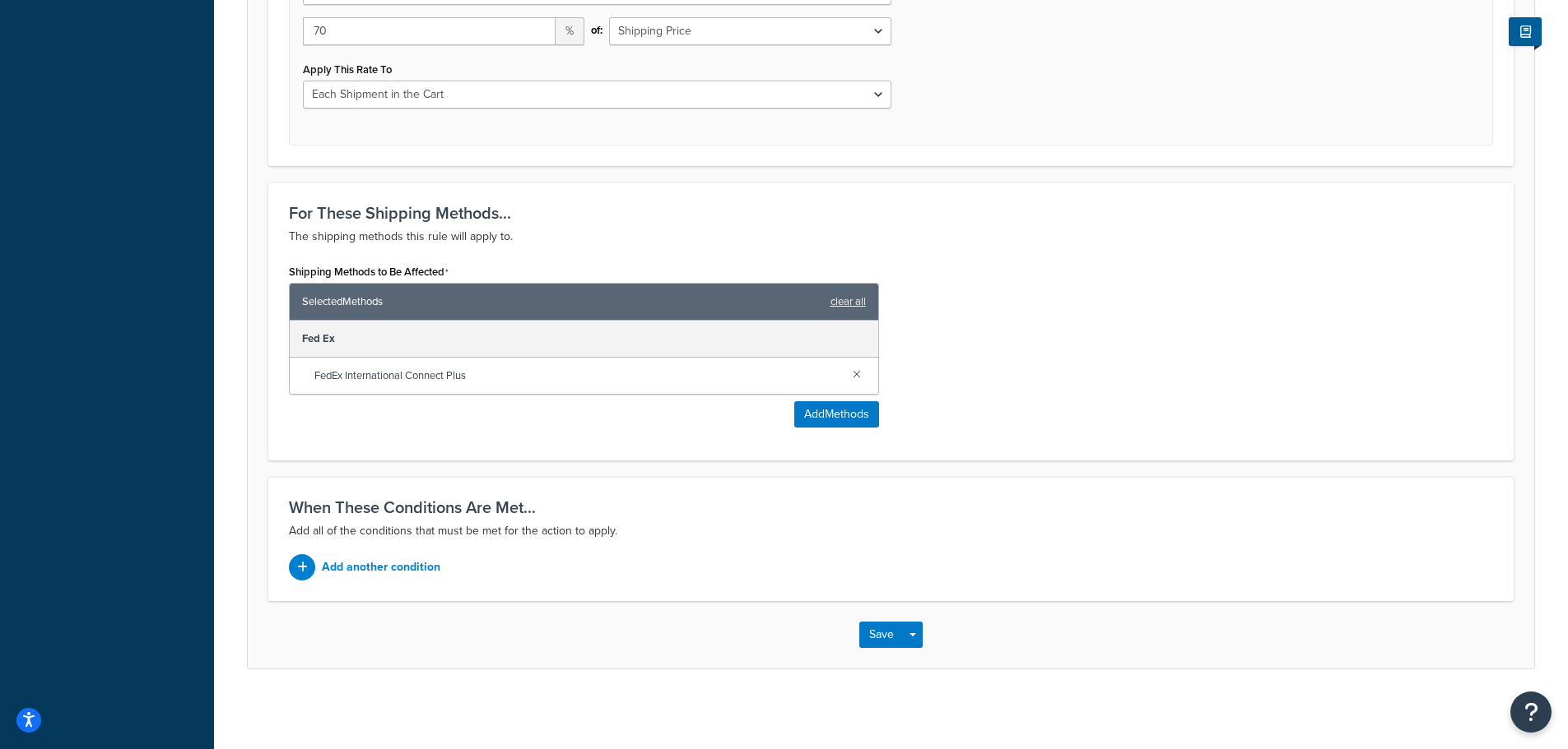
scroll to position [700, 0]
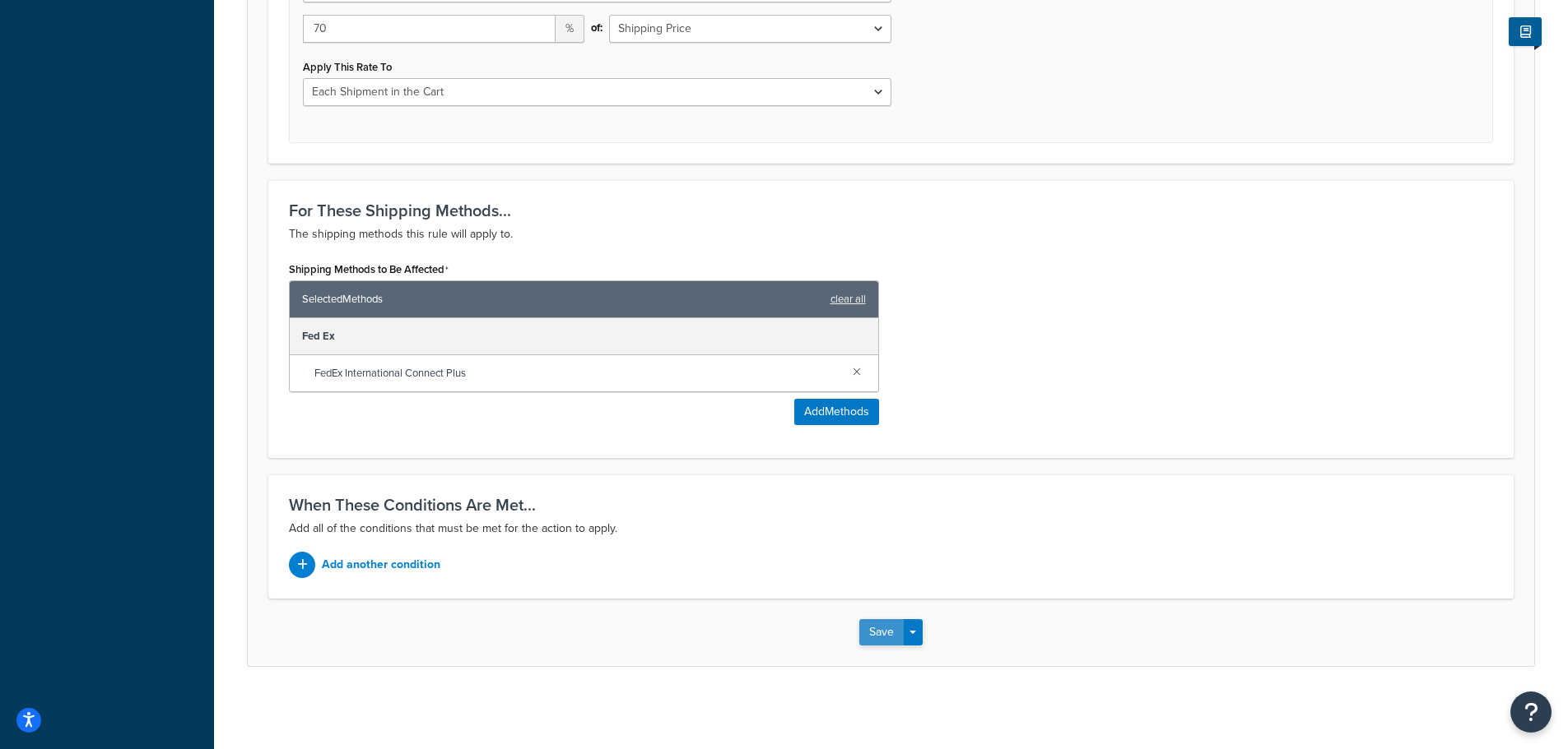
click at [888, 630] on button "Save" at bounding box center [882, 632] width 45 height 26
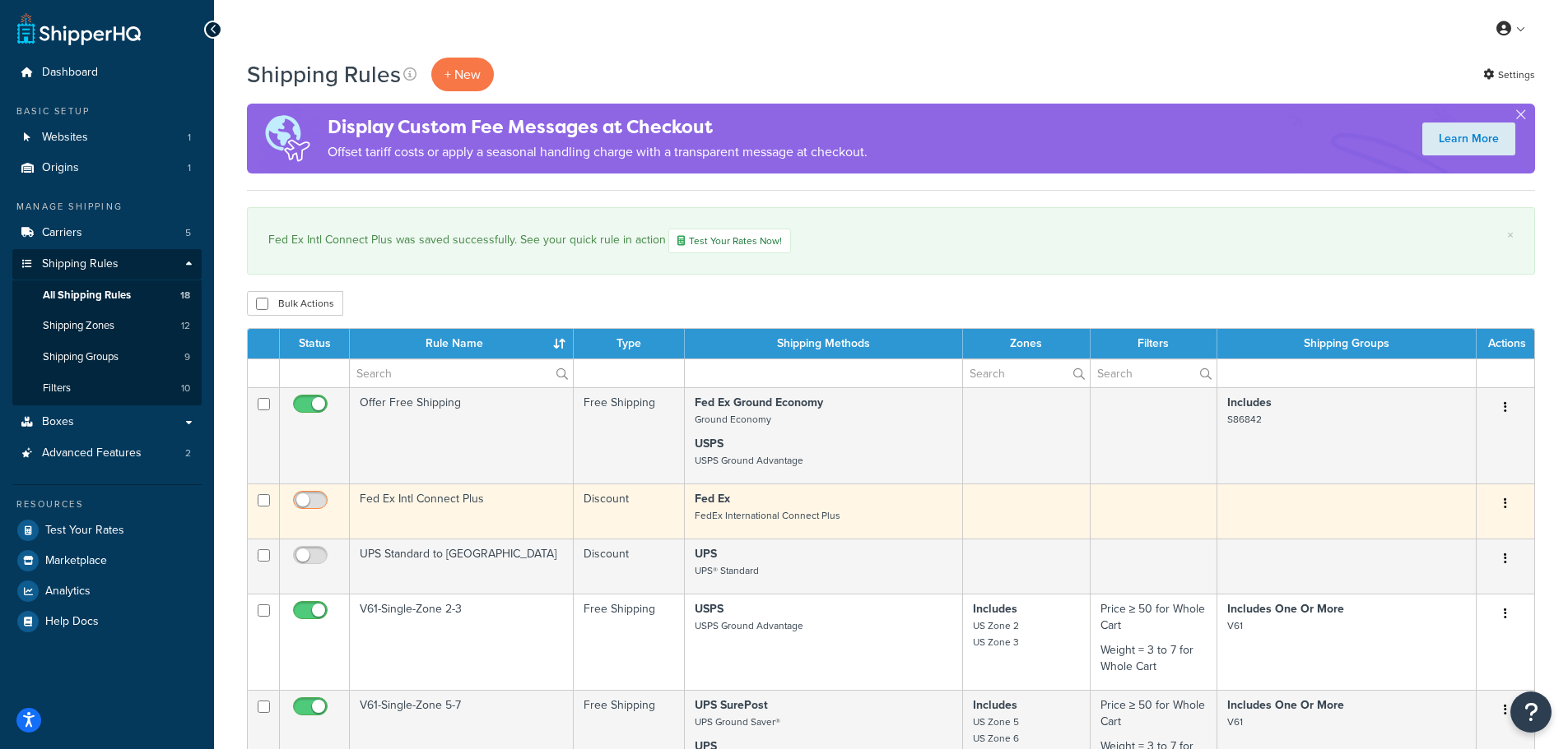
click at [315, 498] on input "checkbox" at bounding box center [312, 505] width 46 height 21
checkbox input "true"
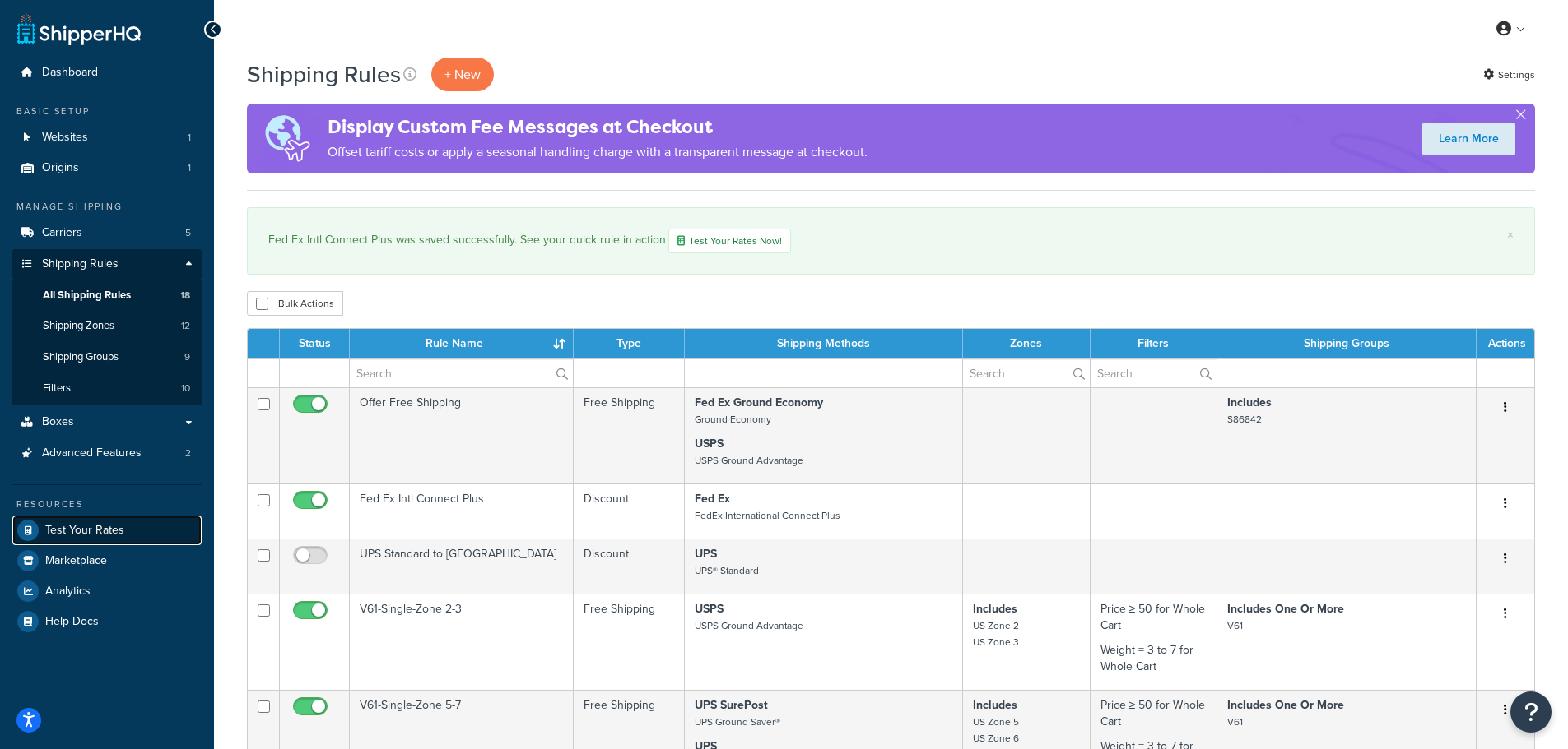
click at [89, 527] on span "Test Your Rates" at bounding box center [85, 531] width 79 height 14
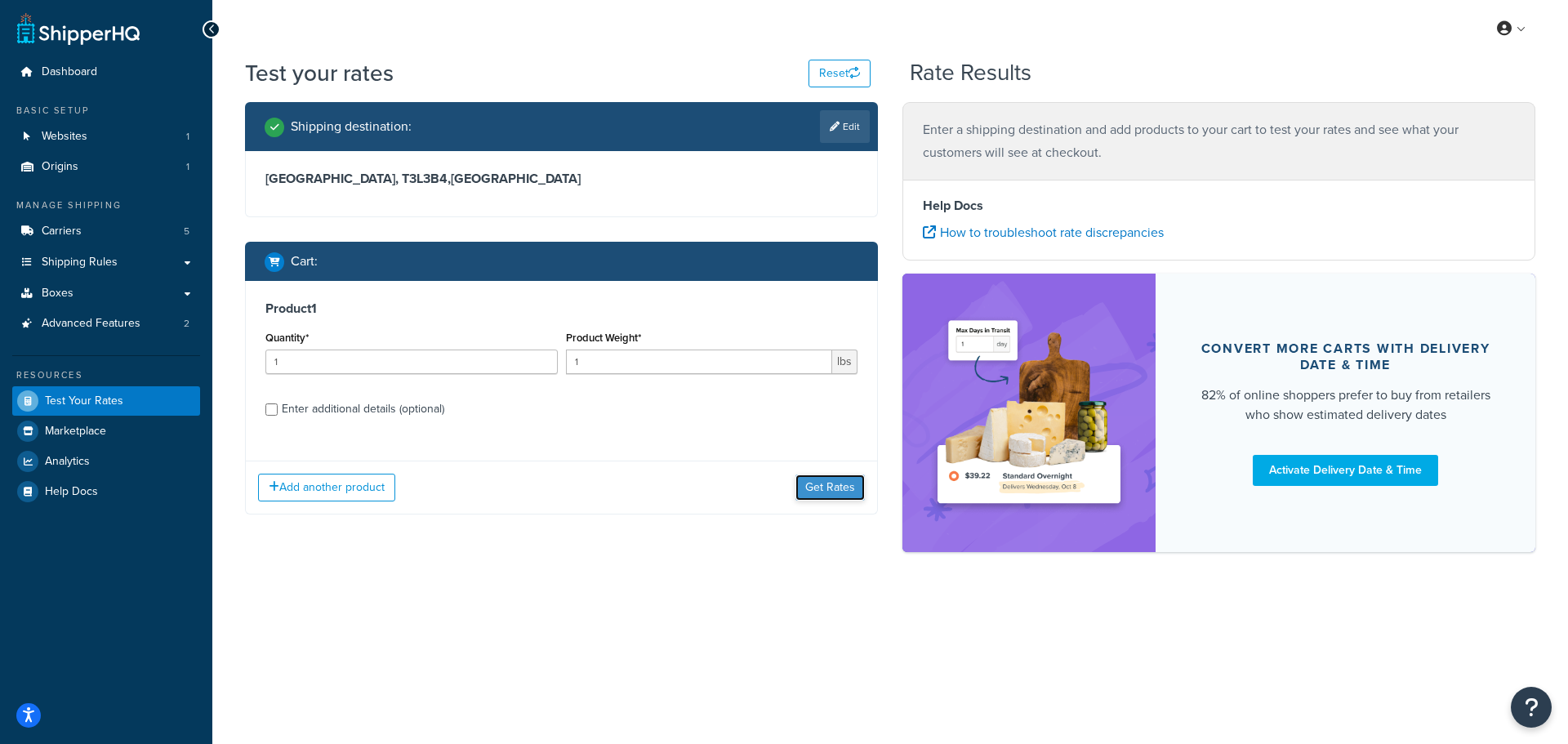
click at [847, 488] on button "Get Rates" at bounding box center [830, 487] width 69 height 26
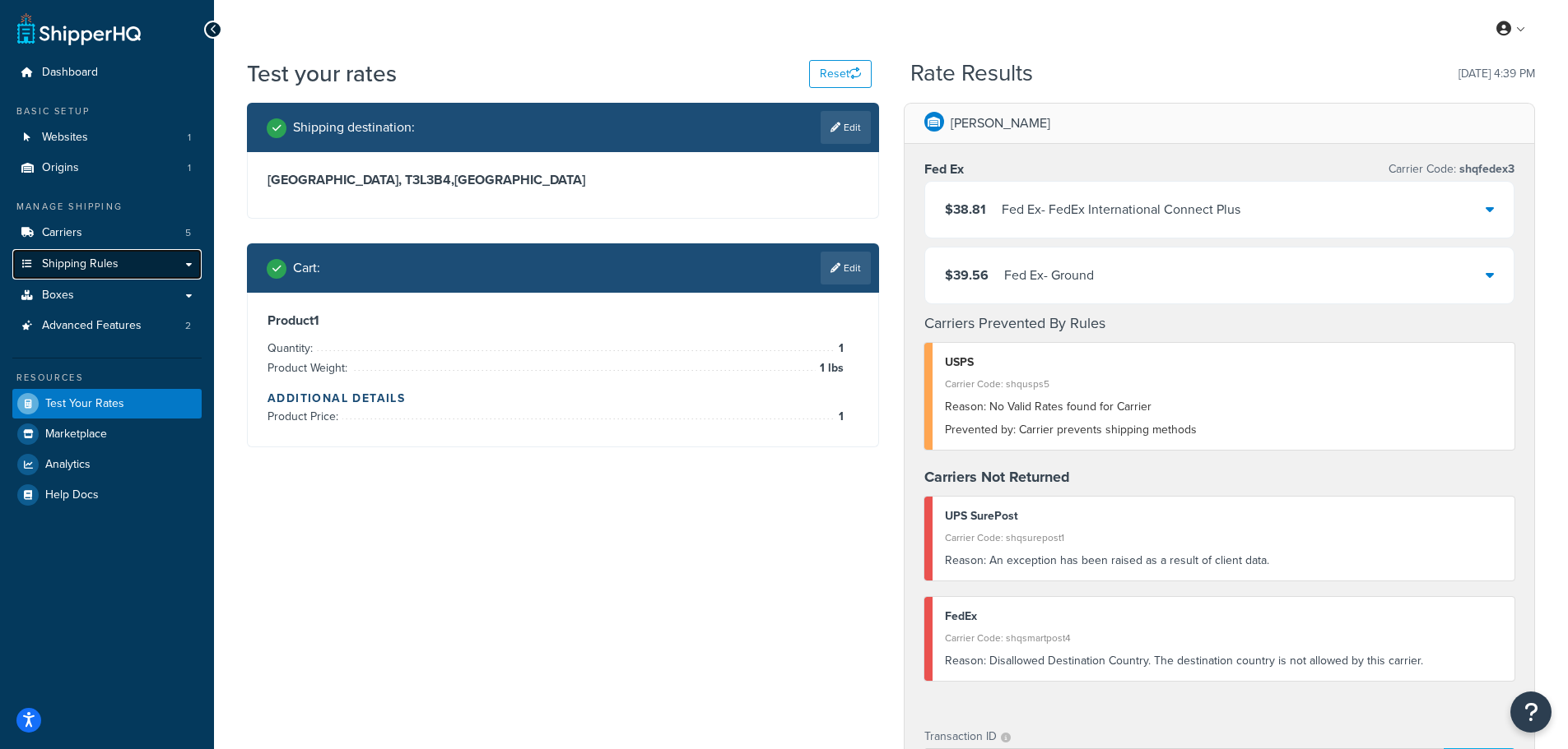
click at [67, 265] on span "Shipping Rules" at bounding box center [80, 264] width 77 height 14
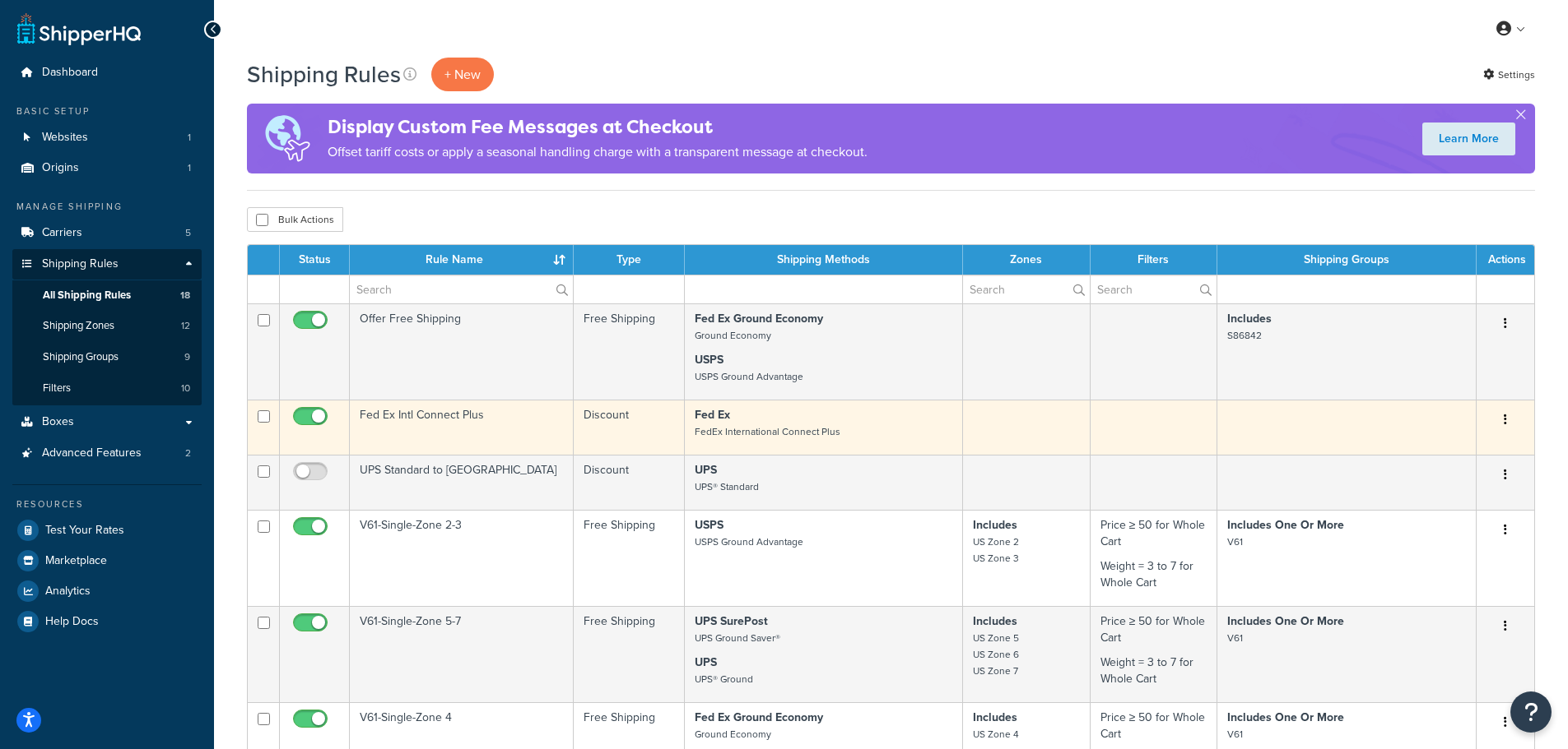
click at [461, 410] on td "Fed Ex Intl Connect Plus" at bounding box center [462, 427] width 224 height 55
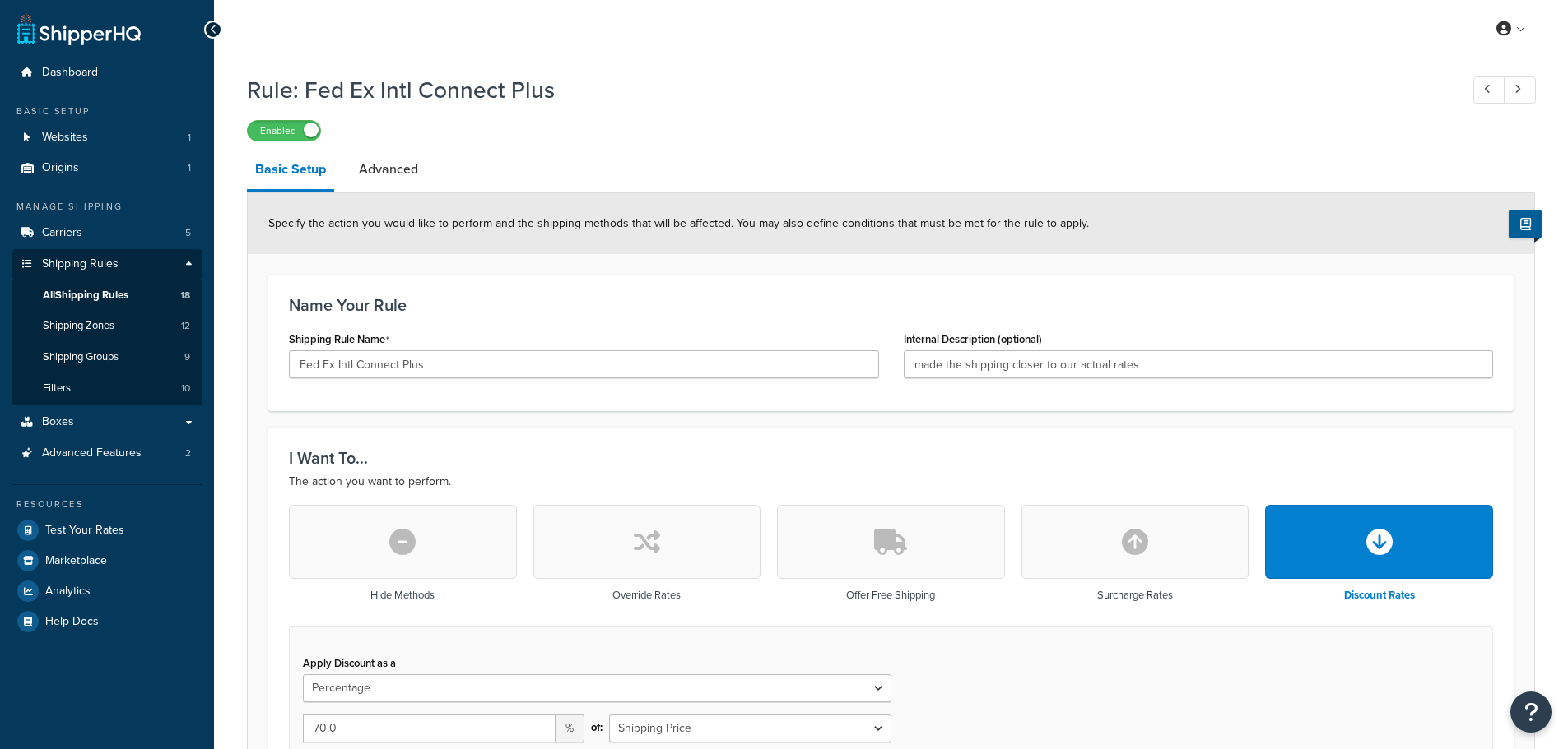
select select "PERCENTAGE"
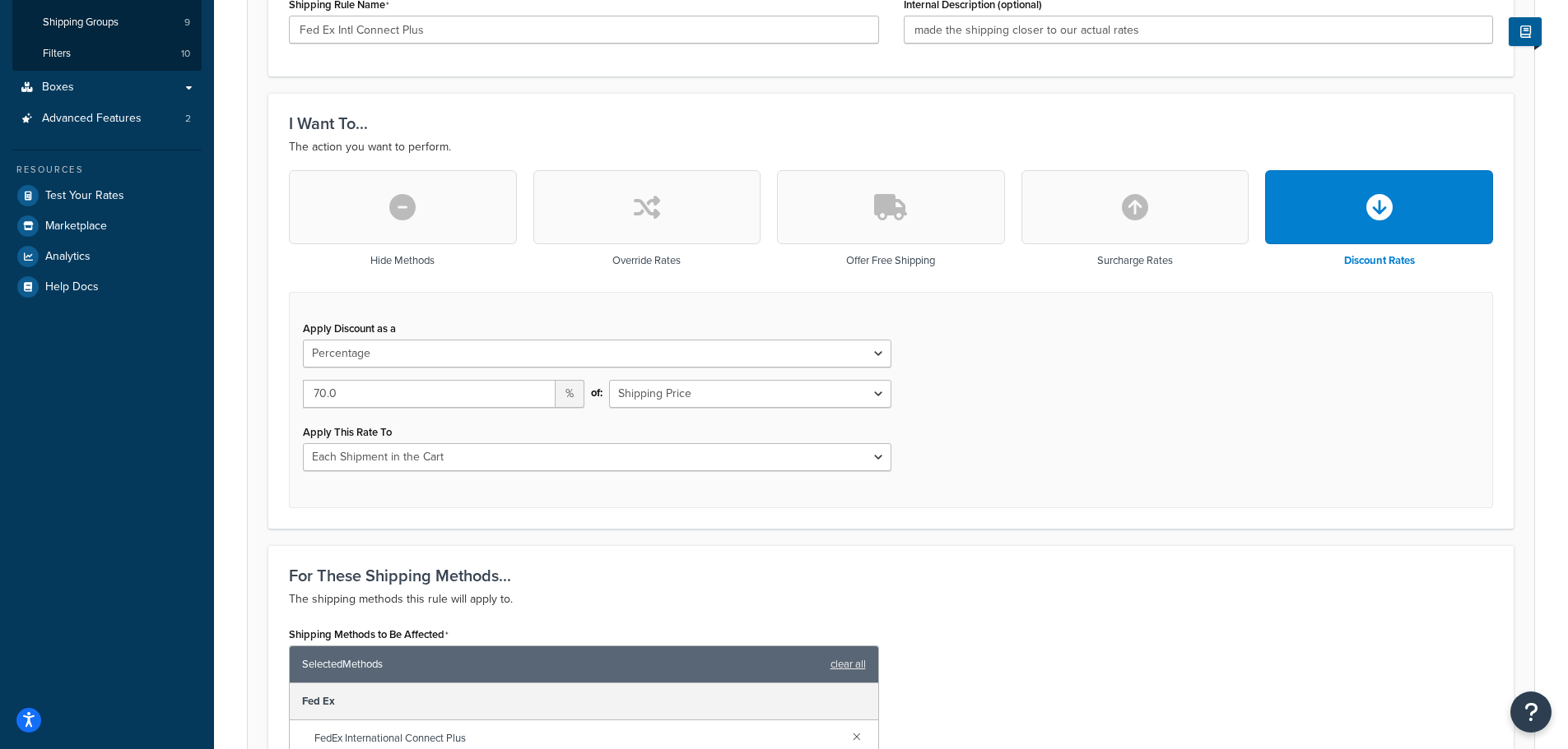
scroll to position [493, 0]
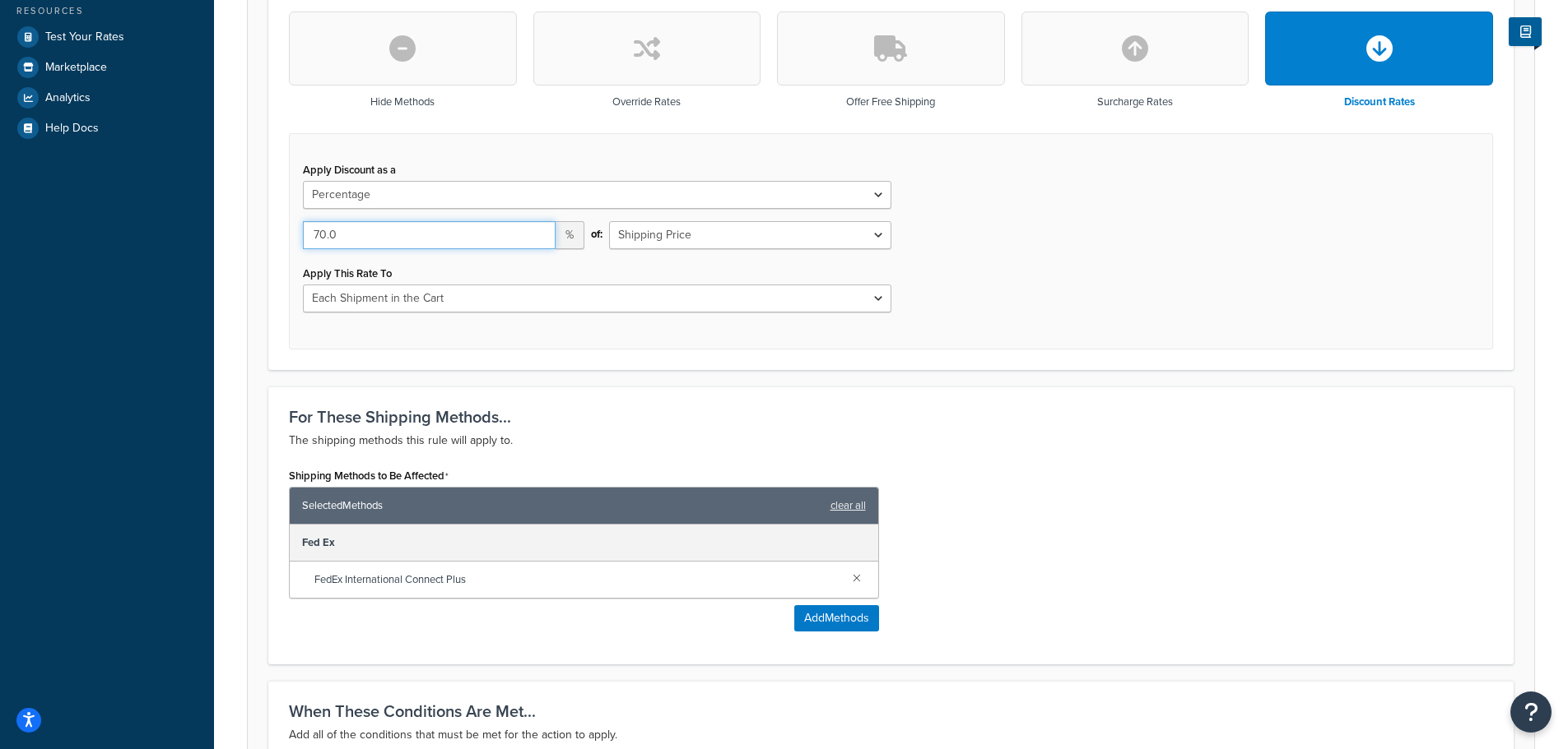
drag, startPoint x: 331, startPoint y: 233, endPoint x: 256, endPoint y: 233, distance: 75.0
click at [256, 233] on form "Specify the action you would like to perform and the shipping methods that will…" at bounding box center [890, 285] width 1286 height 1172
type input "75.0"
click at [1222, 293] on div "Apply Discount as a Flat Rate Percentage Flat Rate & Percentage 75.0 % of: Ship…" at bounding box center [891, 242] width 1204 height 216
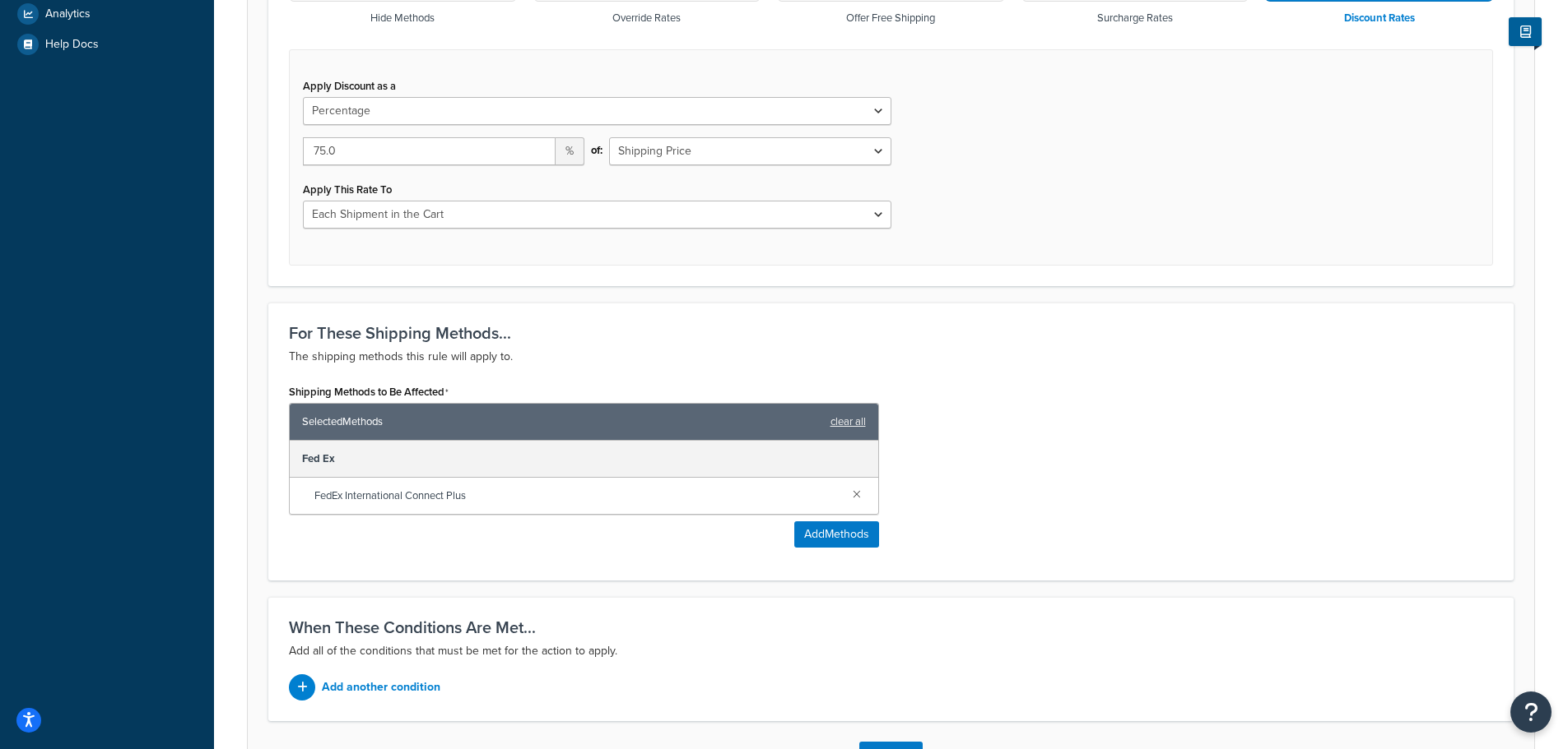
scroll to position [700, 0]
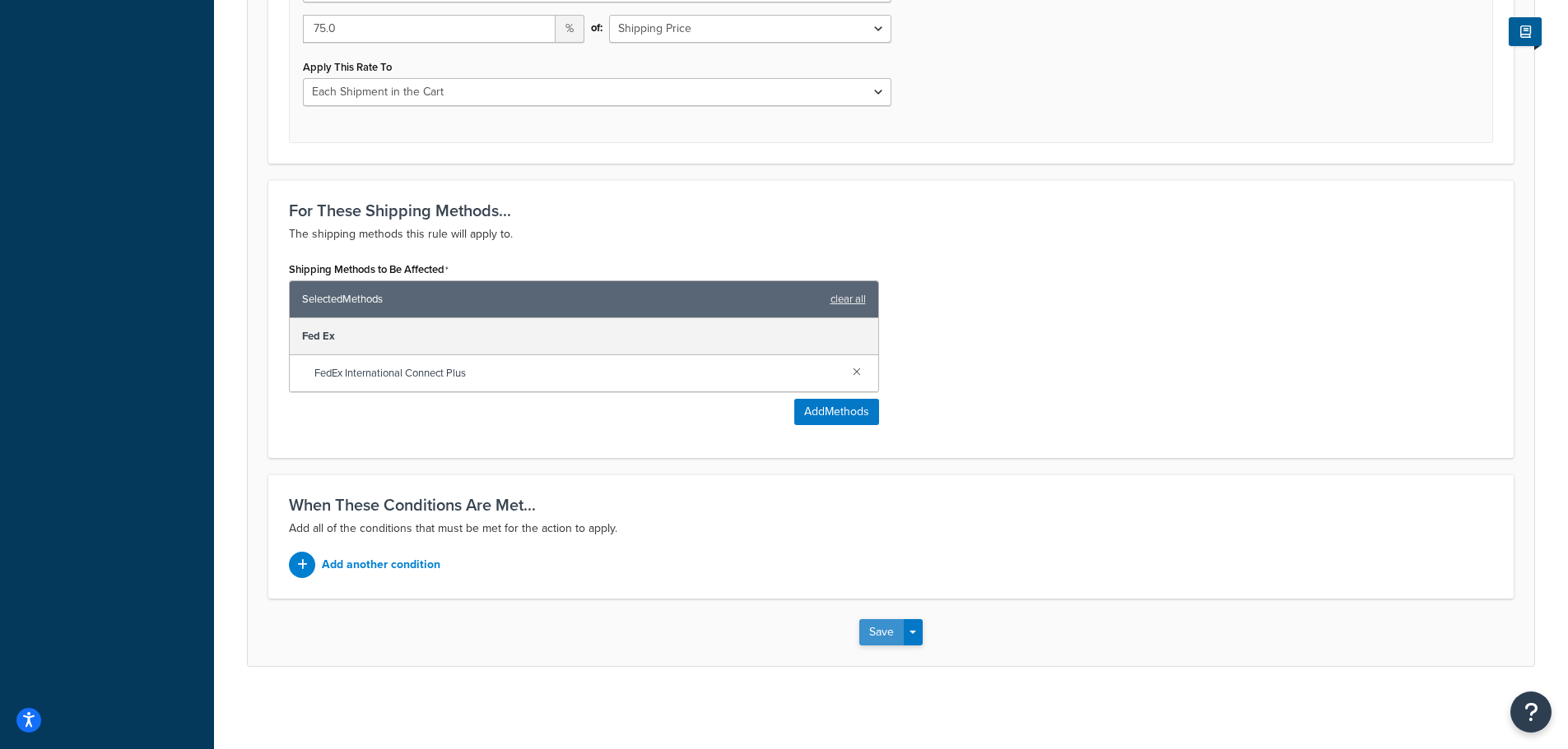
click at [875, 624] on button "Save" at bounding box center [882, 632] width 45 height 26
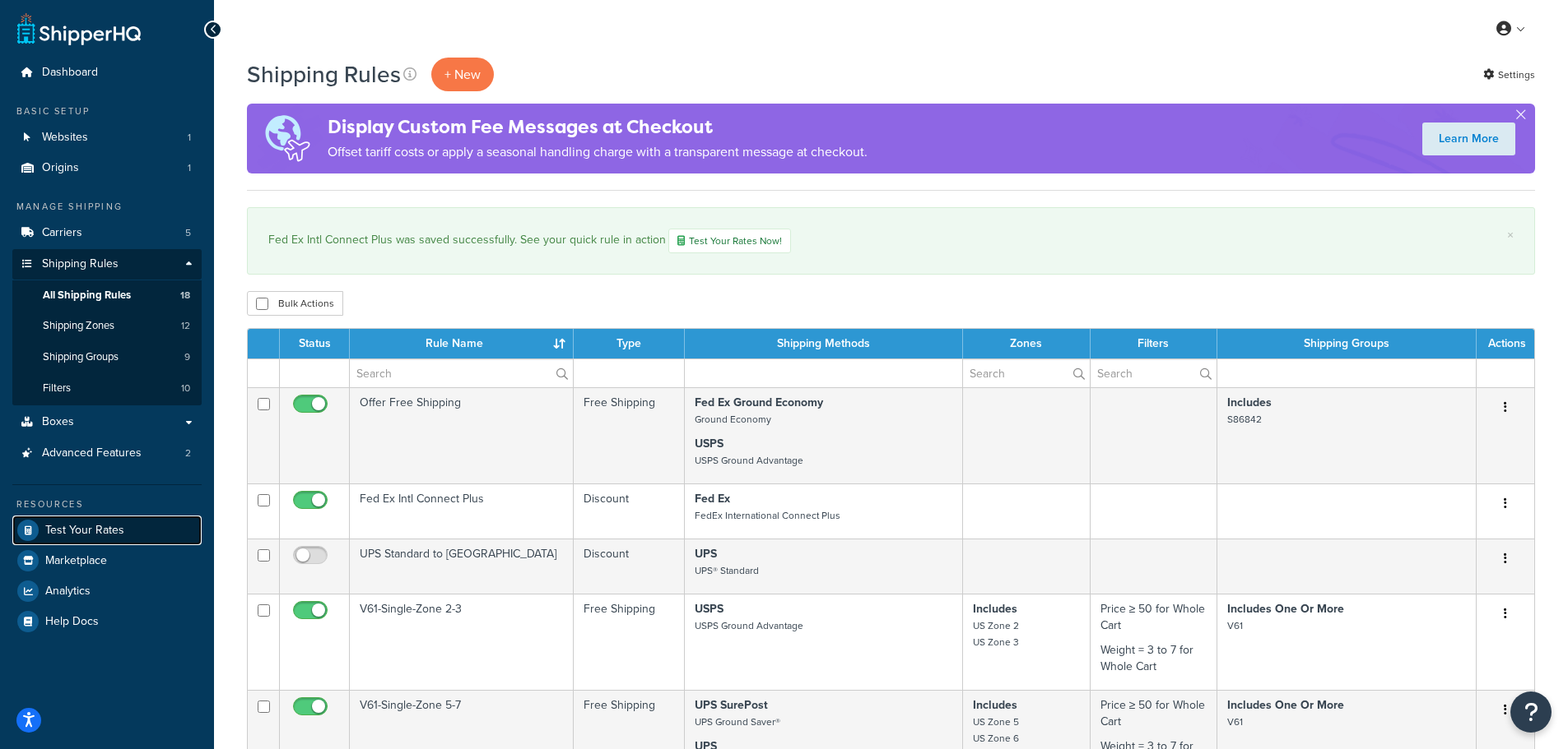
click at [51, 527] on span "Test Your Rates" at bounding box center [85, 531] width 79 height 14
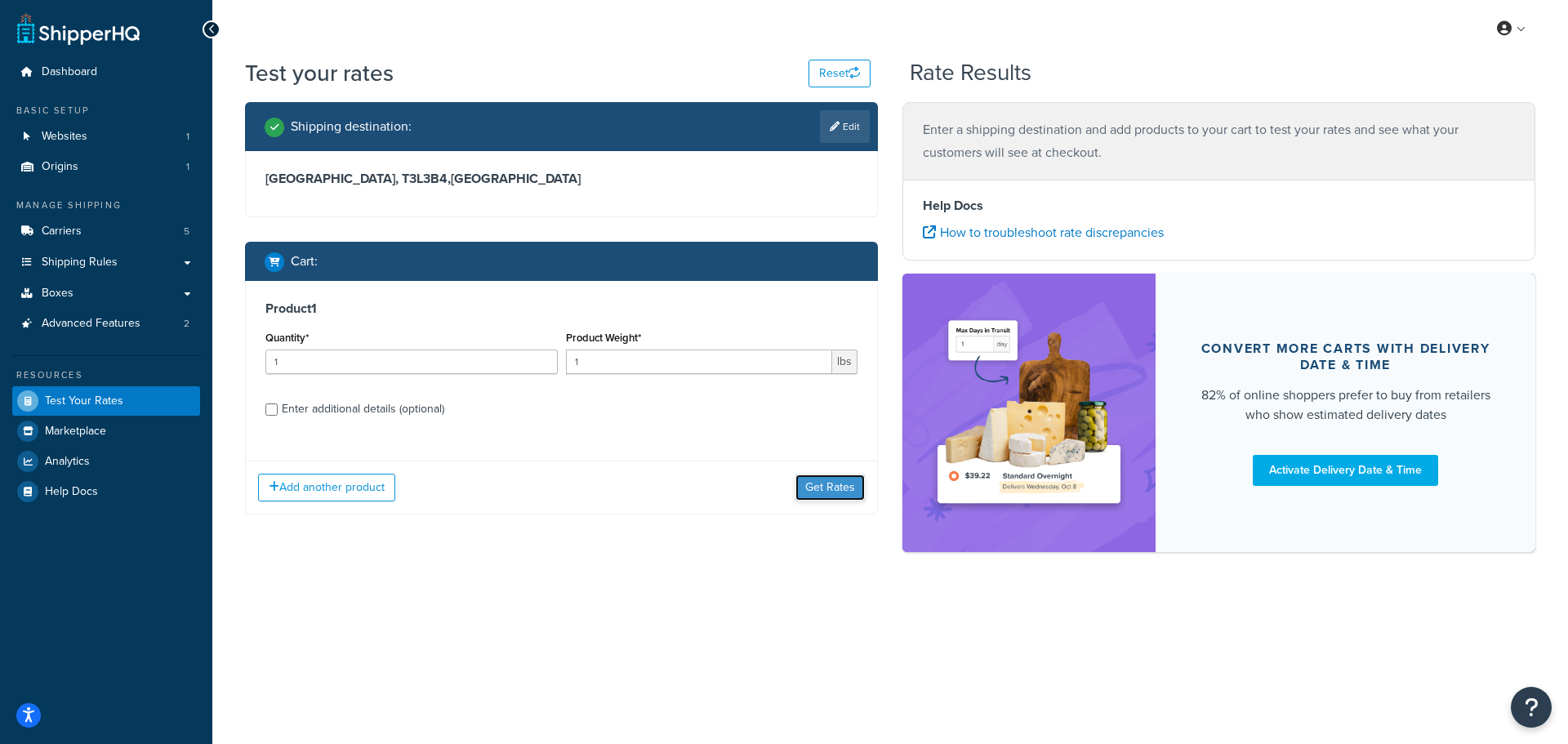
click at [809, 485] on button "Get Rates" at bounding box center [830, 487] width 69 height 26
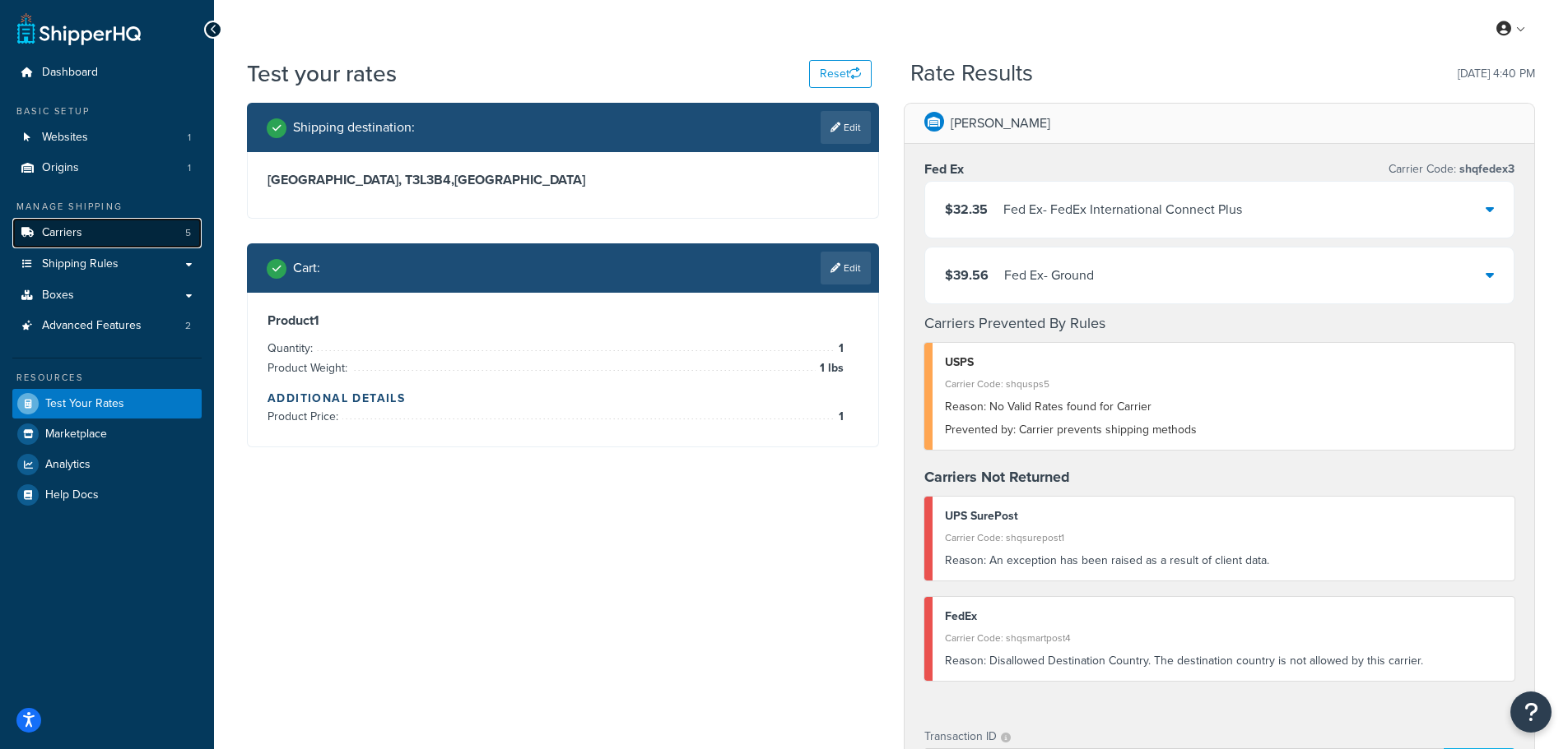
click at [77, 236] on span "Carriers" at bounding box center [62, 233] width 40 height 14
